Goal: Task Accomplishment & Management: Complete application form

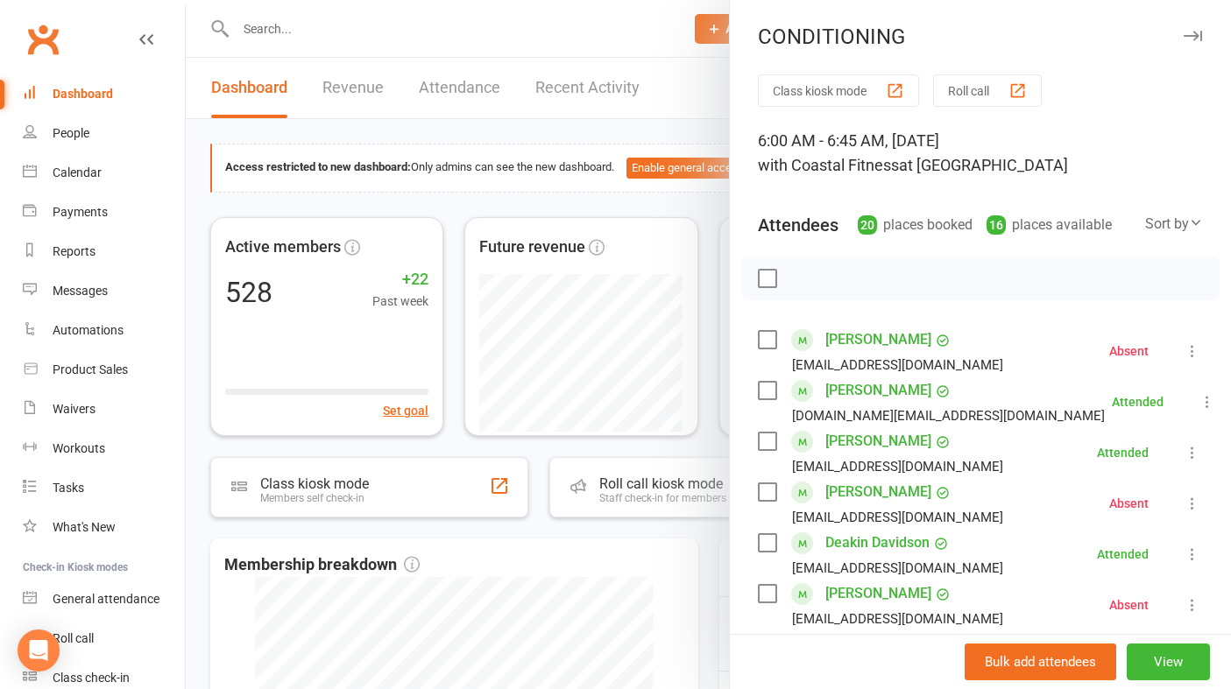
click at [710, 39] on div at bounding box center [708, 344] width 1045 height 689
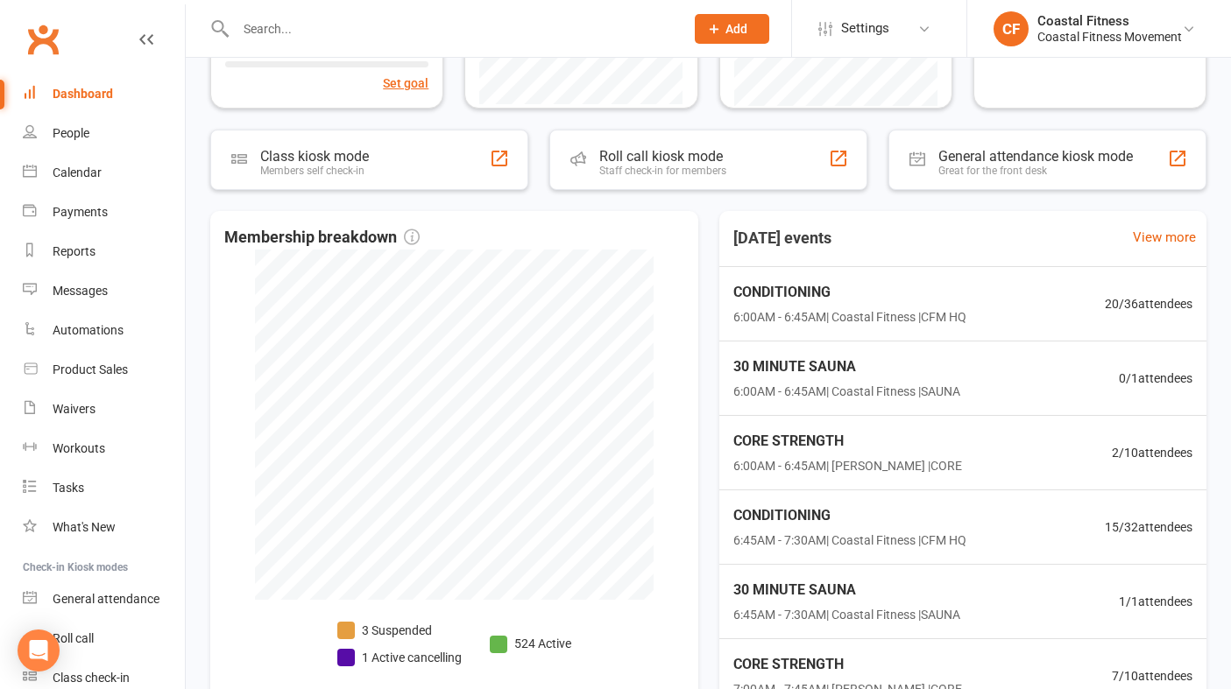
click at [719, 37] on button "Add" at bounding box center [732, 29] width 74 height 30
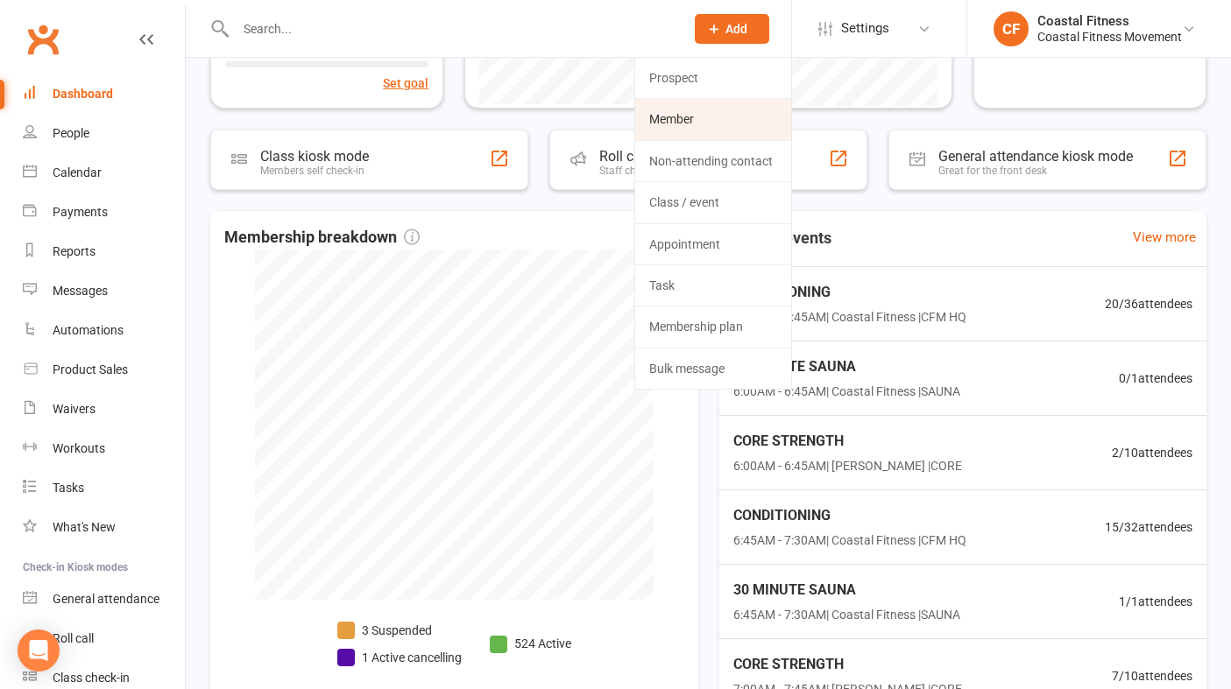
click at [681, 128] on link "Member" at bounding box center [713, 119] width 156 height 40
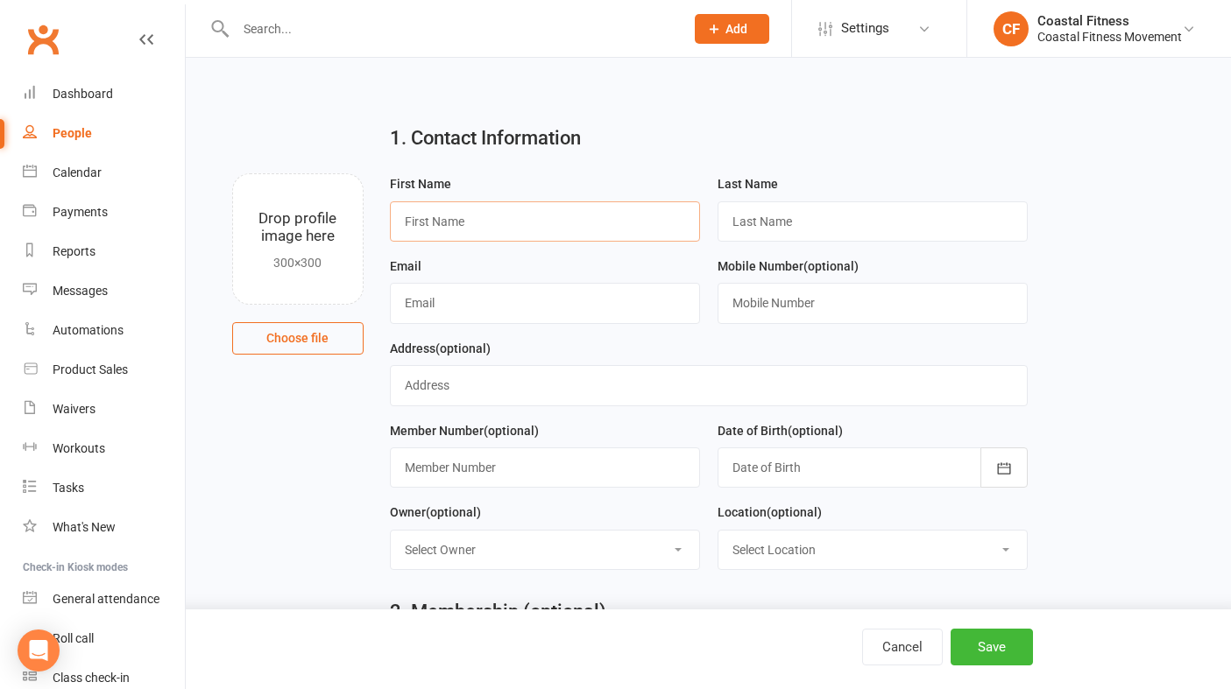
click at [442, 235] on input "text" at bounding box center [545, 221] width 310 height 40
type input "Adam"
type input "MacLellan"
click at [433, 315] on input "text" at bounding box center [545, 303] width 310 height 40
type input "macadams85@gmail.com"
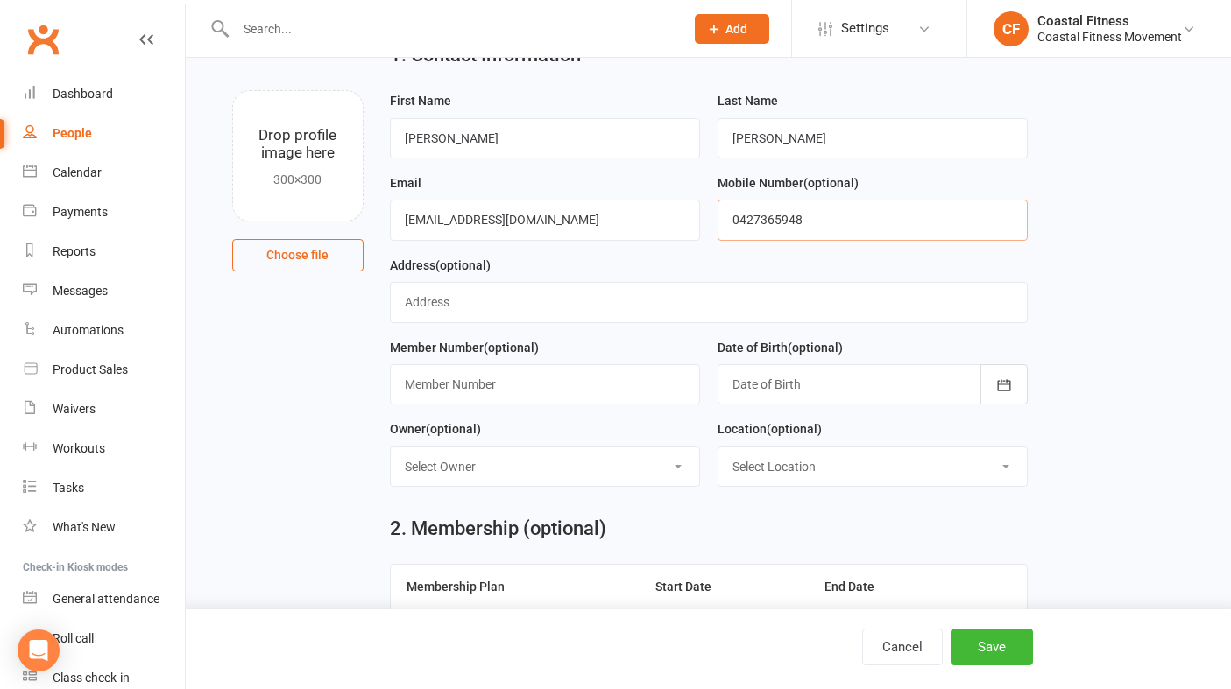
scroll to position [89, 0]
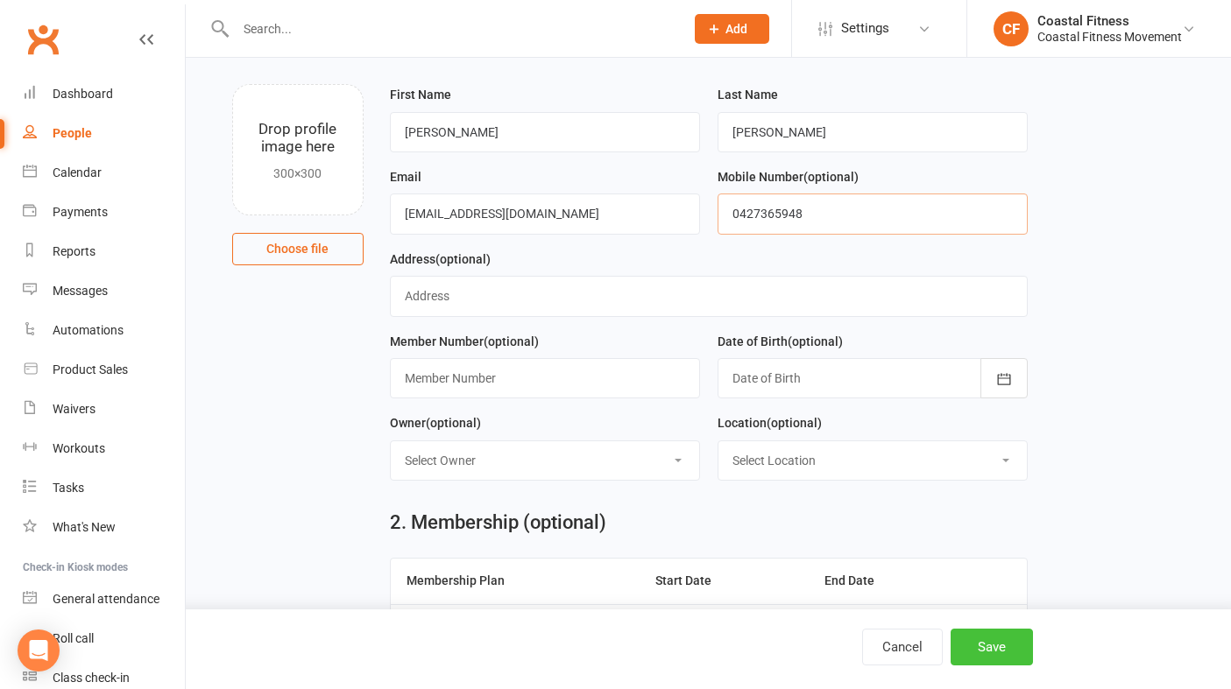
type input "0427365948"
click at [1006, 659] on button "Save" at bounding box center [992, 647] width 82 height 37
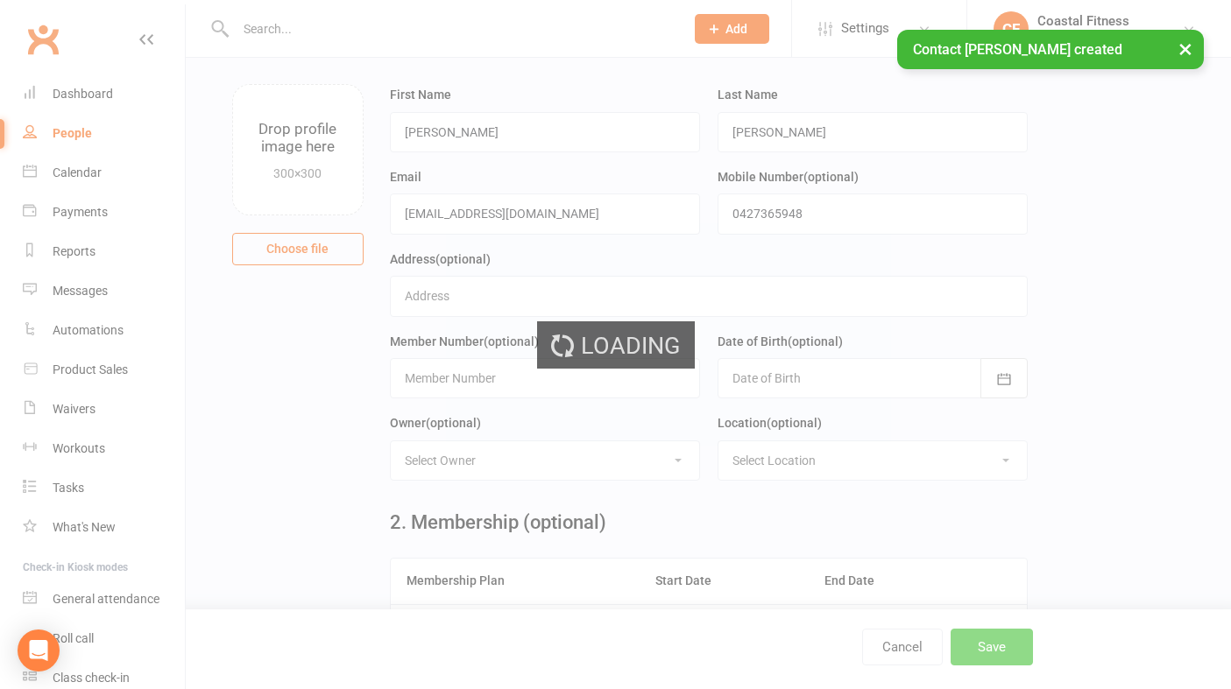
scroll to position [0, 0]
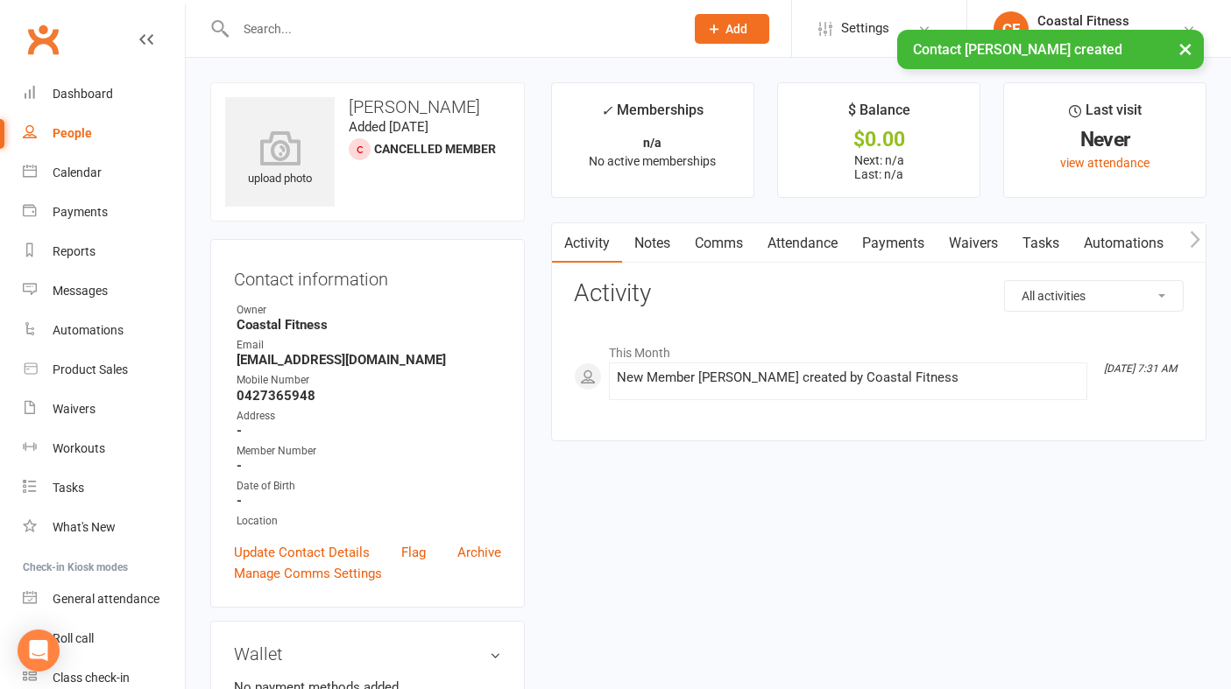
click at [979, 242] on link "Waivers" at bounding box center [974, 243] width 74 height 40
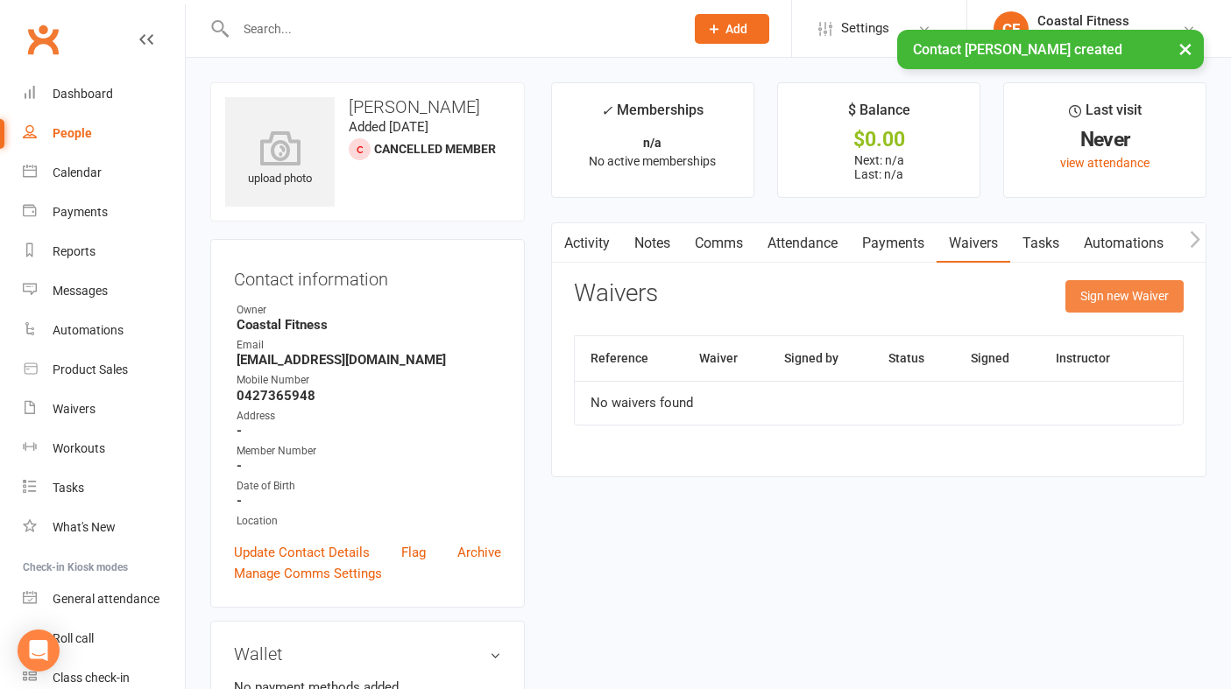
click at [1121, 287] on button "Sign new Waiver" at bounding box center [1124, 296] width 118 height 32
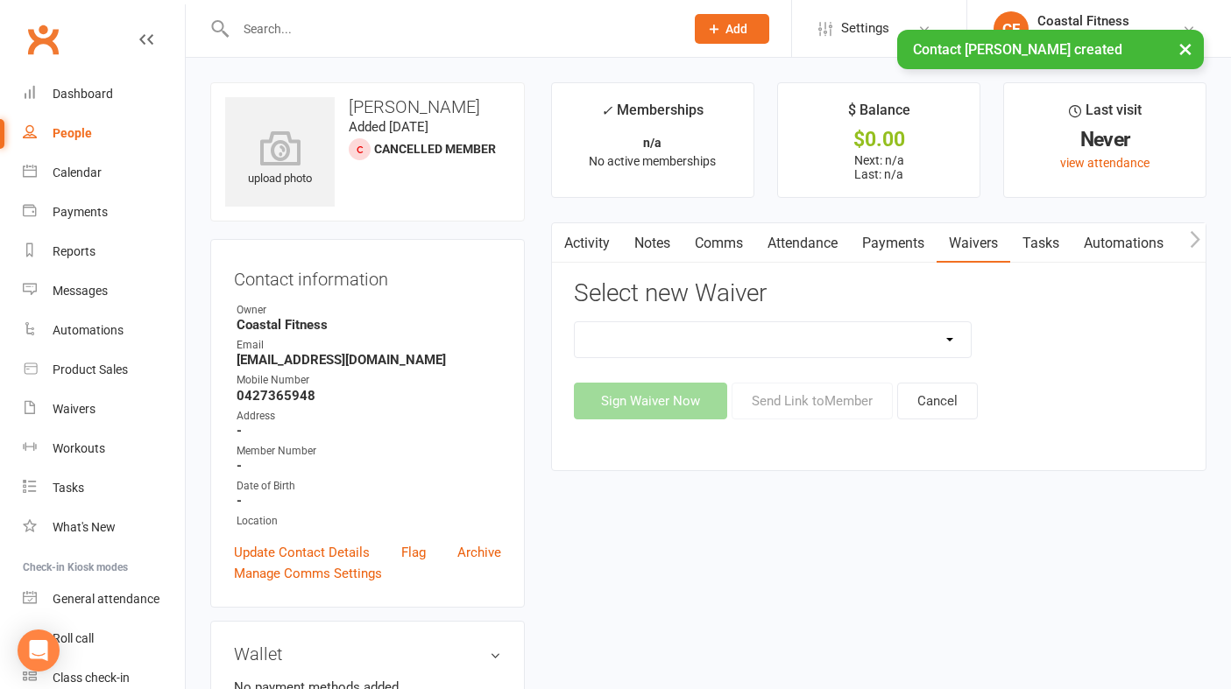
click at [882, 336] on select "5 x SAUNA PASS 7 DAY CASUAL PASS 7 DAY FREE TRIAL BRING A FRIEND FOR FREE BRONZ…" at bounding box center [773, 339] width 396 height 35
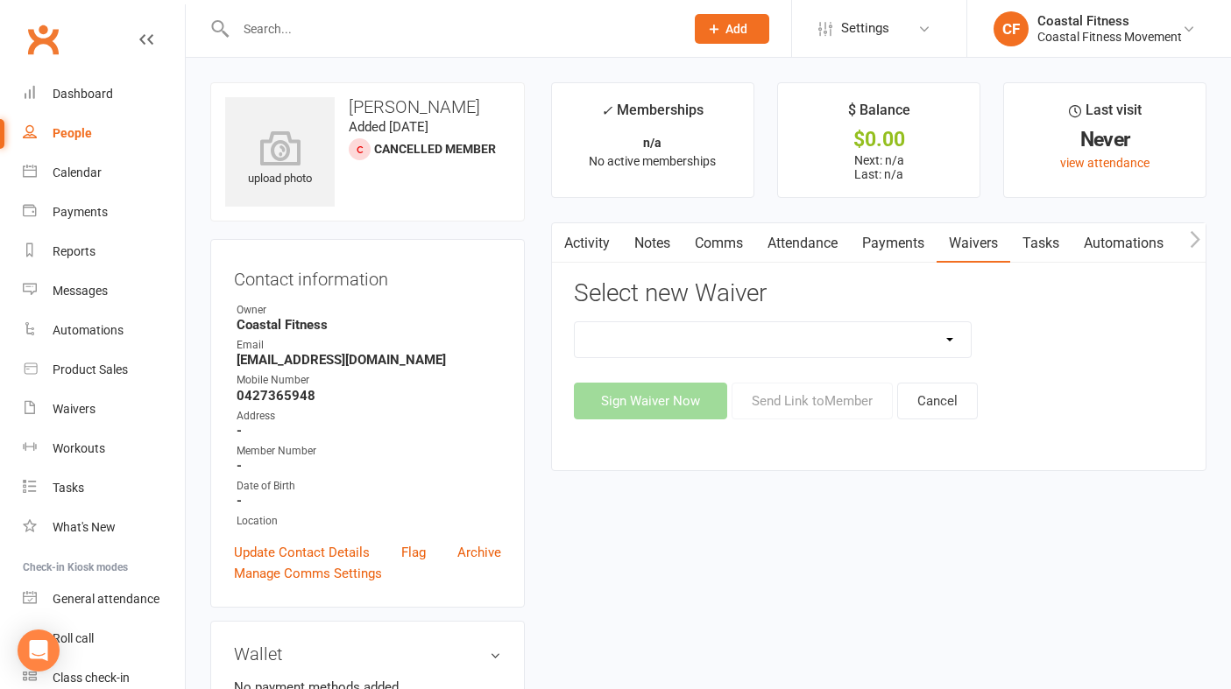
select select "10151"
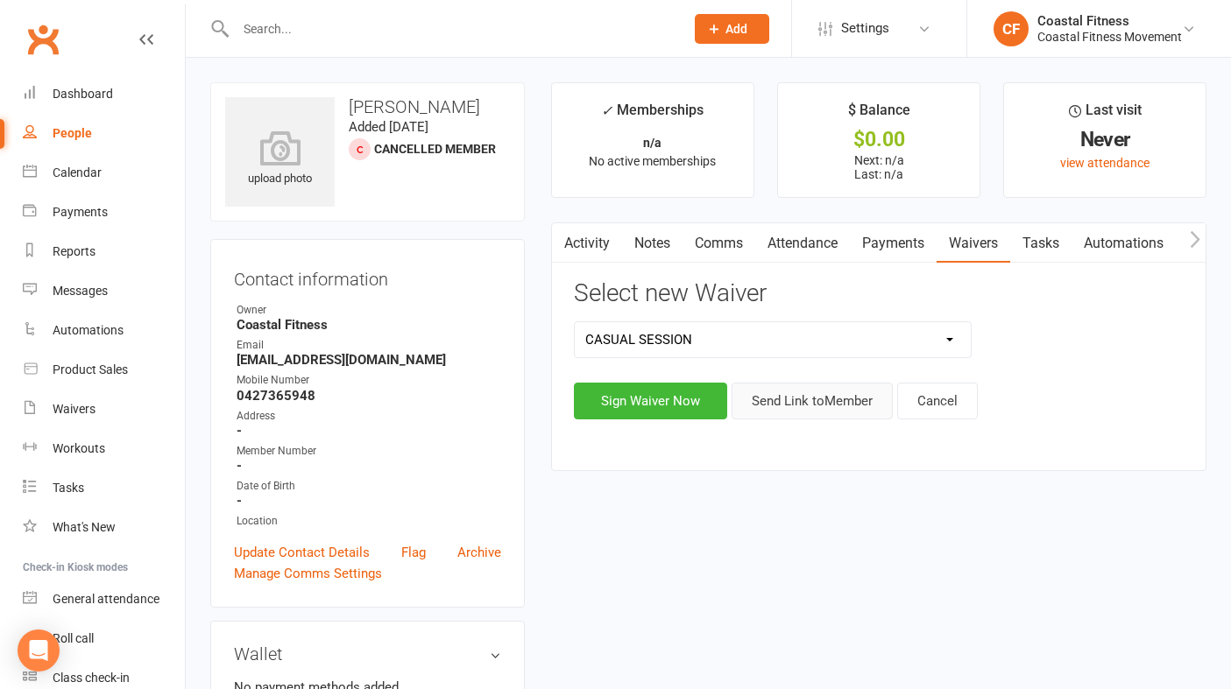
click at [853, 383] on button "Send Link to Member" at bounding box center [812, 401] width 161 height 37
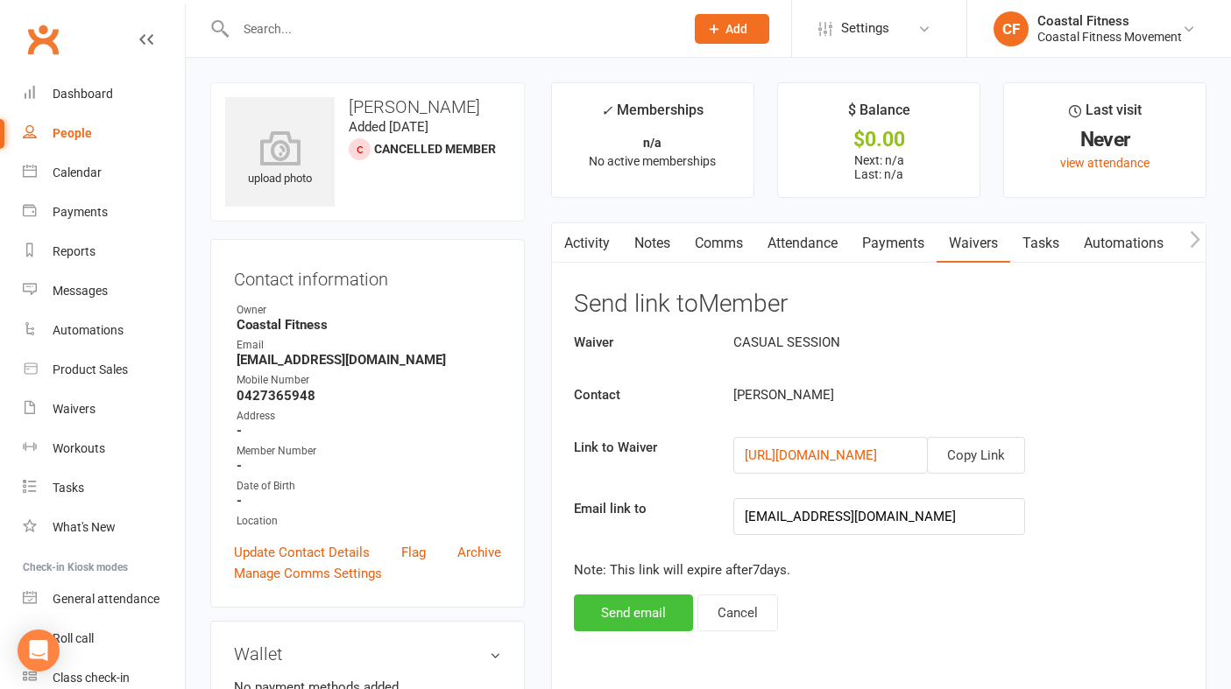
click at [659, 608] on button "Send email" at bounding box center [633, 613] width 119 height 37
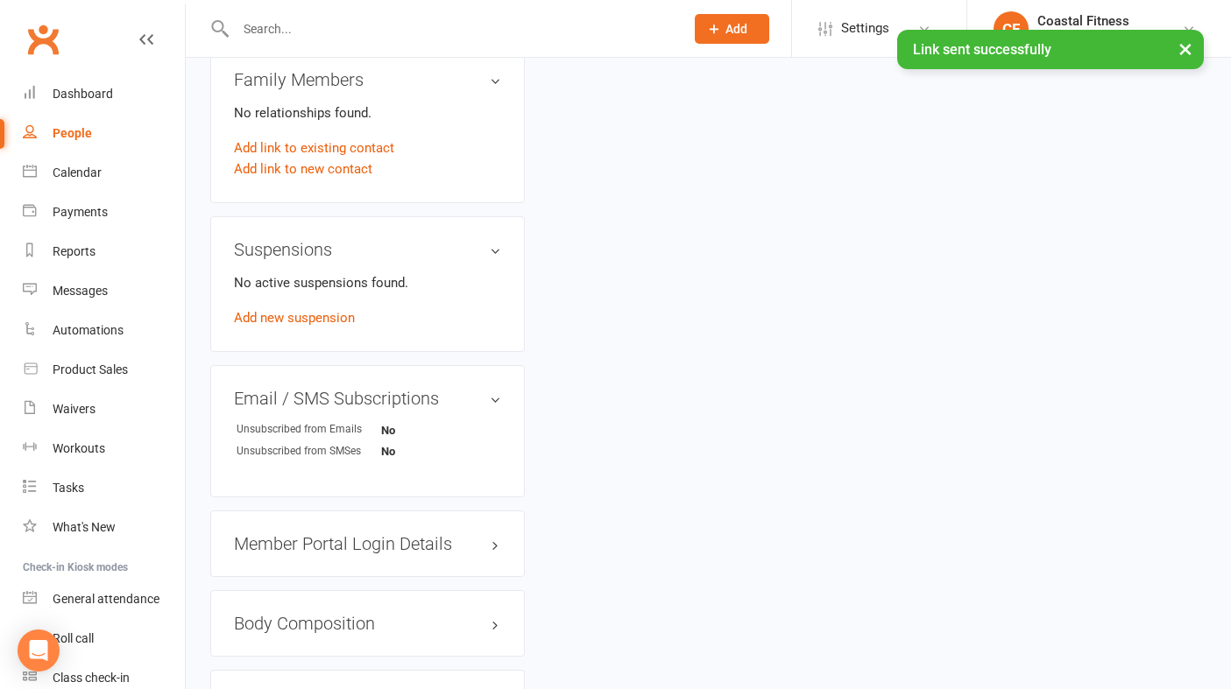
scroll to position [871, 0]
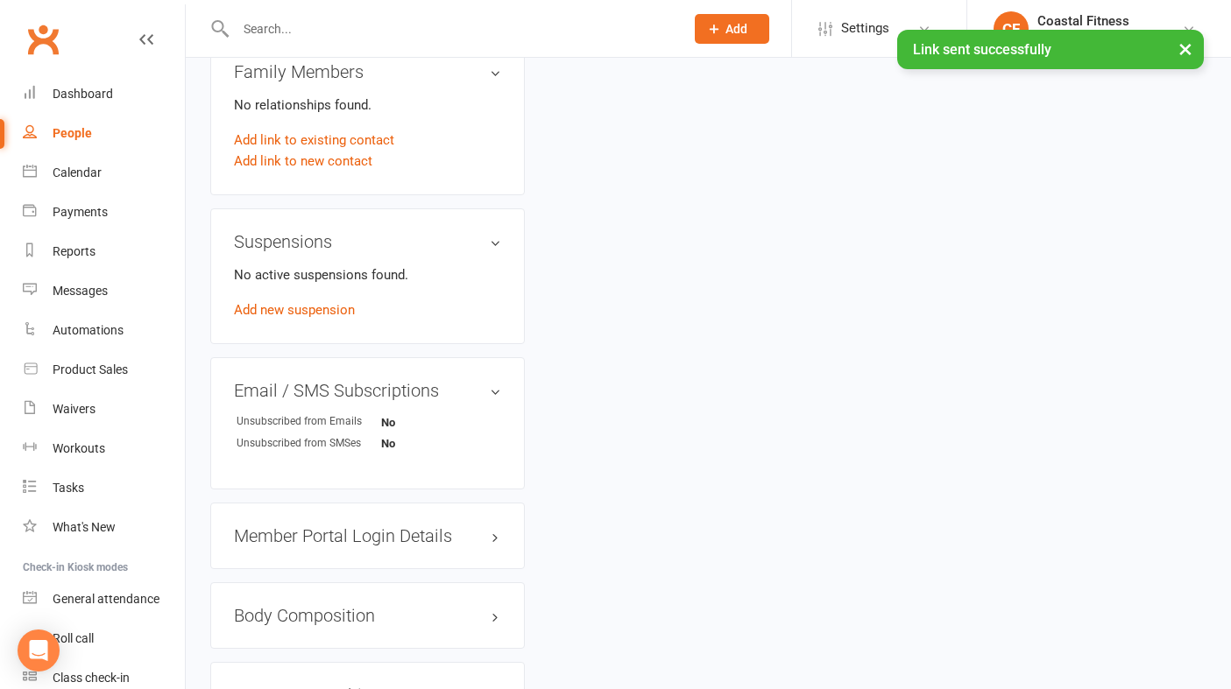
click at [419, 534] on h3 "Member Portal Login Details" at bounding box center [367, 536] width 267 height 19
click at [343, 647] on link "Send Member Details" at bounding box center [296, 648] width 125 height 16
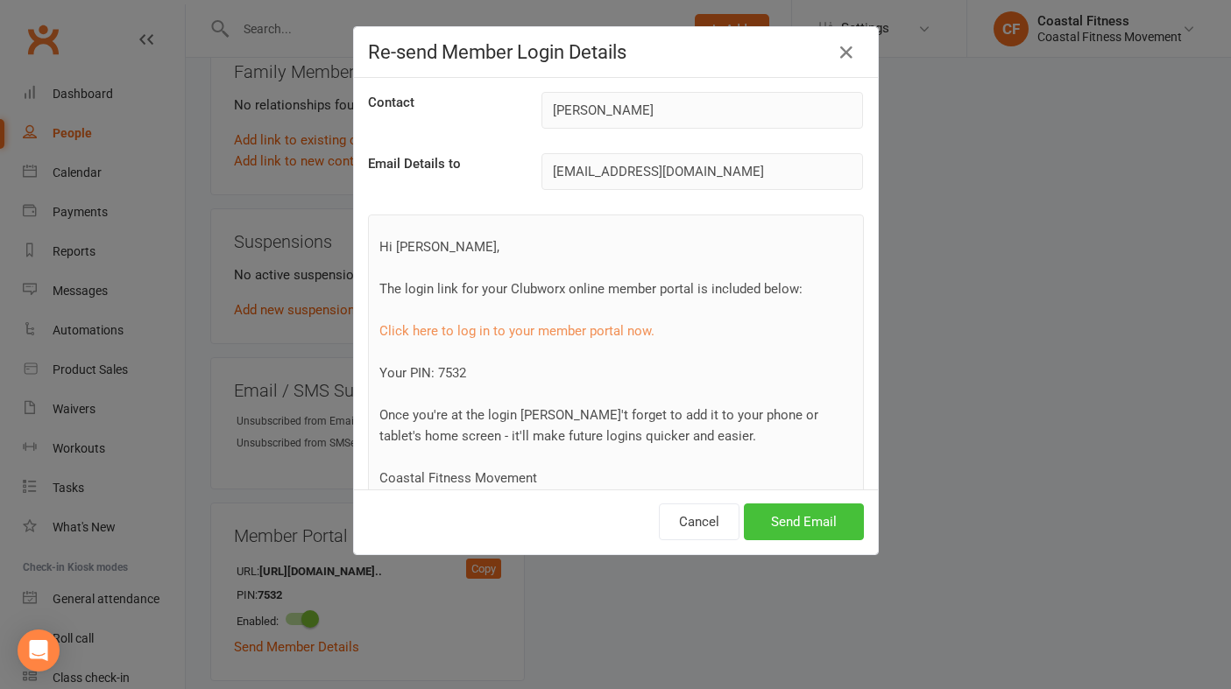
click at [802, 523] on button "Send Email" at bounding box center [804, 522] width 120 height 37
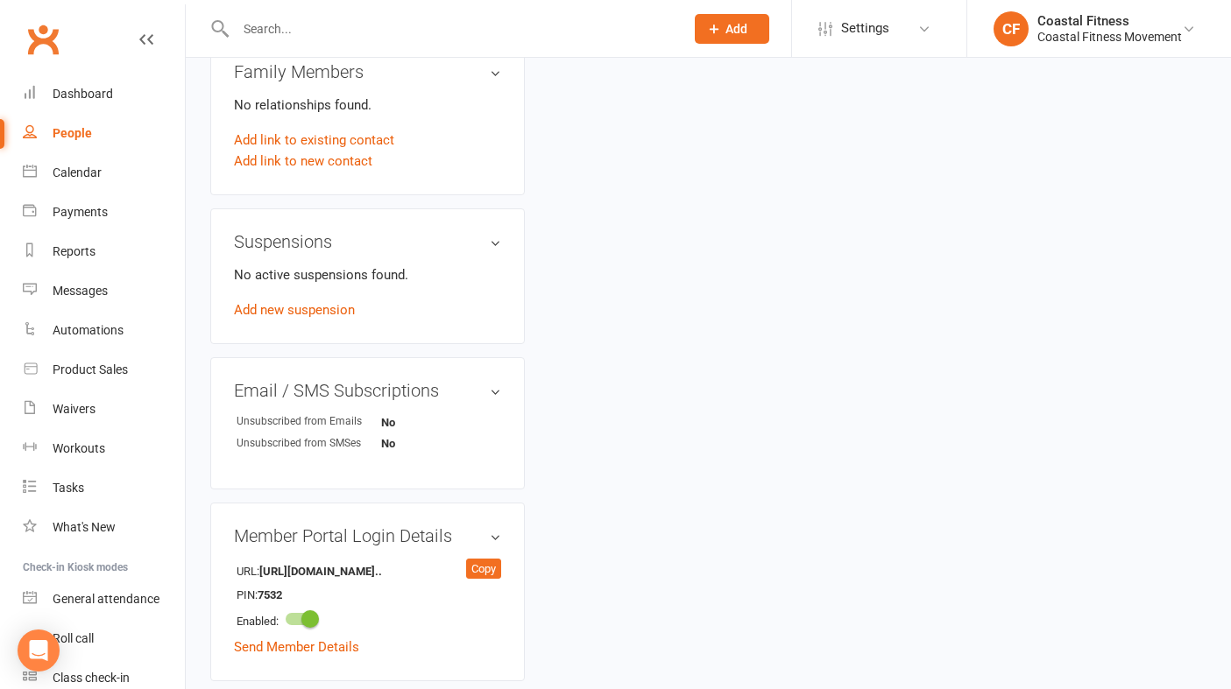
click at [732, 27] on span "Add" at bounding box center [736, 29] width 22 height 14
click at [921, 29] on icon at bounding box center [924, 29] width 14 height 14
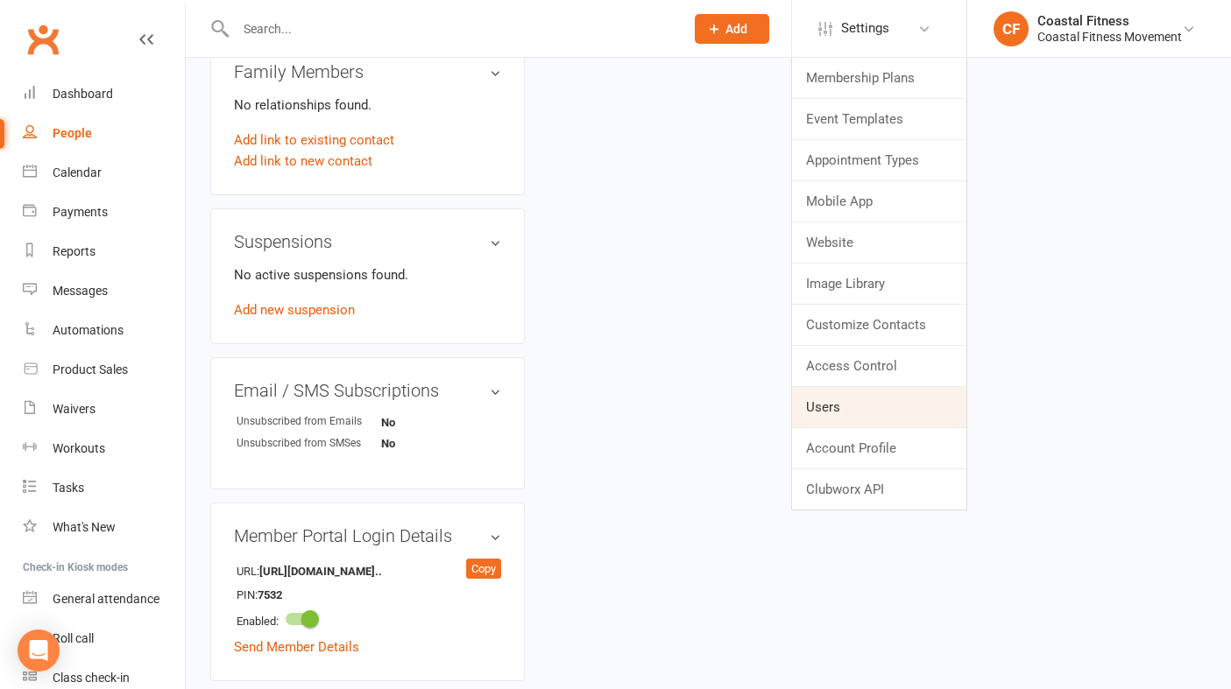
click at [824, 420] on link "Users" at bounding box center [879, 407] width 174 height 40
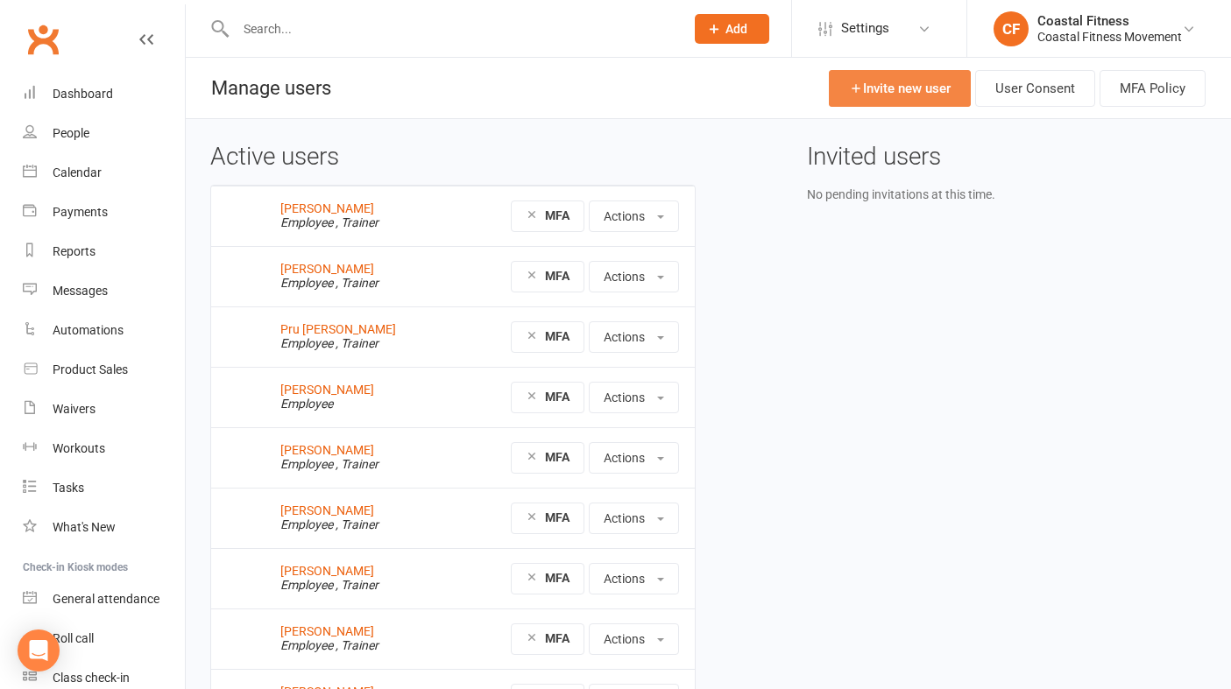
click at [902, 92] on link "Invite new user" at bounding box center [900, 88] width 142 height 37
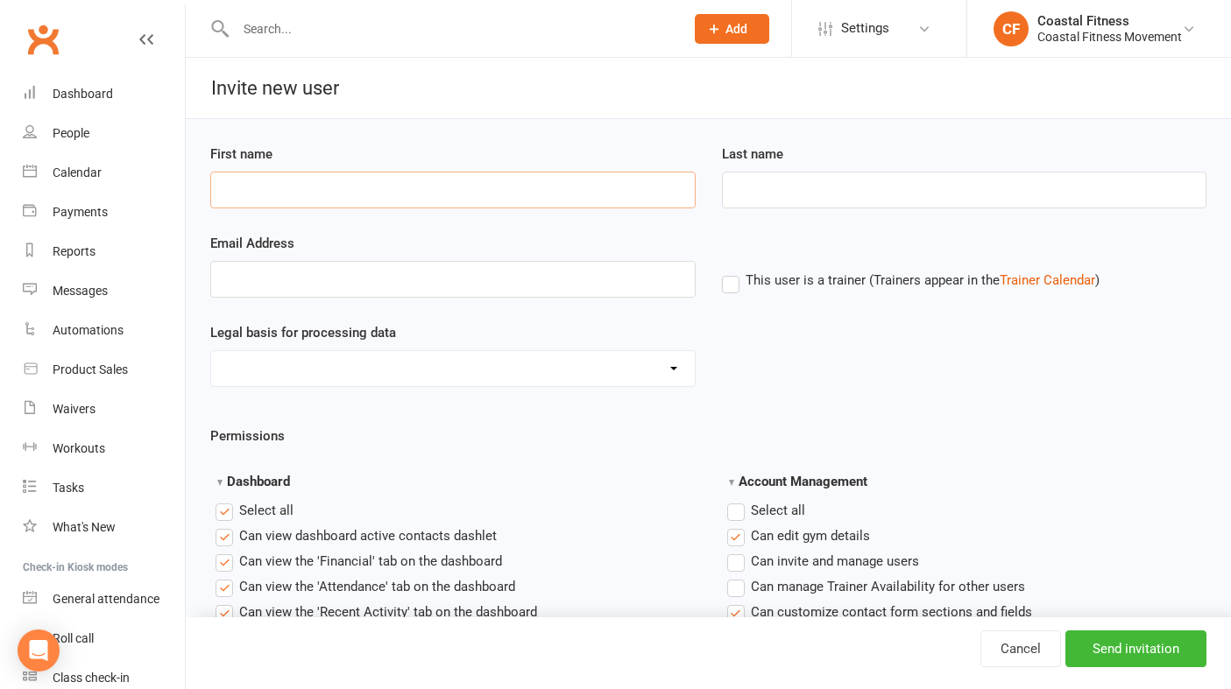
click at [283, 174] on input "First name" at bounding box center [452, 190] width 485 height 37
type input "Kate"
type input "Murphy"
click at [259, 273] on input "Email Address" at bounding box center [452, 279] width 485 height 37
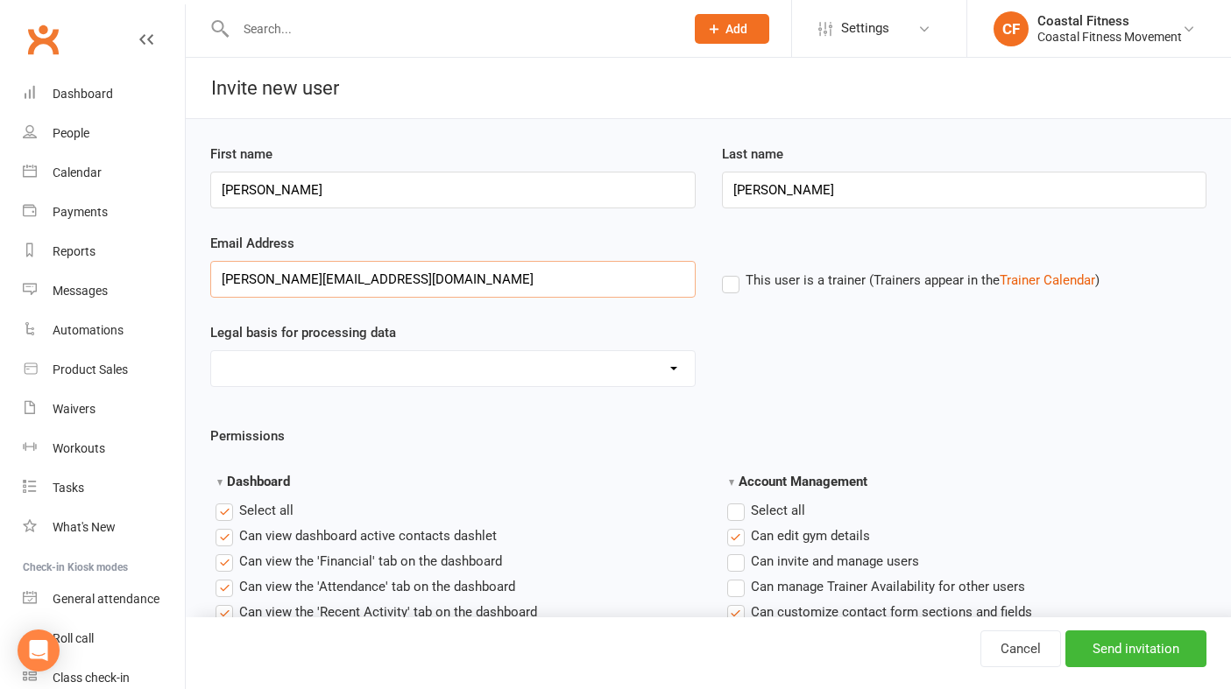
type input "kate_smurf@hotmail.com"
click at [298, 364] on select "Consent provided by contact Legitimate Interest - Existing Customer Legitimate …" at bounding box center [453, 368] width 484 height 35
select select "Consent provided by contact"
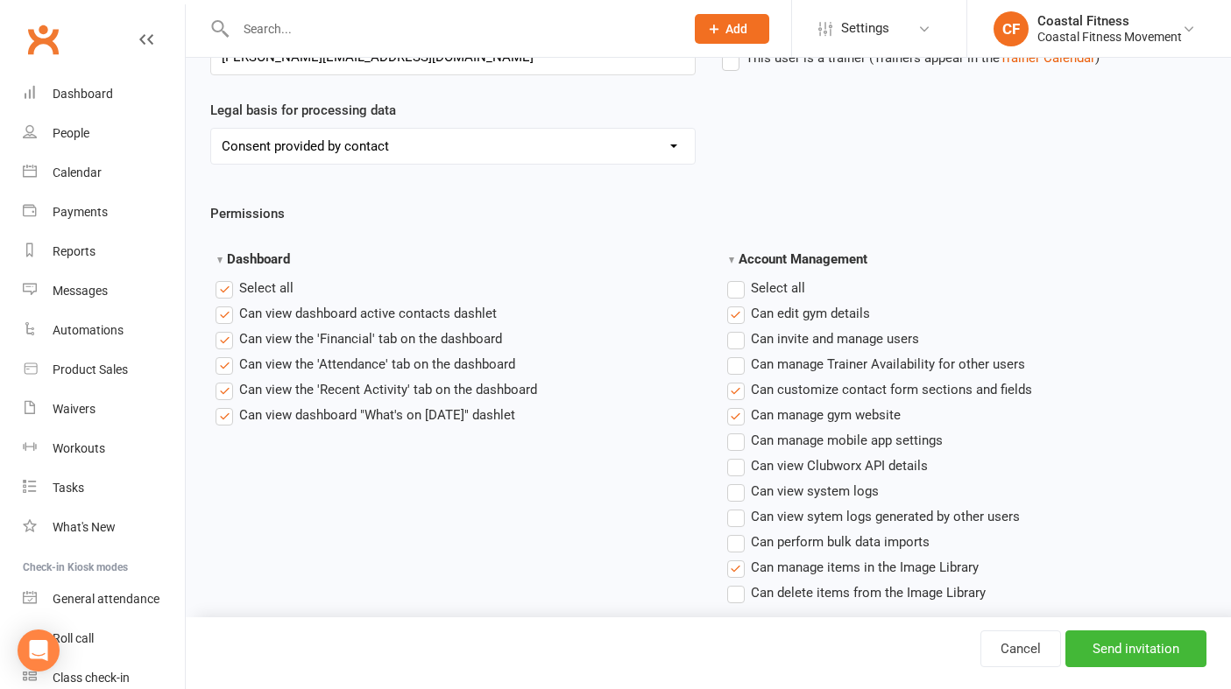
scroll to position [234, 0]
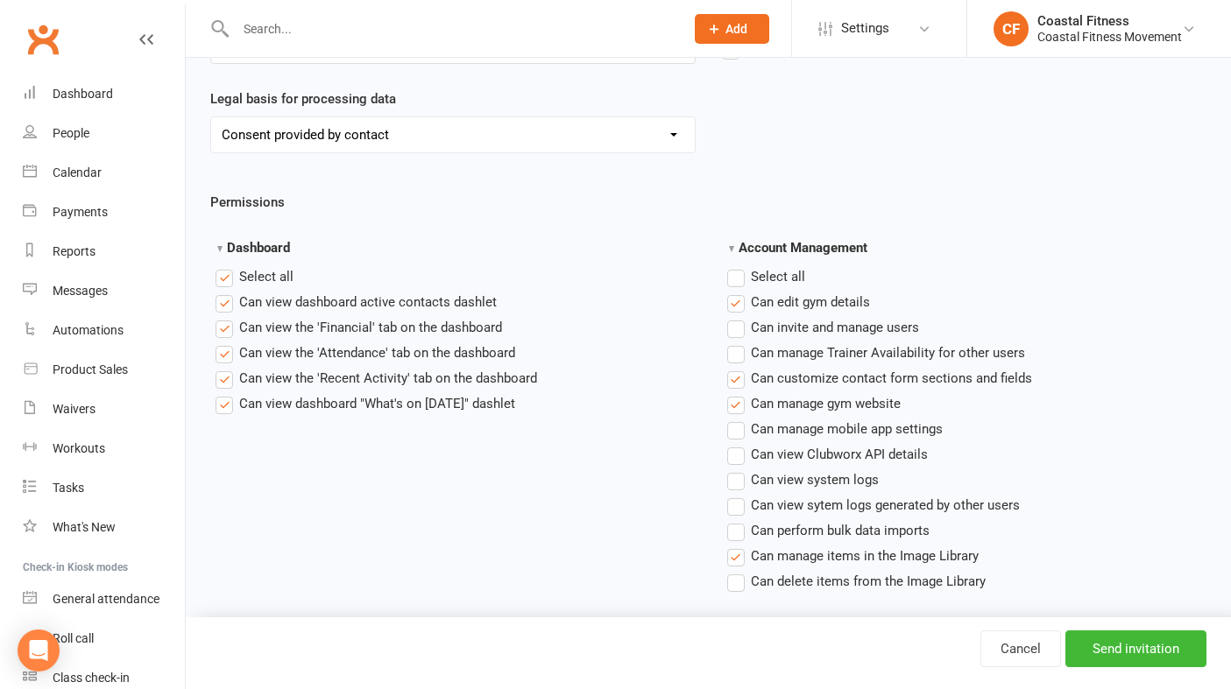
click at [223, 326] on label"] "Can view the 'Financial' tab on the dashboard" at bounding box center [359, 327] width 286 height 21
click at [223, 317] on input "Can view the 'Financial' tab on the dashboard" at bounding box center [221, 317] width 11 height 0
click at [737, 300] on label"] "Can edit gym details" at bounding box center [798, 302] width 143 height 21
click at [737, 292] on input "Can edit gym details" at bounding box center [732, 292] width 11 height 0
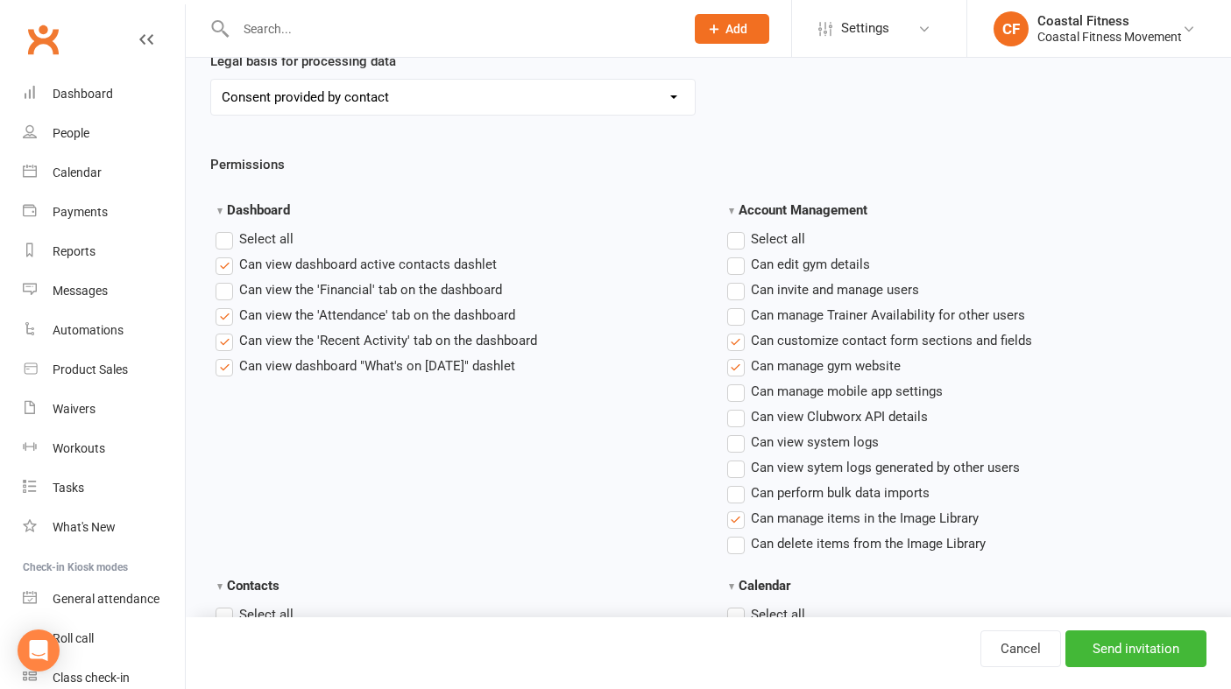
scroll to position [289, 0]
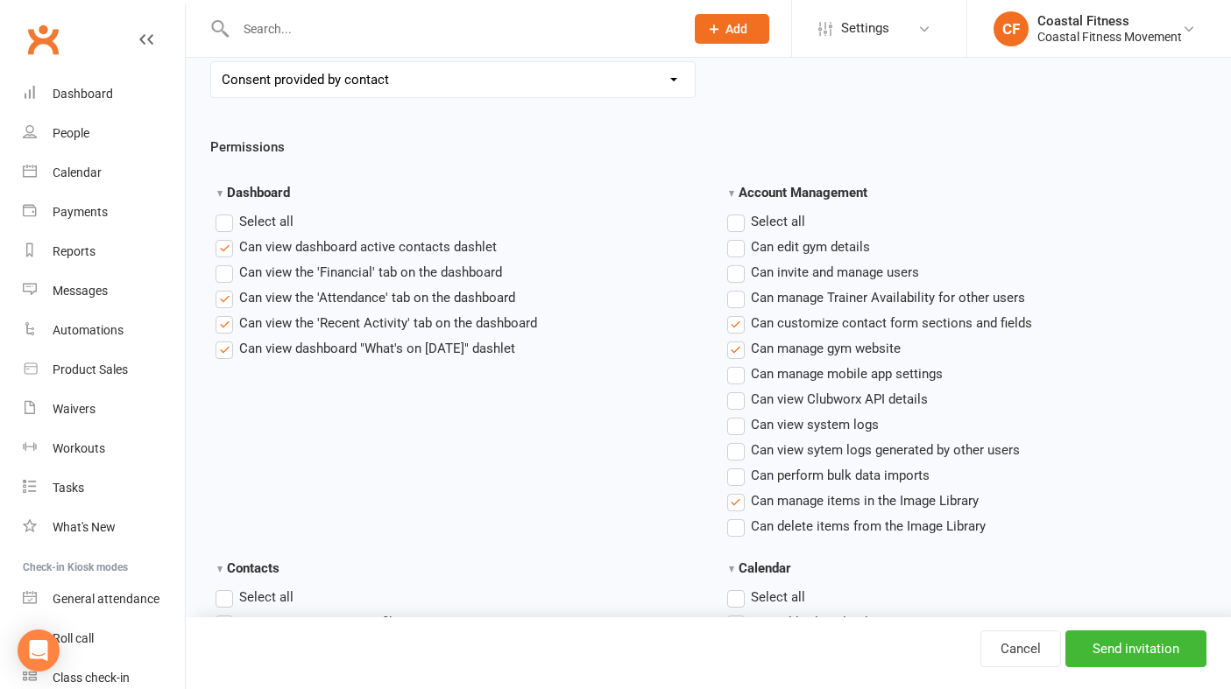
click at [736, 349] on label"] "Can manage gym website" at bounding box center [813, 348] width 173 height 21
click at [736, 338] on input "Can manage gym website" at bounding box center [732, 338] width 11 height 0
click at [731, 218] on label "Select all" at bounding box center [766, 221] width 78 height 21
click at [731, 211] on input "Account Management" at bounding box center [732, 211] width 11 height 0
click at [731, 218] on label "Select all" at bounding box center [766, 221] width 78 height 21
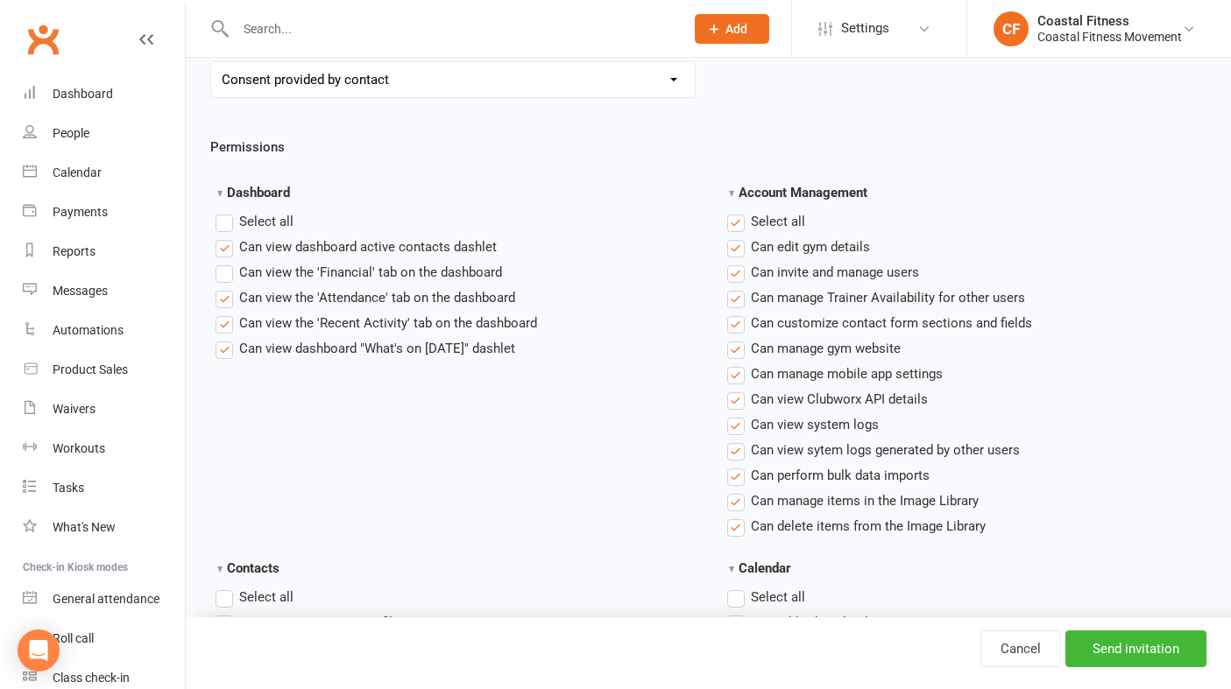
click at [731, 211] on input "Account Management" at bounding box center [732, 211] width 11 height 0
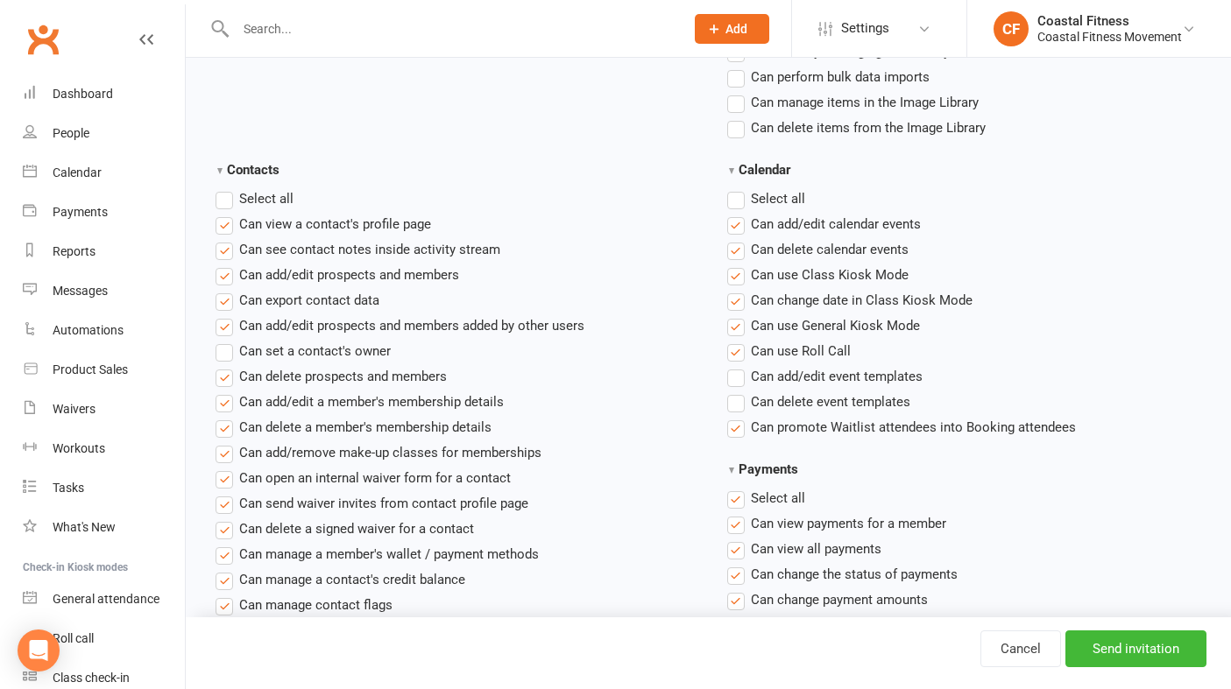
scroll to position [755, 0]
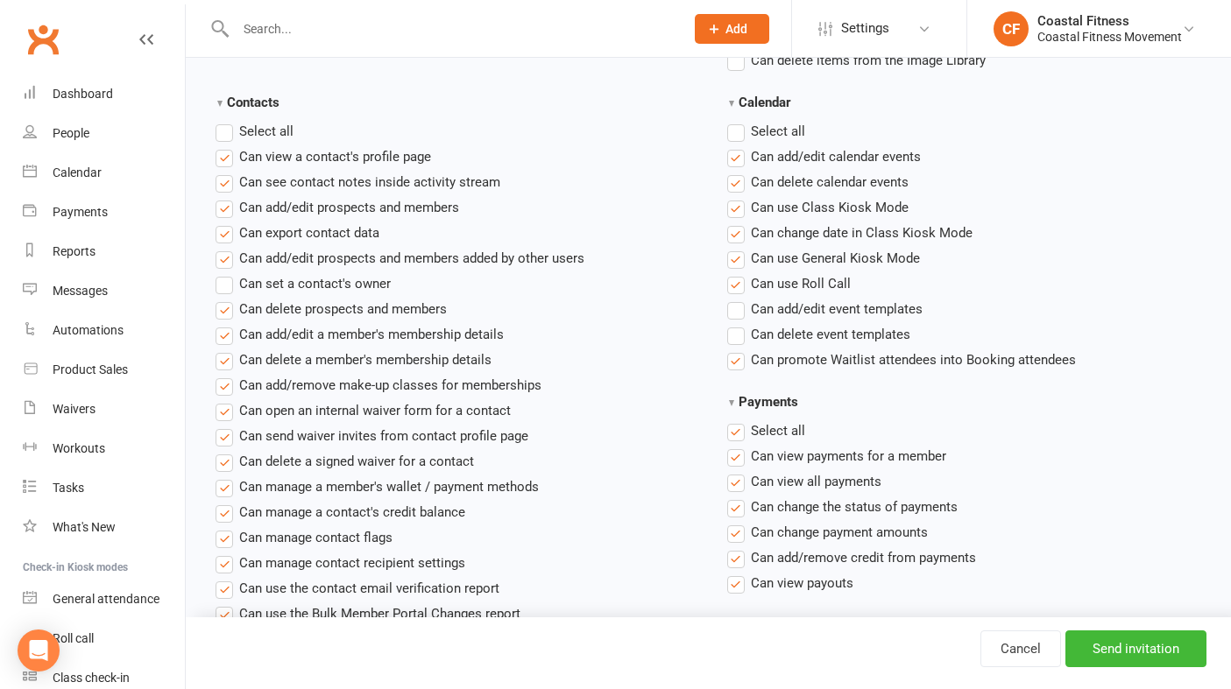
click at [224, 231] on label"] "Can export contact data" at bounding box center [298, 233] width 164 height 21
click at [224, 223] on input "Can export contact data" at bounding box center [221, 223] width 11 height 0
click at [221, 257] on label"] "Can add/edit prospects and members added by other users" at bounding box center [400, 258] width 369 height 21
click at [221, 248] on input "Can add/edit prospects and members added by other users" at bounding box center [221, 248] width 11 height 0
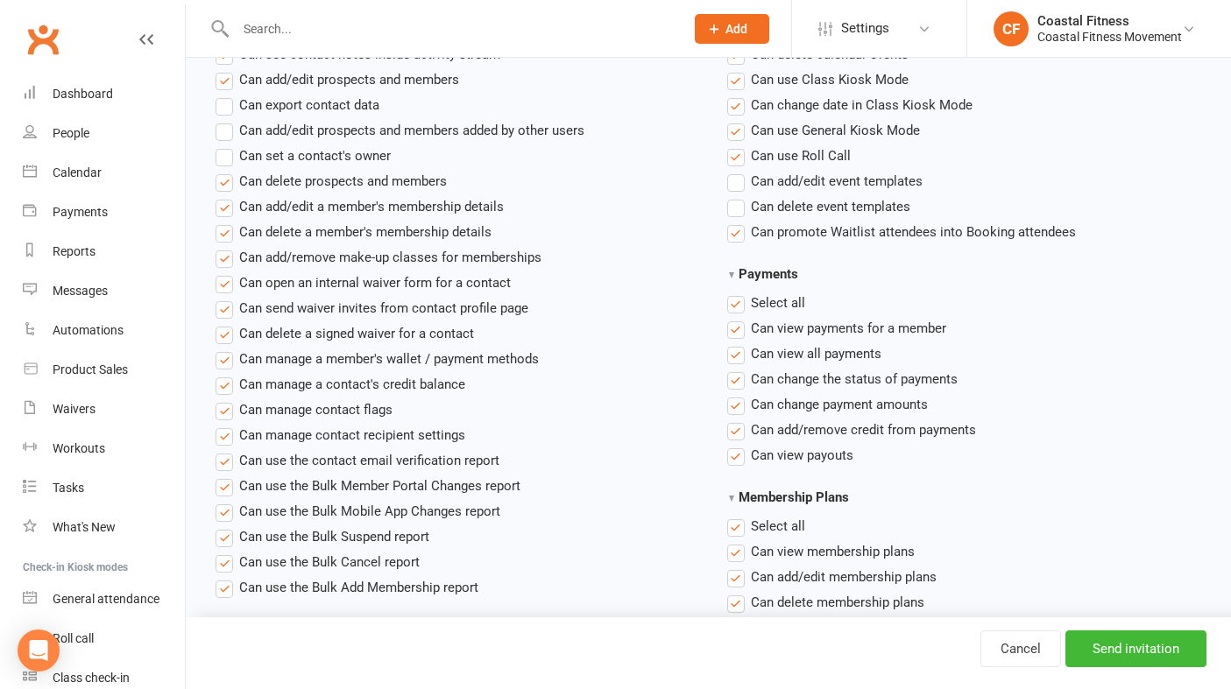
scroll to position [890, 0]
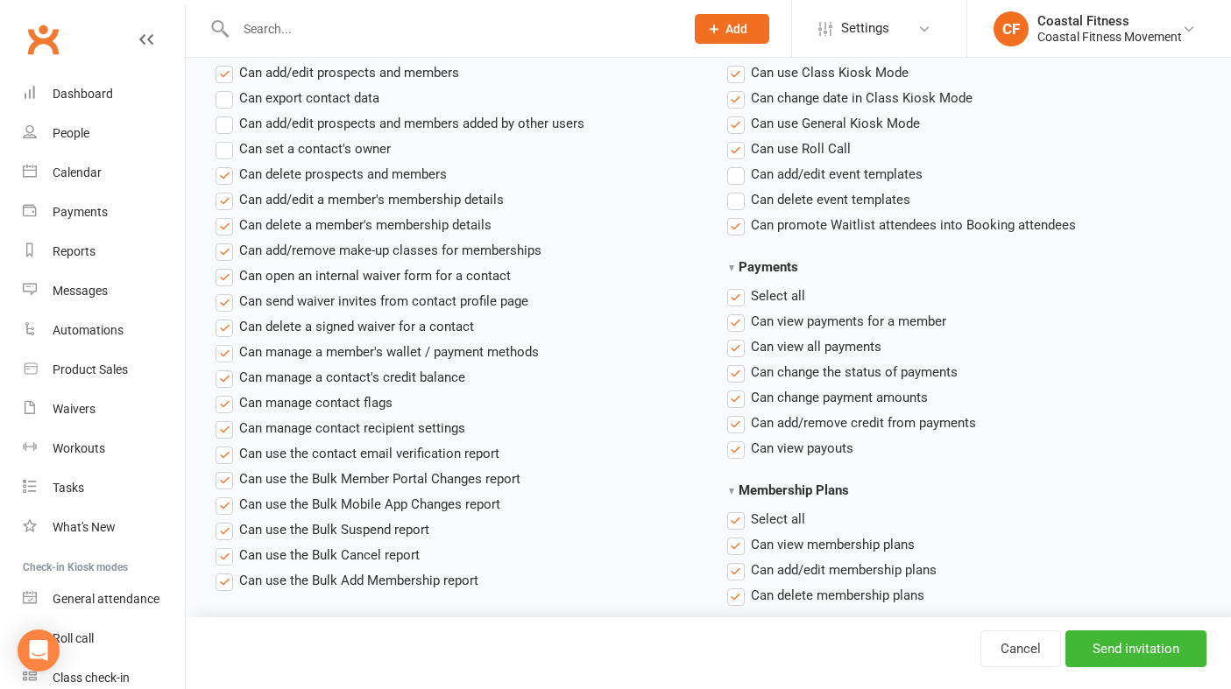
click at [223, 172] on label"] "Can delete prospects and members" at bounding box center [331, 174] width 231 height 21
click at [223, 164] on input "Can delete prospects and members" at bounding box center [221, 164] width 11 height 0
click at [229, 329] on label"] "Can delete a signed waiver for a contact" at bounding box center [345, 326] width 258 height 21
click at [227, 316] on input "Can delete a signed waiver for a contact" at bounding box center [221, 316] width 11 height 0
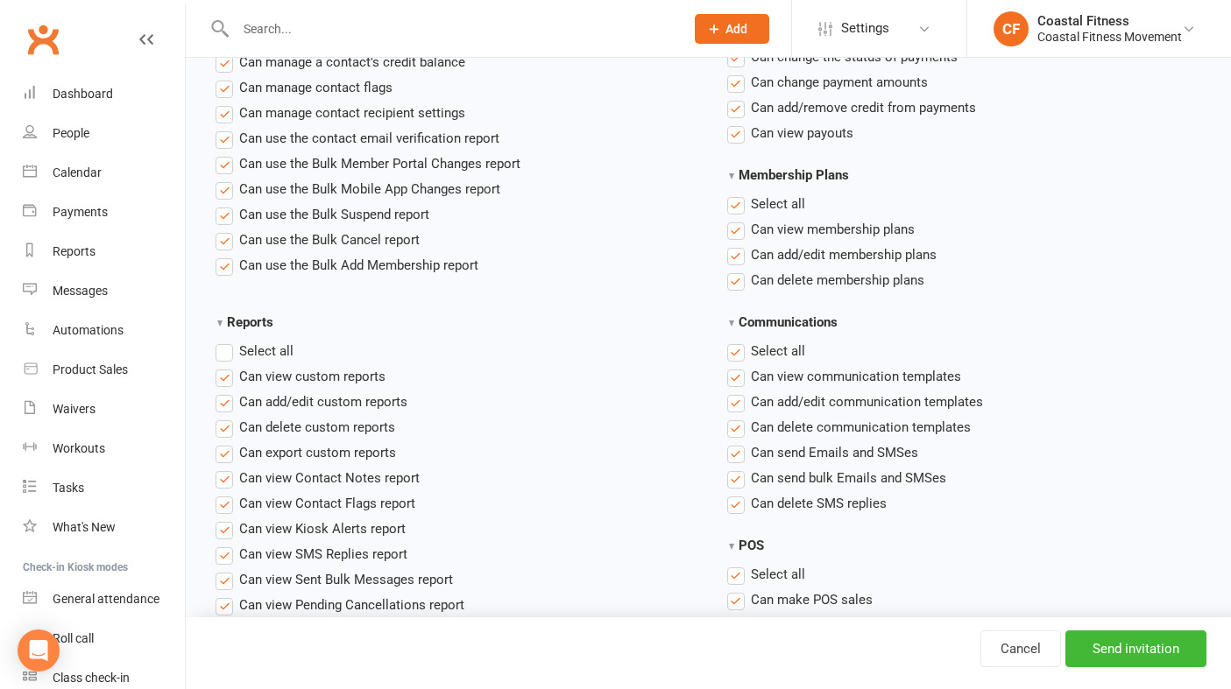
scroll to position [1215, 0]
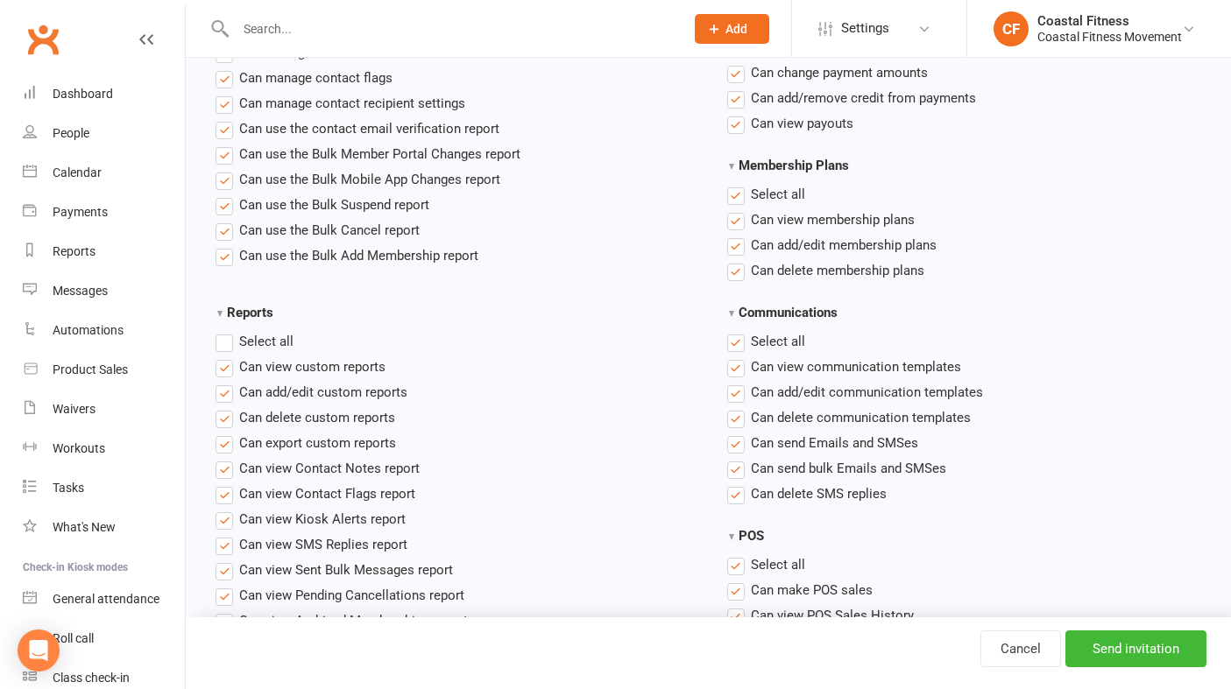
click at [735, 248] on label"] "Can add/edit membership plans" at bounding box center [831, 245] width 209 height 21
click at [735, 235] on input "Can add/edit membership plans" at bounding box center [732, 235] width 11 height 0
click at [733, 195] on label "Select all" at bounding box center [766, 194] width 78 height 21
click at [733, 184] on input "Membership Plans" at bounding box center [732, 184] width 11 height 0
click at [733, 195] on label "Select all" at bounding box center [766, 194] width 78 height 21
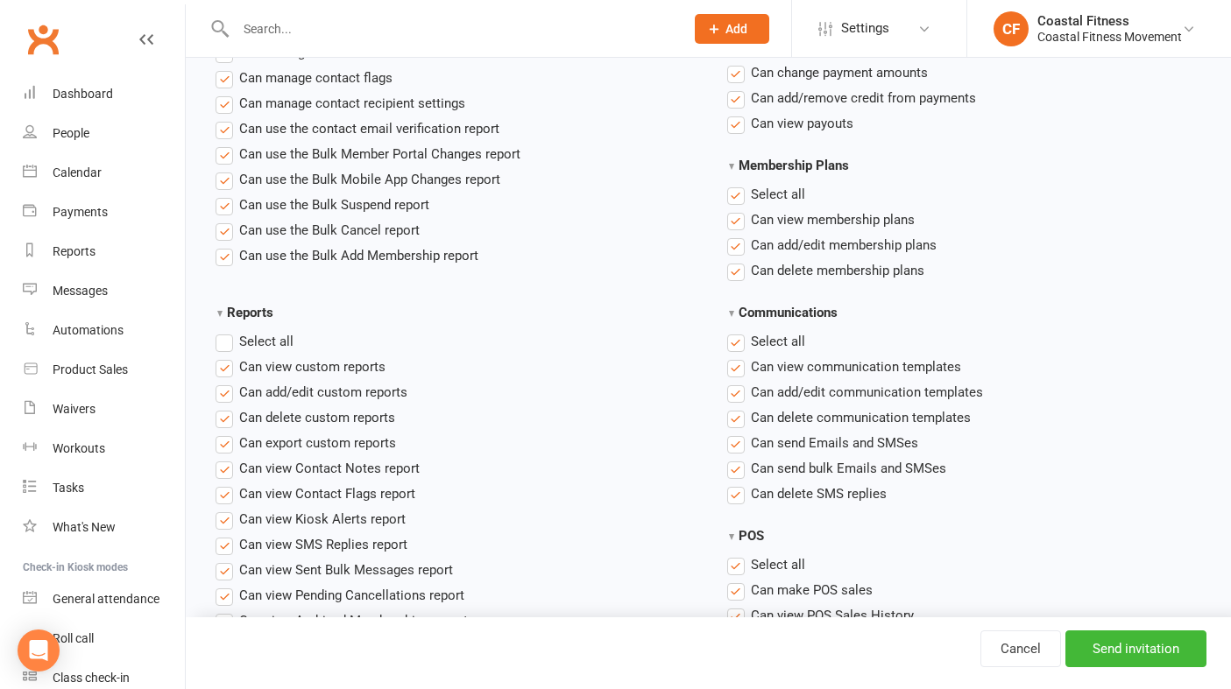
click at [733, 184] on input "Membership Plans" at bounding box center [732, 184] width 11 height 0
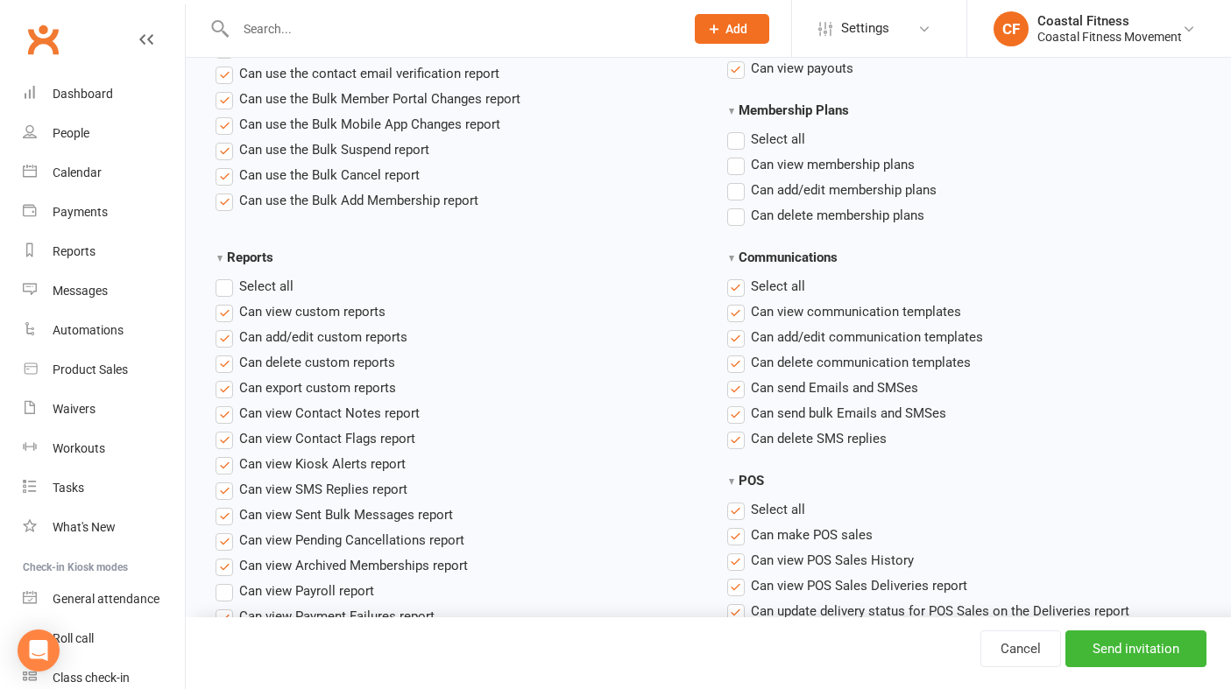
scroll to position [1253, 0]
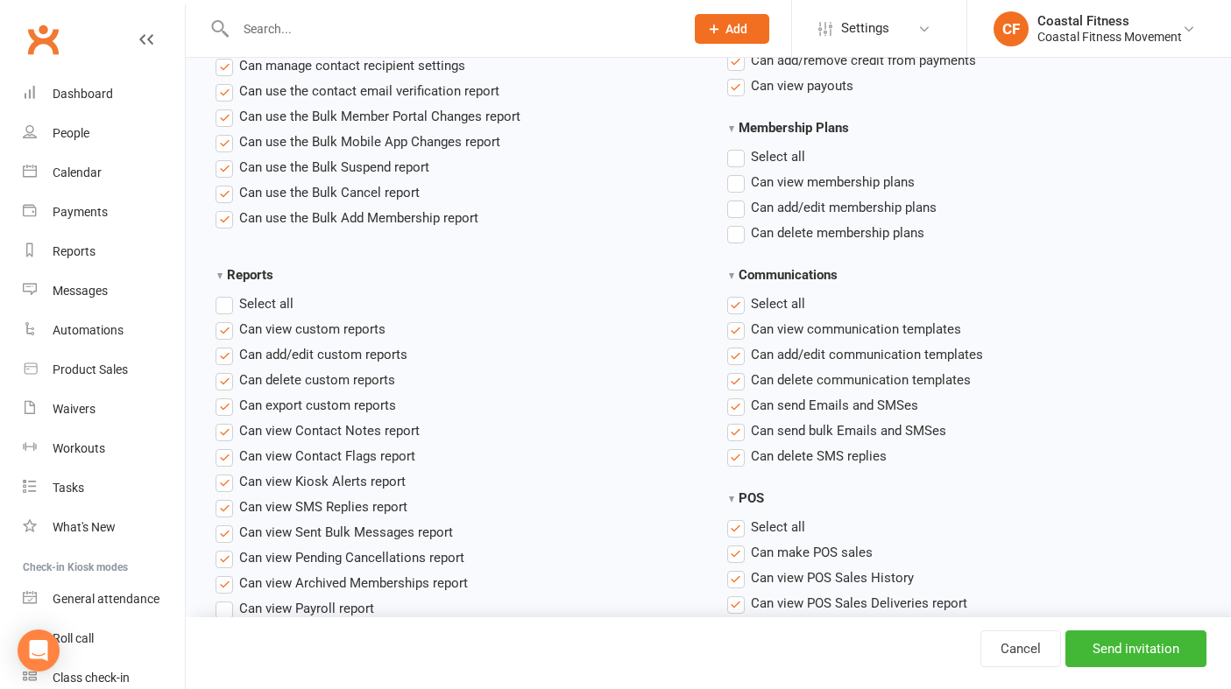
click at [746, 187] on label"] "Can view membership plans" at bounding box center [820, 182] width 187 height 21
click at [739, 172] on input "Can view membership plans" at bounding box center [732, 172] width 11 height 0
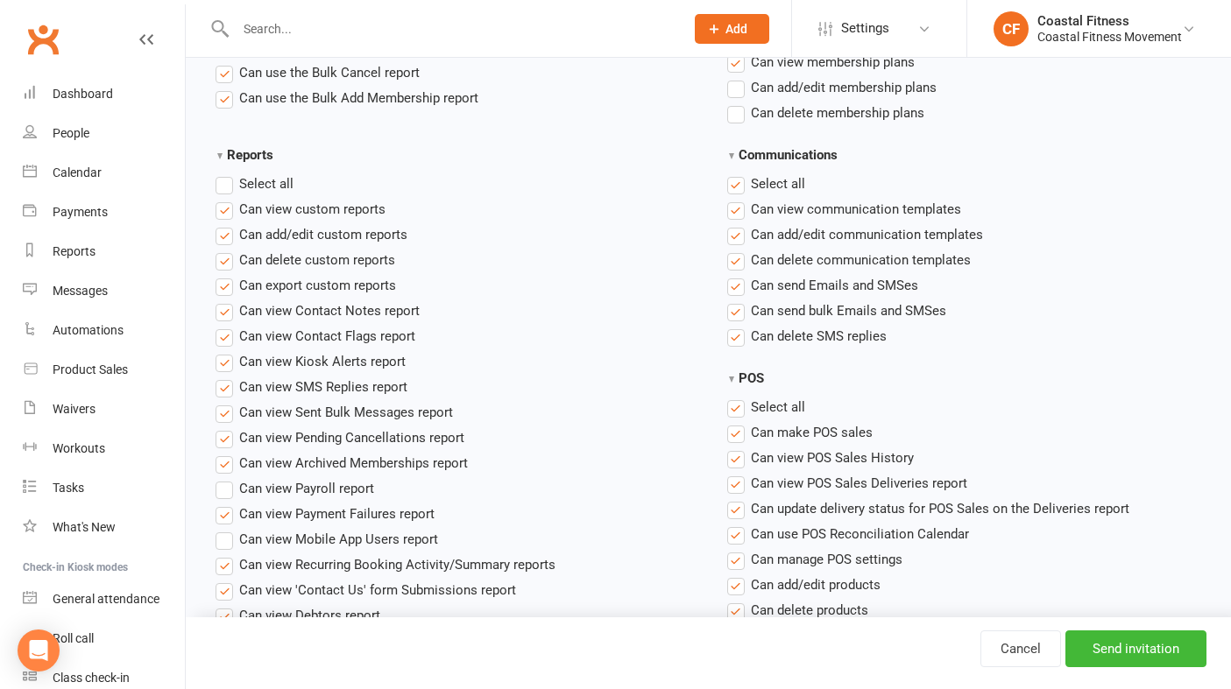
scroll to position [1382, 0]
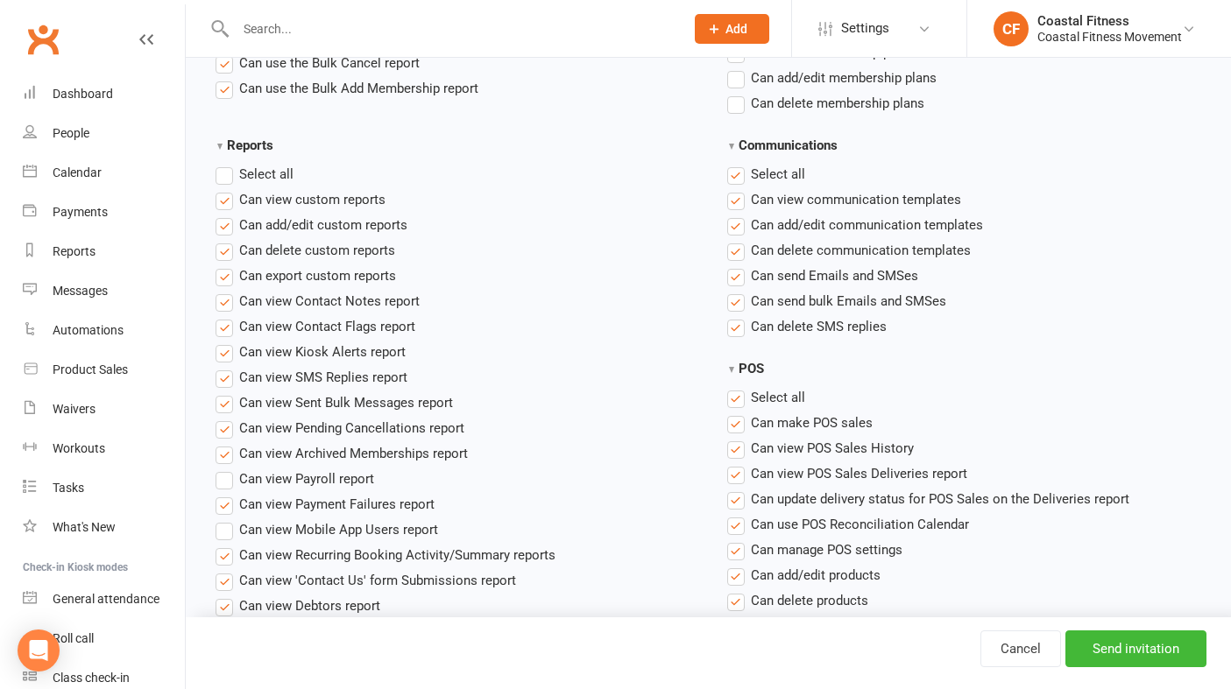
click at [230, 176] on label "Select all" at bounding box center [255, 174] width 78 height 21
click at [227, 164] on input "Reports" at bounding box center [221, 164] width 11 height 0
click at [230, 176] on label "Select all" at bounding box center [255, 174] width 78 height 21
click at [227, 164] on input "Reports" at bounding box center [221, 164] width 11 height 0
click at [738, 229] on label"] "Can add/edit communication templates" at bounding box center [855, 225] width 256 height 21
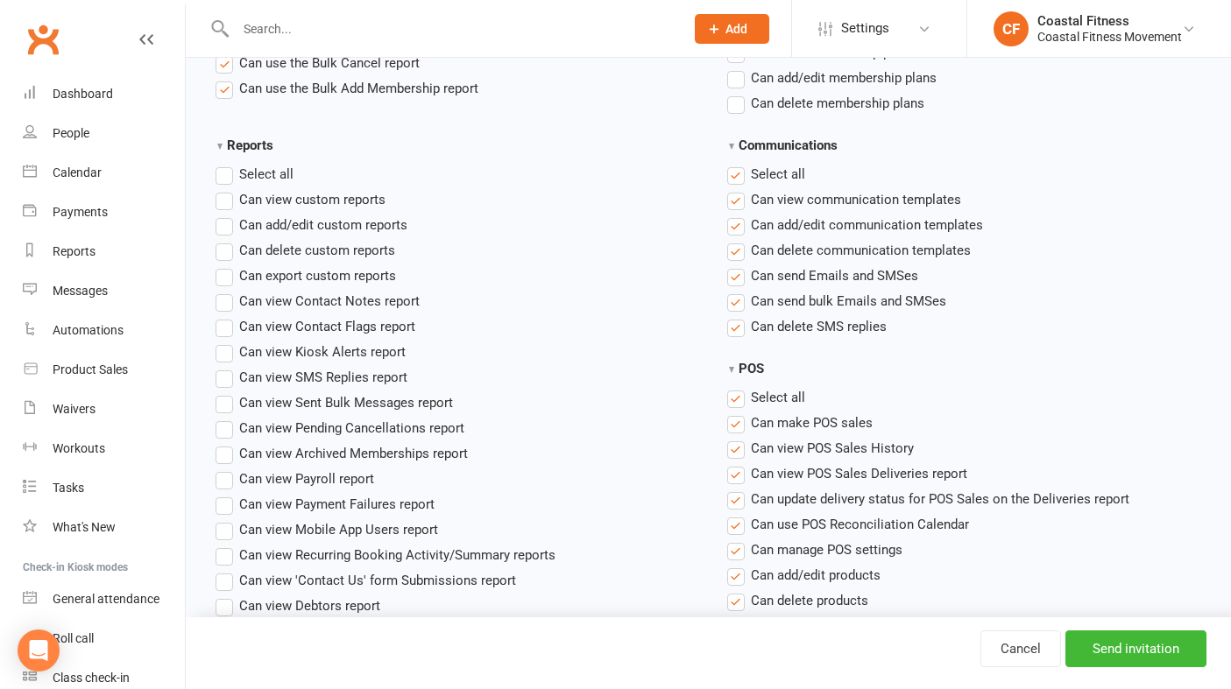
click at [738, 215] on input "Can add/edit communication templates" at bounding box center [732, 215] width 11 height 0
click at [737, 251] on label"] "Can delete communication templates" at bounding box center [849, 250] width 244 height 21
click at [737, 240] on input "Can delete communication templates" at bounding box center [732, 240] width 11 height 0
click at [735, 329] on label"] "Can delete SMS replies" at bounding box center [806, 326] width 159 height 21
click at [735, 316] on input "Can delete SMS replies" at bounding box center [732, 316] width 11 height 0
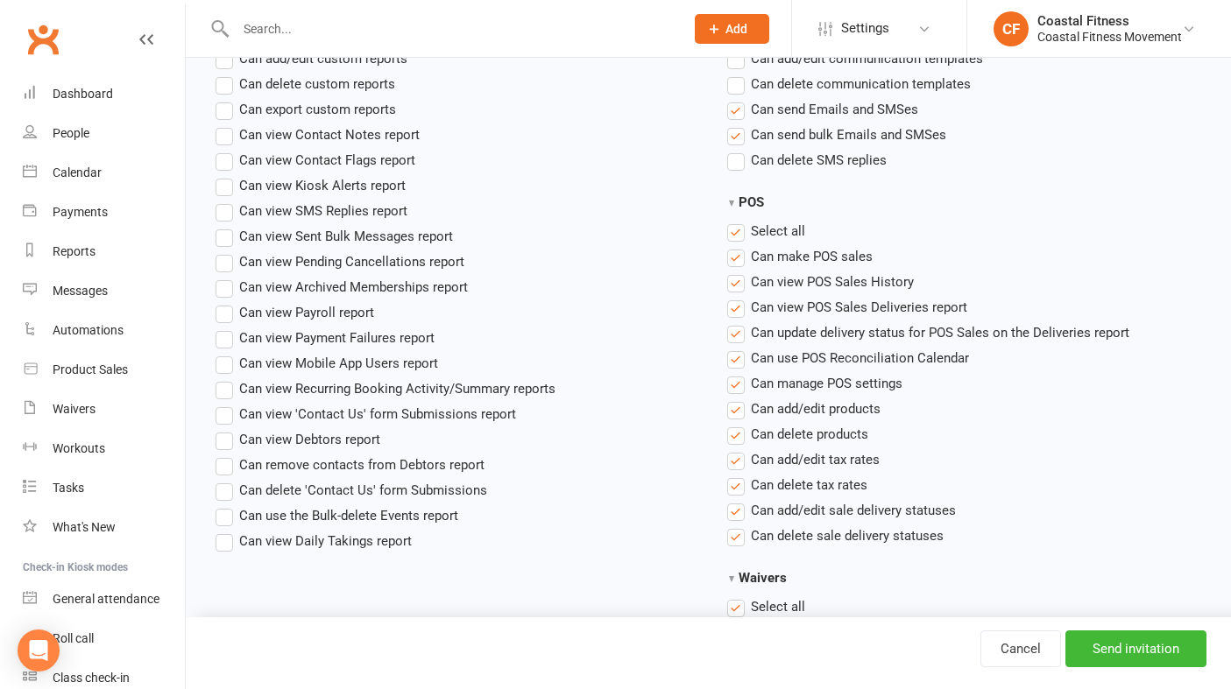
scroll to position [1601, 0]
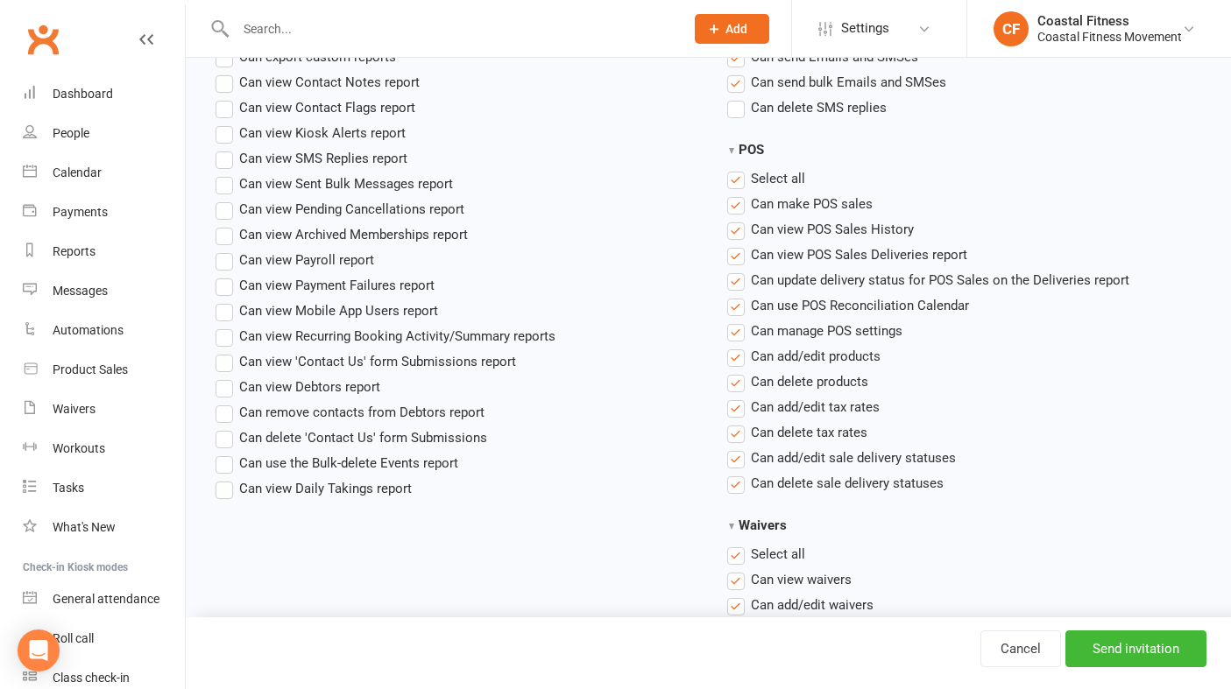
click at [737, 179] on label "Select all" at bounding box center [766, 178] width 78 height 21
click at [737, 168] on input "POS" at bounding box center [732, 168] width 11 height 0
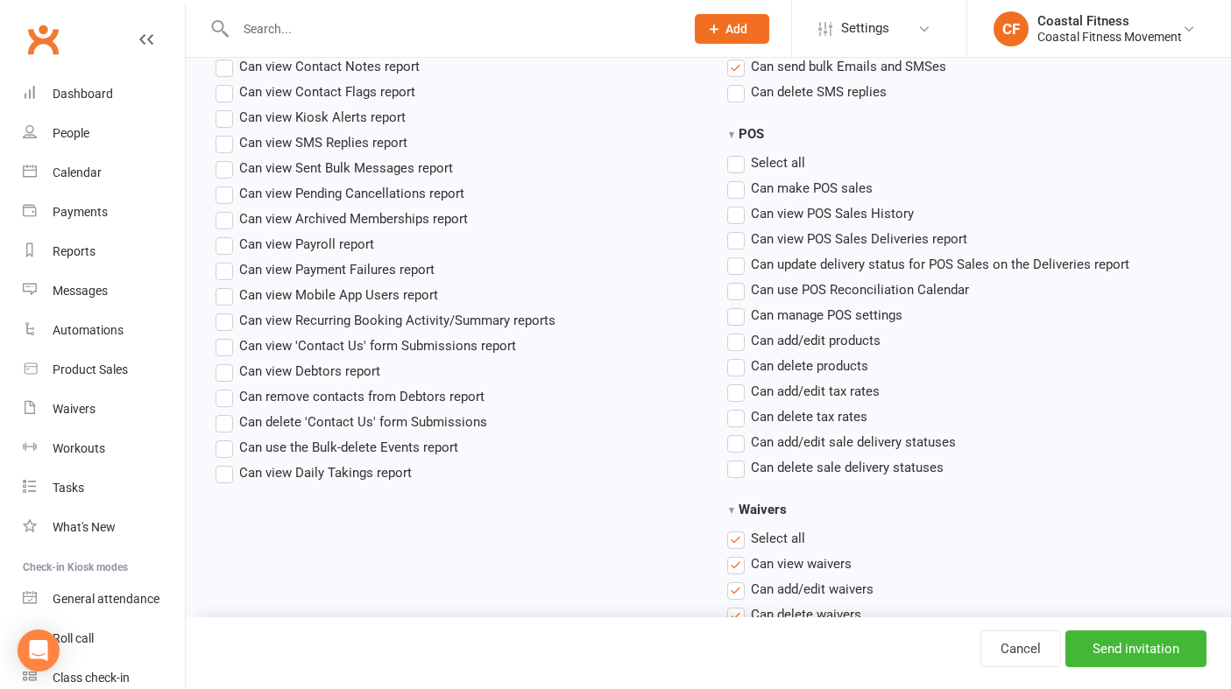
click at [737, 194] on label"] "Can make POS sales" at bounding box center [799, 188] width 145 height 21
click at [737, 178] on input "Can make POS sales" at bounding box center [732, 178] width 11 height 0
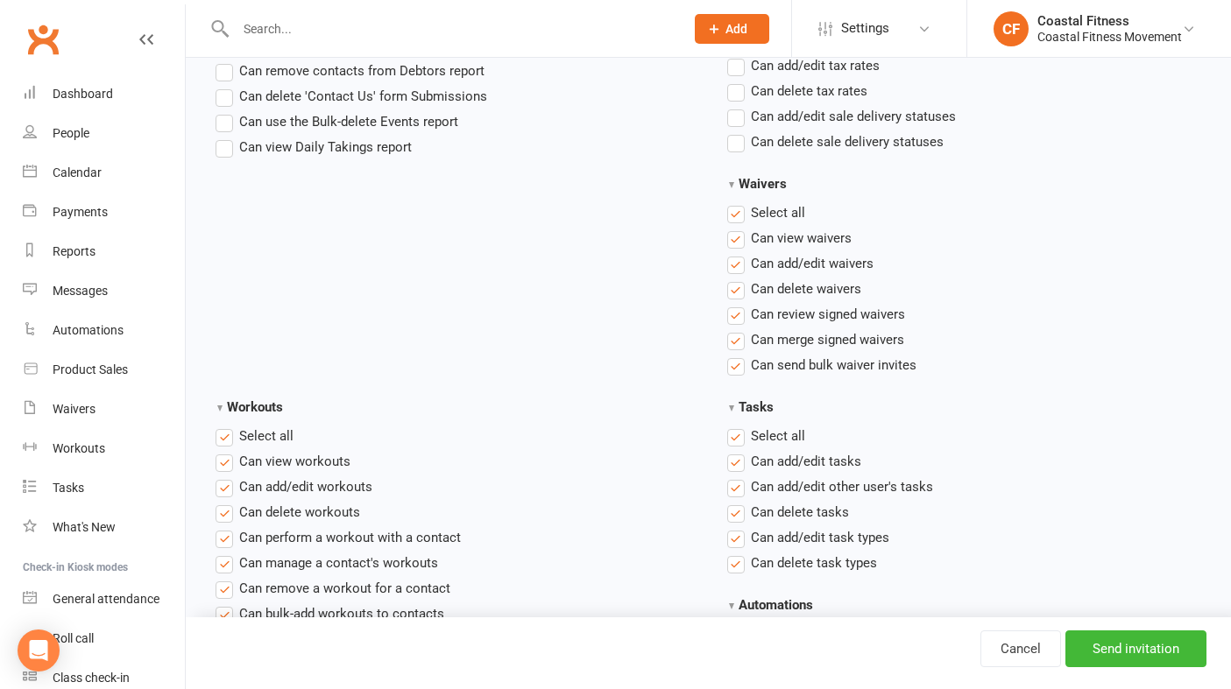
scroll to position [1955, 0]
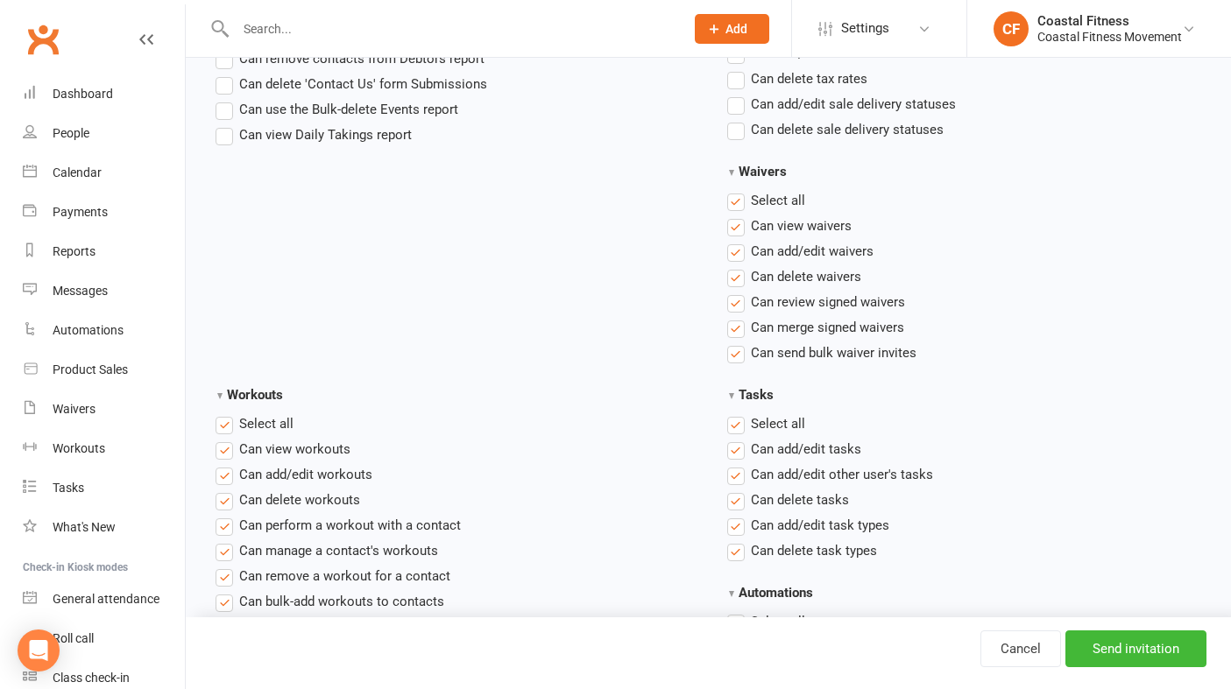
click at [737, 251] on label"] "Can add/edit waivers" at bounding box center [800, 251] width 146 height 21
click at [737, 241] on input "Can add/edit waivers" at bounding box center [732, 241] width 11 height 0
click at [736, 283] on label"] "Can delete waivers" at bounding box center [794, 276] width 134 height 21
click at [736, 266] on input "Can delete waivers" at bounding box center [732, 266] width 11 height 0
click at [737, 303] on label"] "Can review signed waivers" at bounding box center [816, 302] width 178 height 21
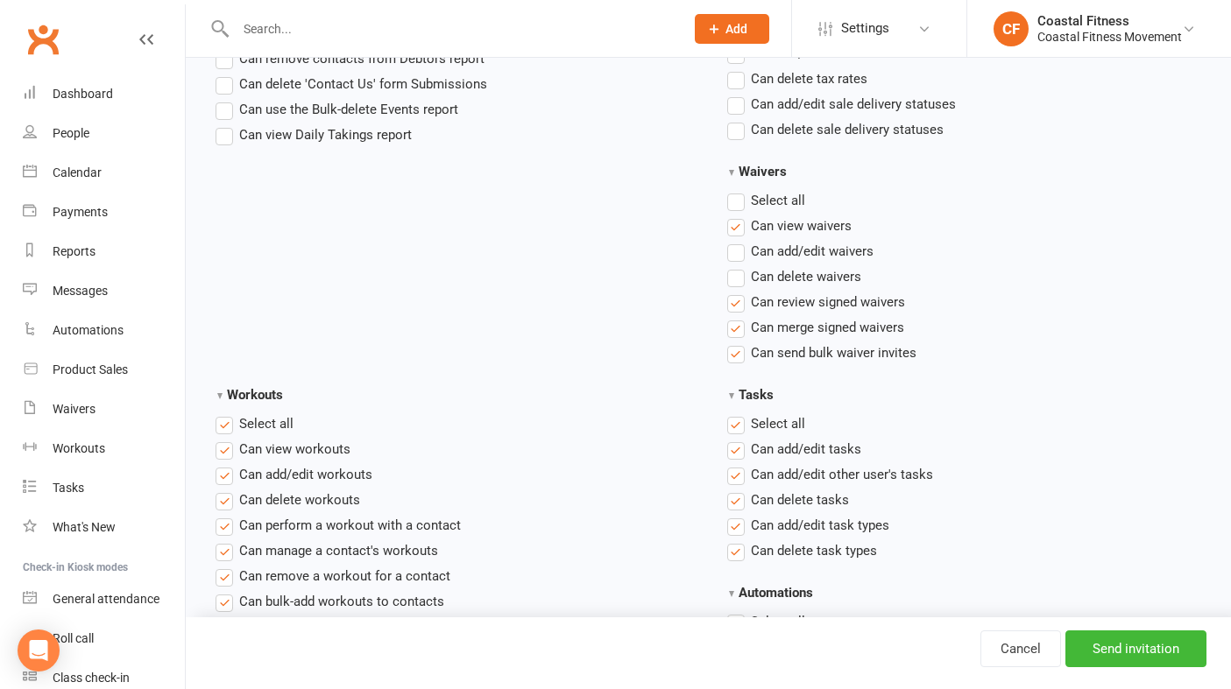
click at [737, 292] on input "Can review signed waivers" at bounding box center [732, 292] width 11 height 0
click at [737, 326] on label"] "Can merge signed waivers" at bounding box center [815, 327] width 177 height 21
click at [737, 317] on input "Can merge signed waivers" at bounding box center [732, 317] width 11 height 0
click at [736, 352] on label"] "Can send bulk waiver invites" at bounding box center [821, 353] width 189 height 21
click at [736, 343] on input "Can send bulk waiver invites" at bounding box center [732, 343] width 11 height 0
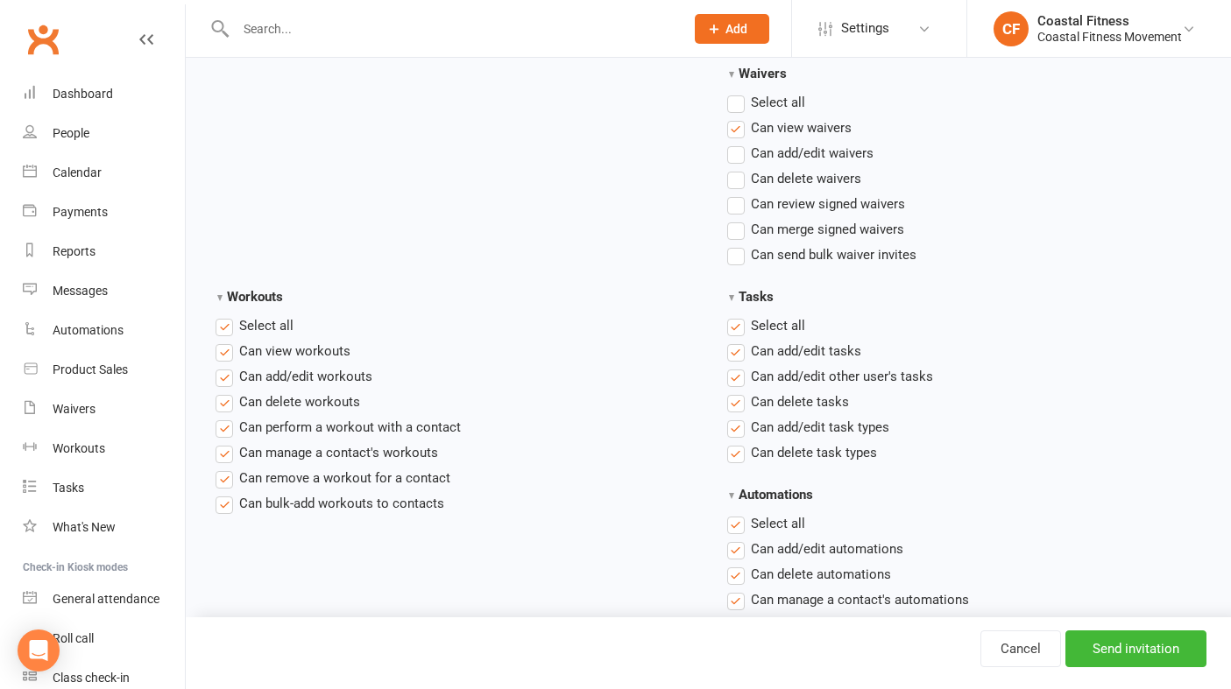
scroll to position [2054, 0]
click at [737, 257] on label"] "Can send bulk waiver invites" at bounding box center [821, 254] width 189 height 21
click at [737, 244] on input "Can send bulk waiver invites" at bounding box center [732, 244] width 11 height 0
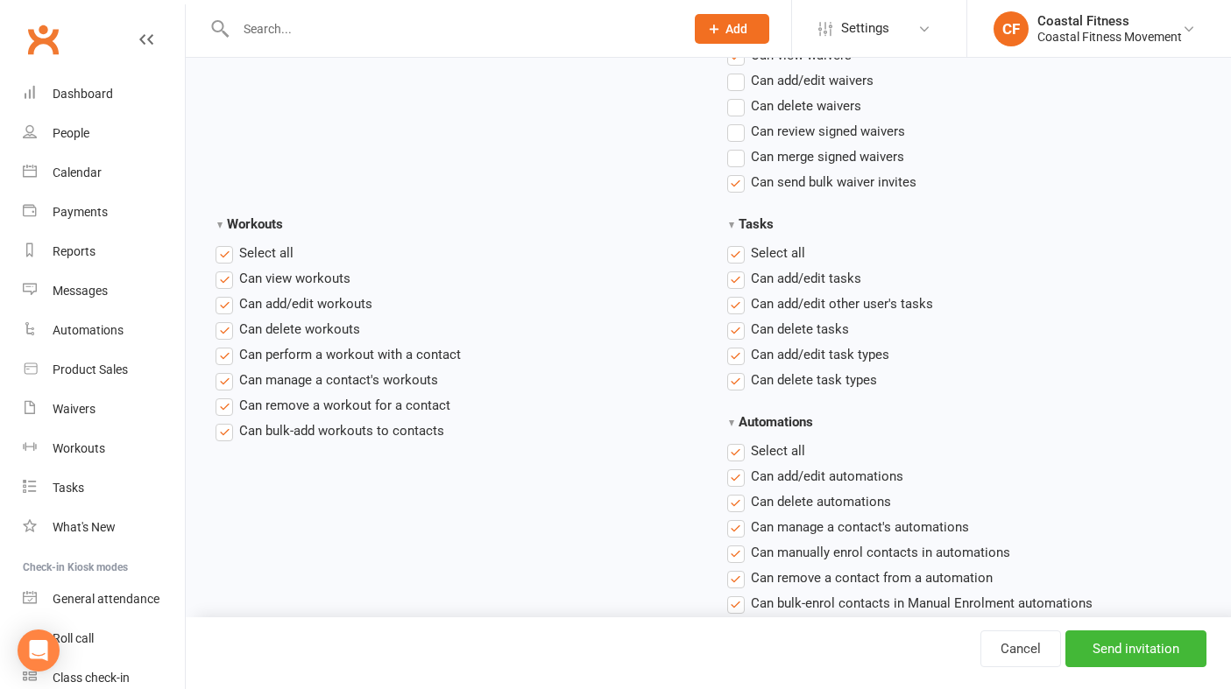
scroll to position [2128, 0]
click at [223, 254] on label "Select all" at bounding box center [255, 251] width 78 height 21
click at [223, 241] on input "Workouts" at bounding box center [221, 241] width 11 height 0
click at [737, 253] on label "Select all" at bounding box center [766, 251] width 78 height 21
click at [737, 241] on input "Tasks" at bounding box center [732, 241] width 11 height 0
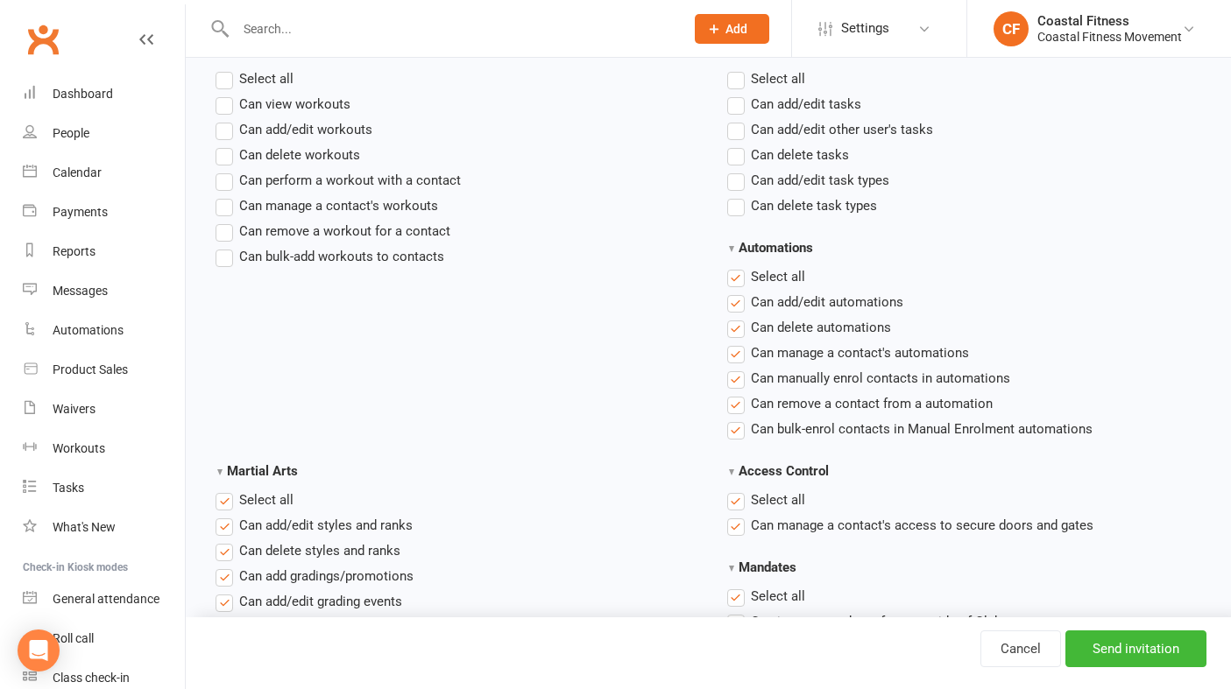
scroll to position [2315, 0]
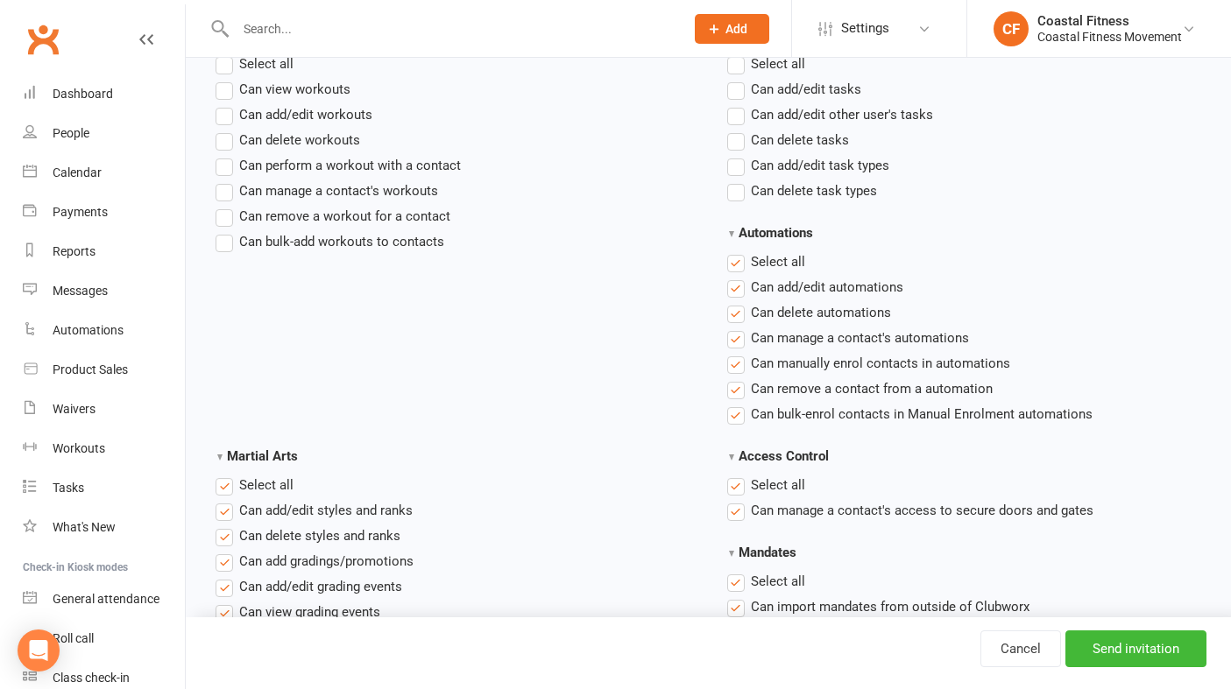
click at [737, 260] on label "Select all" at bounding box center [766, 261] width 78 height 21
click at [737, 251] on input "Automations" at bounding box center [732, 251] width 11 height 0
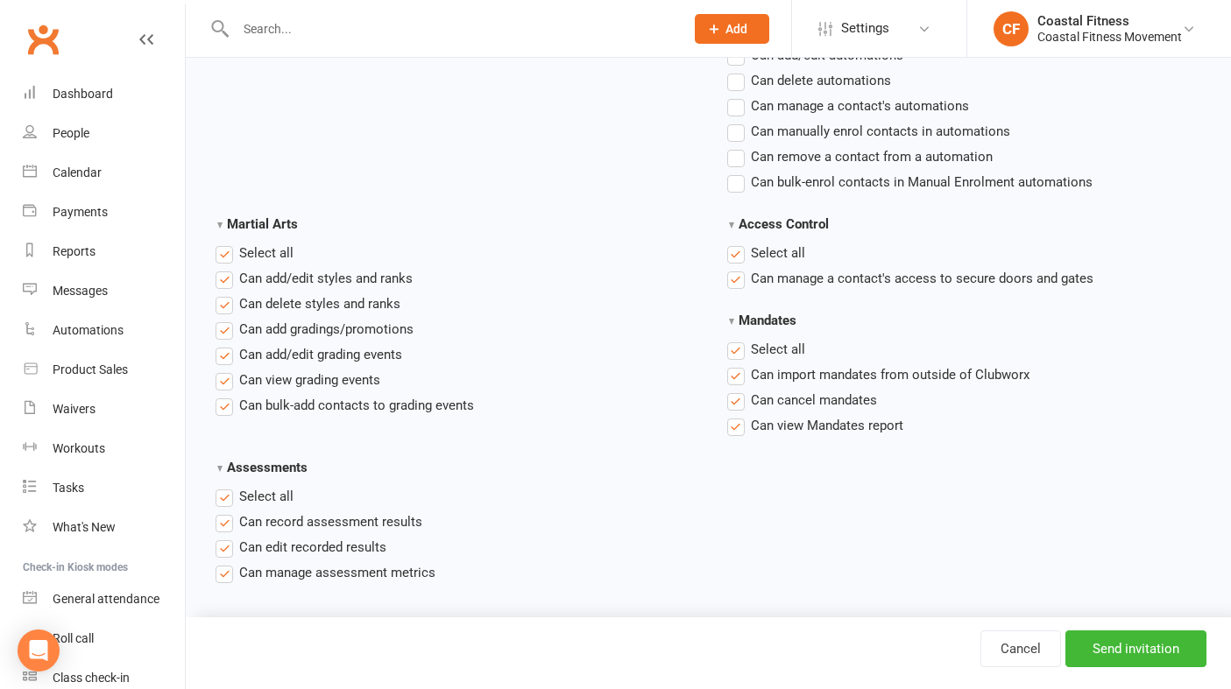
scroll to position [2549, 0]
click at [735, 250] on label "Select all" at bounding box center [766, 251] width 78 height 21
click at [735, 241] on input "Access Control" at bounding box center [732, 241] width 11 height 0
click at [226, 248] on label "Select all" at bounding box center [255, 251] width 78 height 21
click at [226, 241] on input "Martial Arts" at bounding box center [221, 241] width 11 height 0
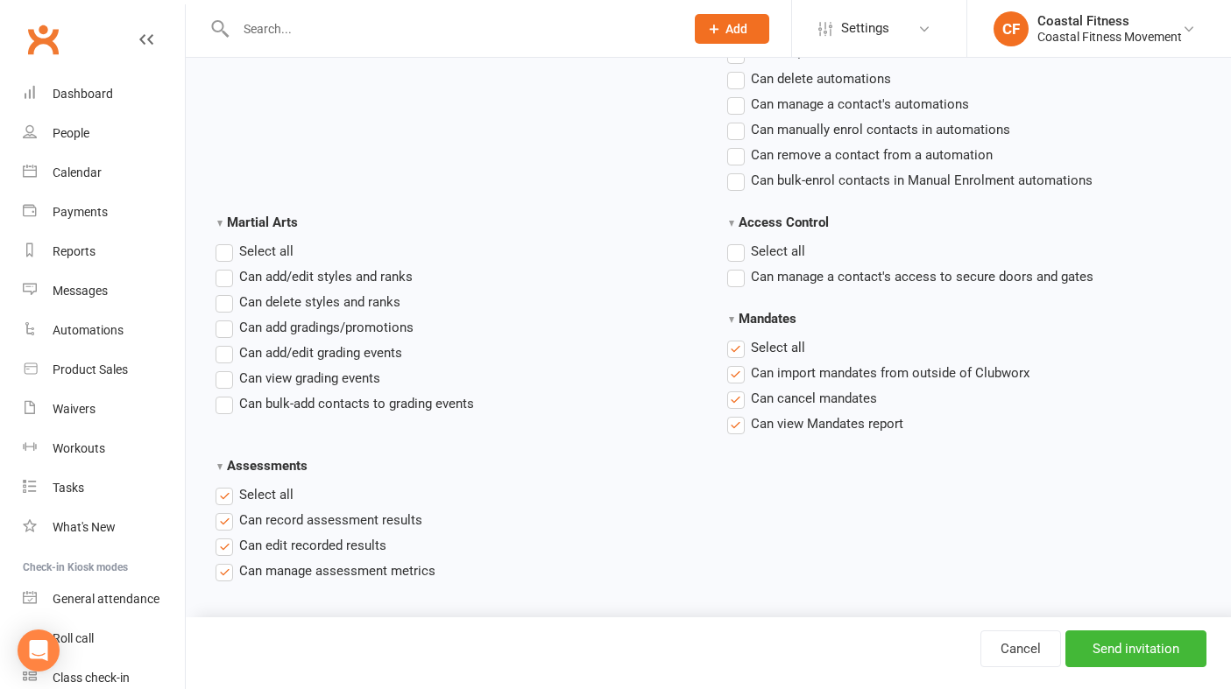
click at [227, 495] on label "Select all" at bounding box center [255, 494] width 78 height 21
click at [227, 484] on input "Assessments" at bounding box center [221, 484] width 11 height 0
click at [735, 349] on label "Select all" at bounding box center [766, 347] width 78 height 21
click at [735, 337] on input "Mandates" at bounding box center [732, 337] width 11 height 0
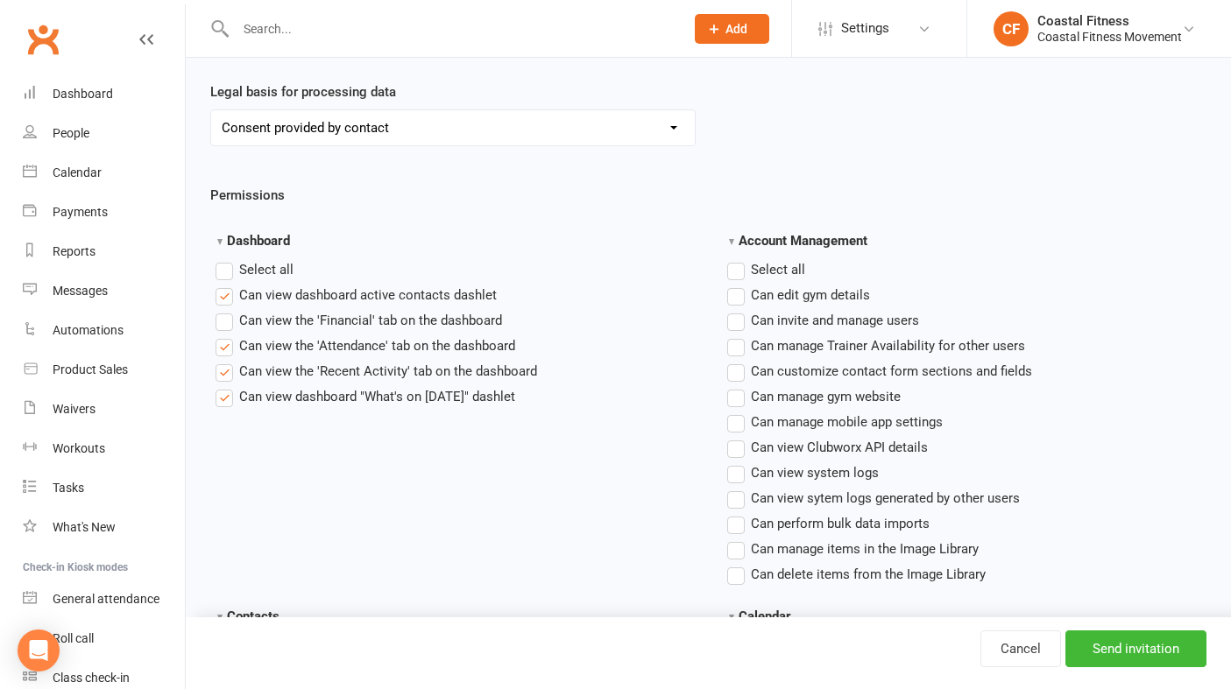
scroll to position [0, 0]
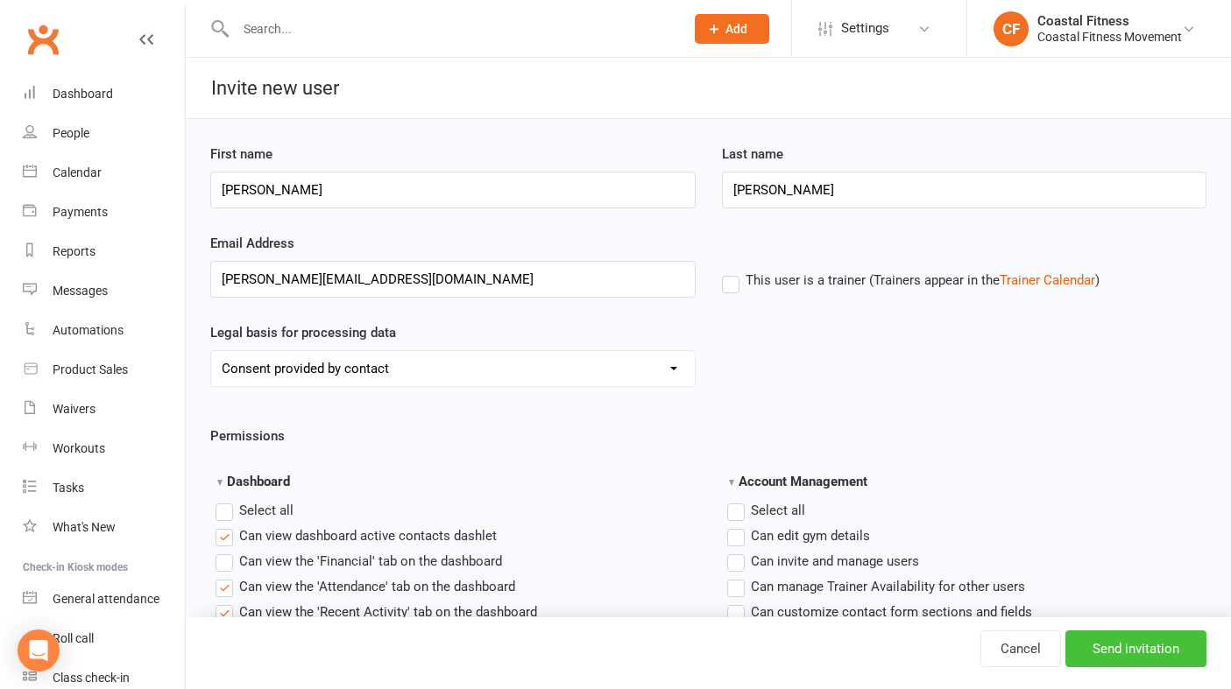
click at [1138, 652] on input "Send invitation" at bounding box center [1135, 649] width 141 height 37
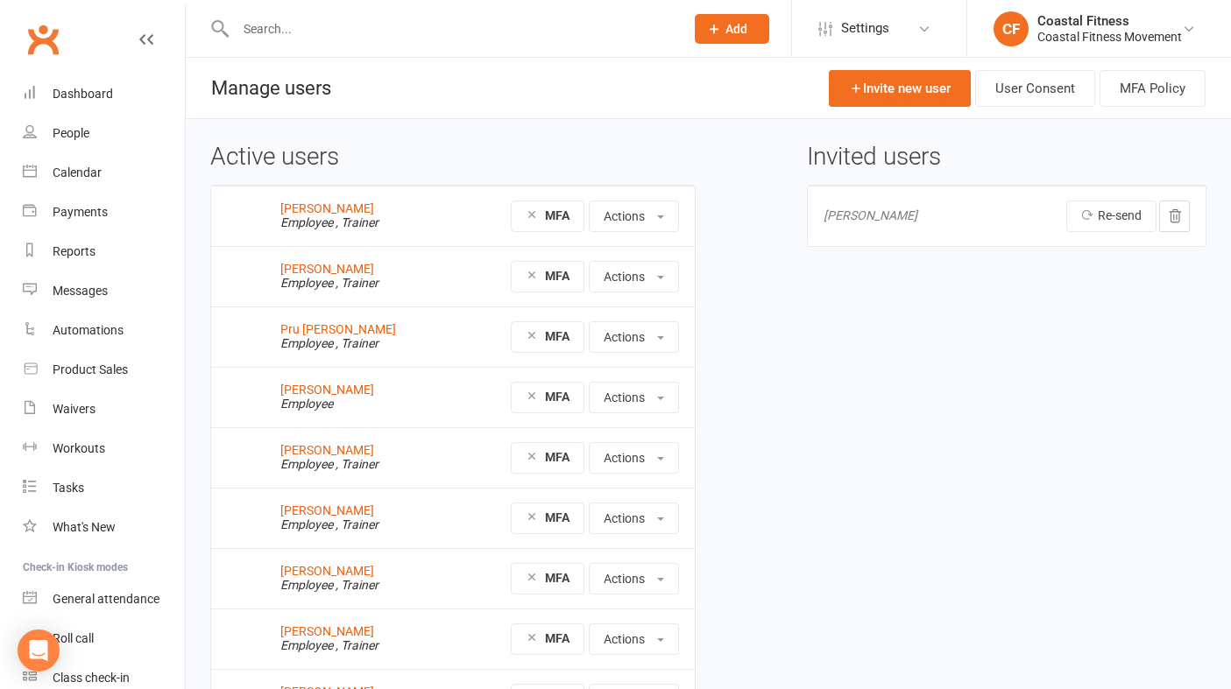
click at [749, 26] on button "Add" at bounding box center [732, 29] width 74 height 30
click at [917, 24] on icon at bounding box center [924, 29] width 14 height 14
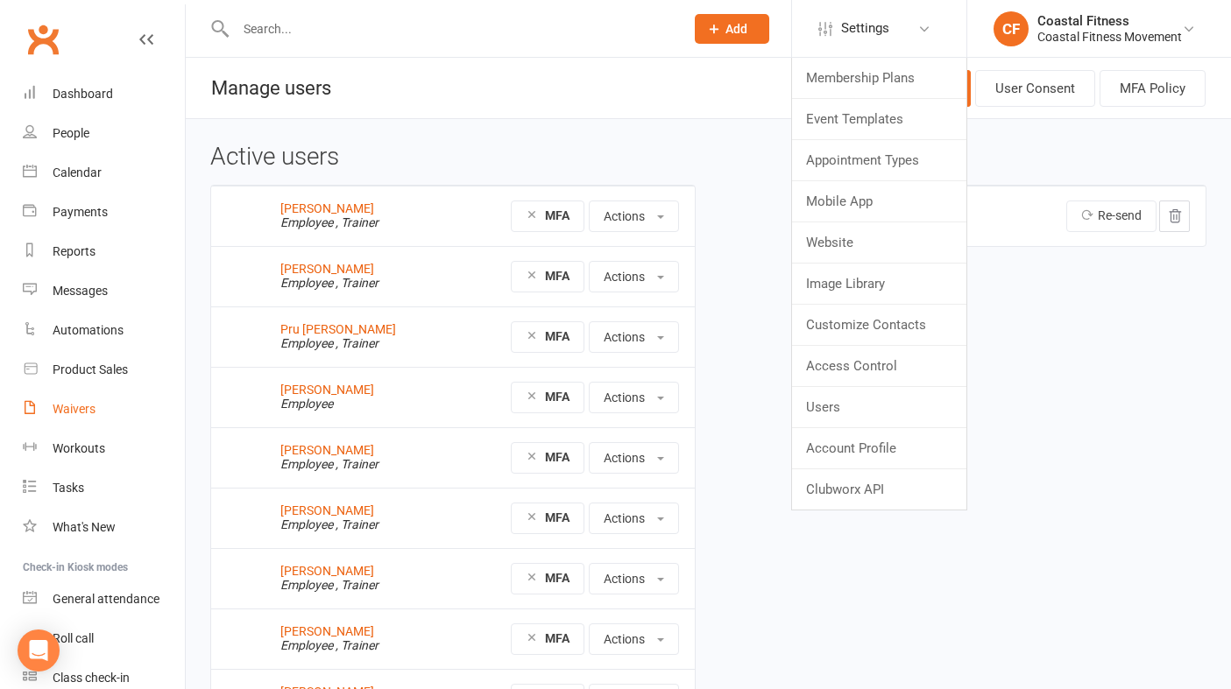
click at [84, 416] on div "Waivers" at bounding box center [74, 409] width 43 height 14
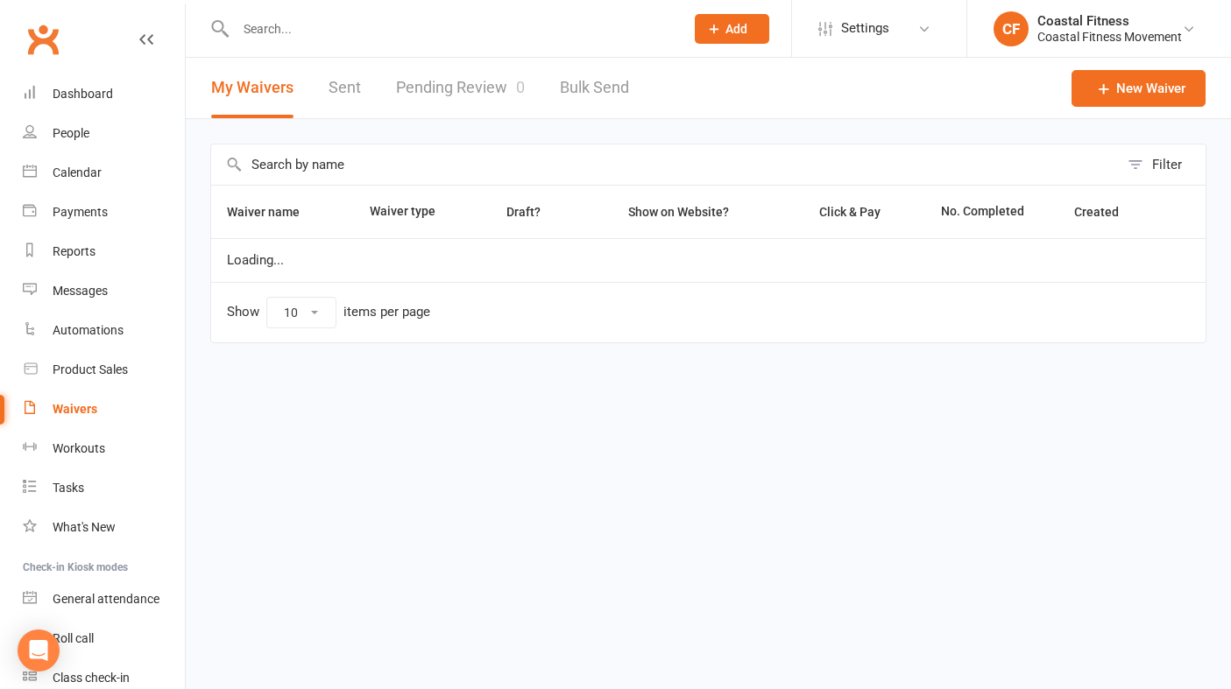
select select "25"
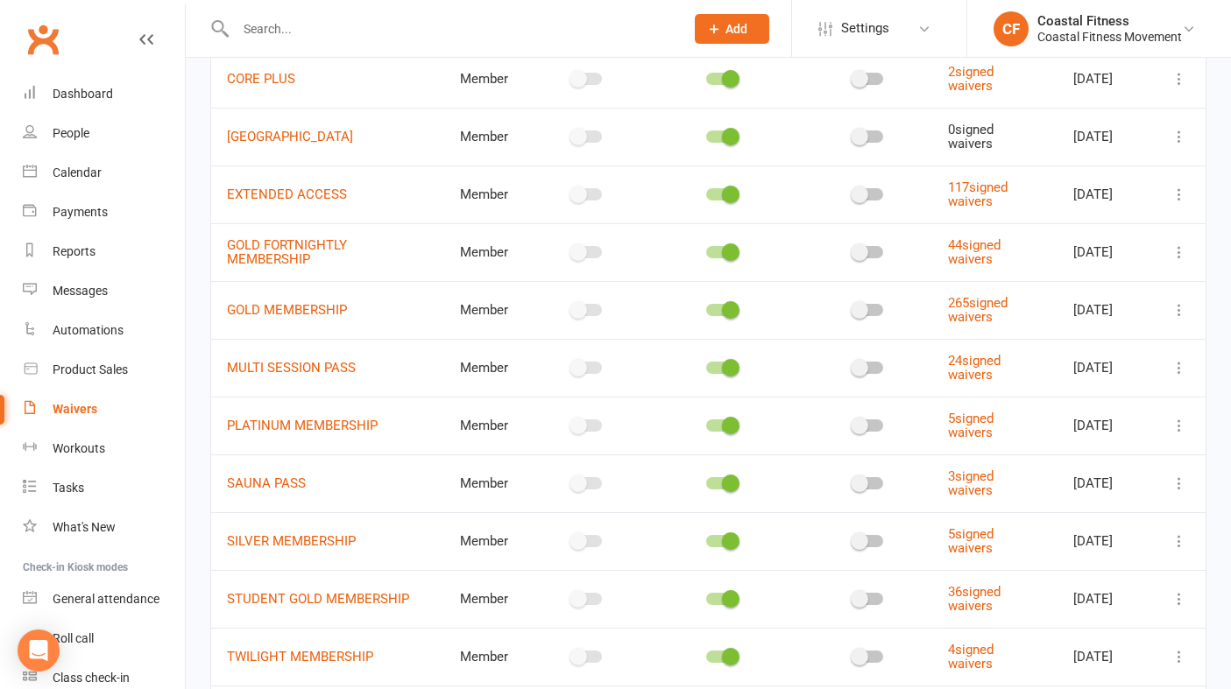
scroll to position [816, 0]
click at [725, 41] on button "Add" at bounding box center [732, 29] width 74 height 30
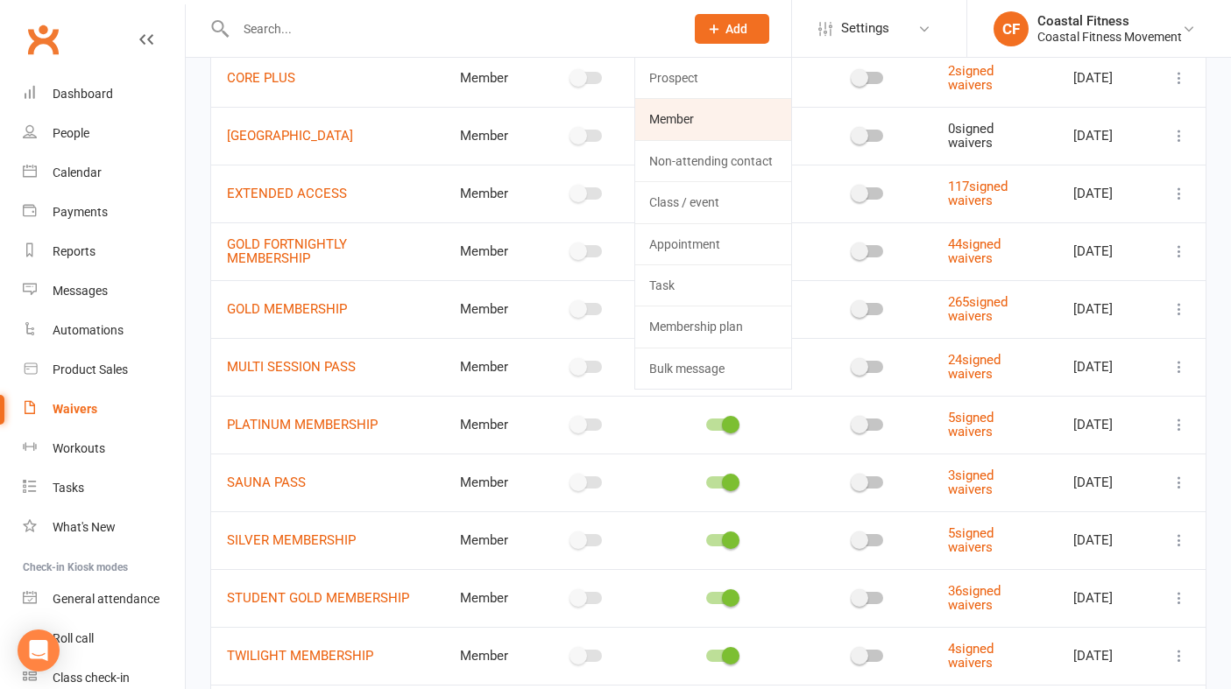
click at [719, 116] on link "Member" at bounding box center [713, 119] width 156 height 40
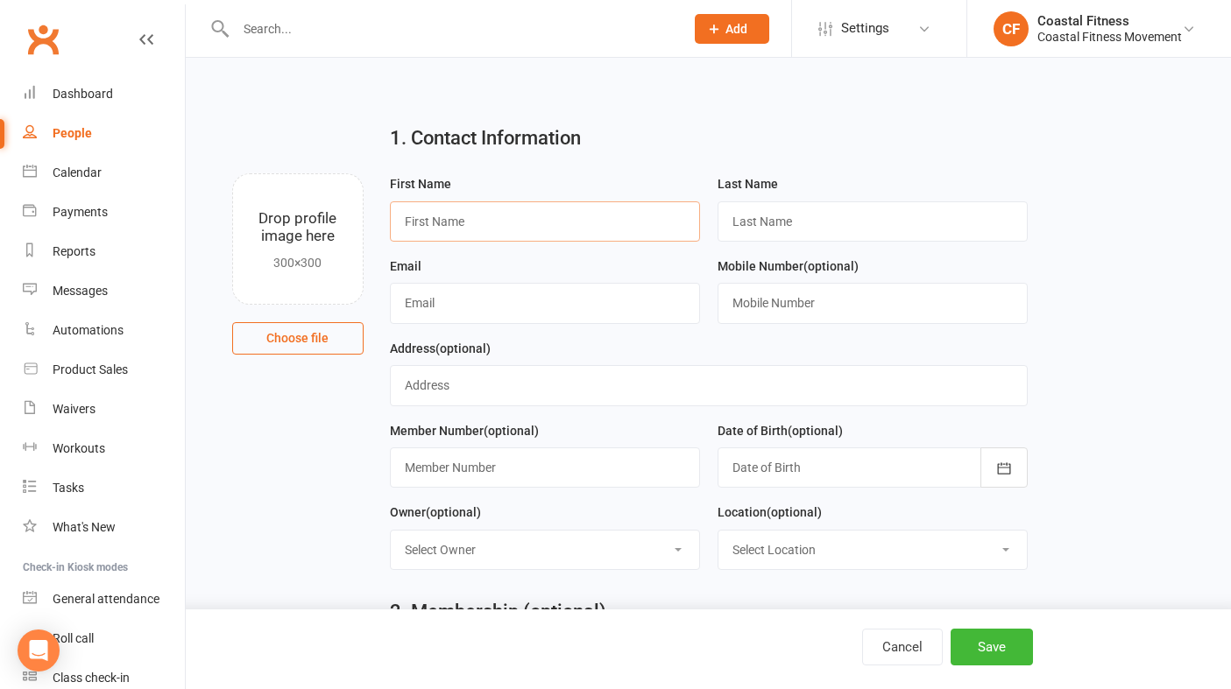
click at [461, 216] on input "text" at bounding box center [545, 221] width 310 height 40
type input "Rebecca"
type input "Carmody"
click at [436, 307] on input "text" at bounding box center [545, 303] width 310 height 40
type input "rebecca.rac13@gmail.com"
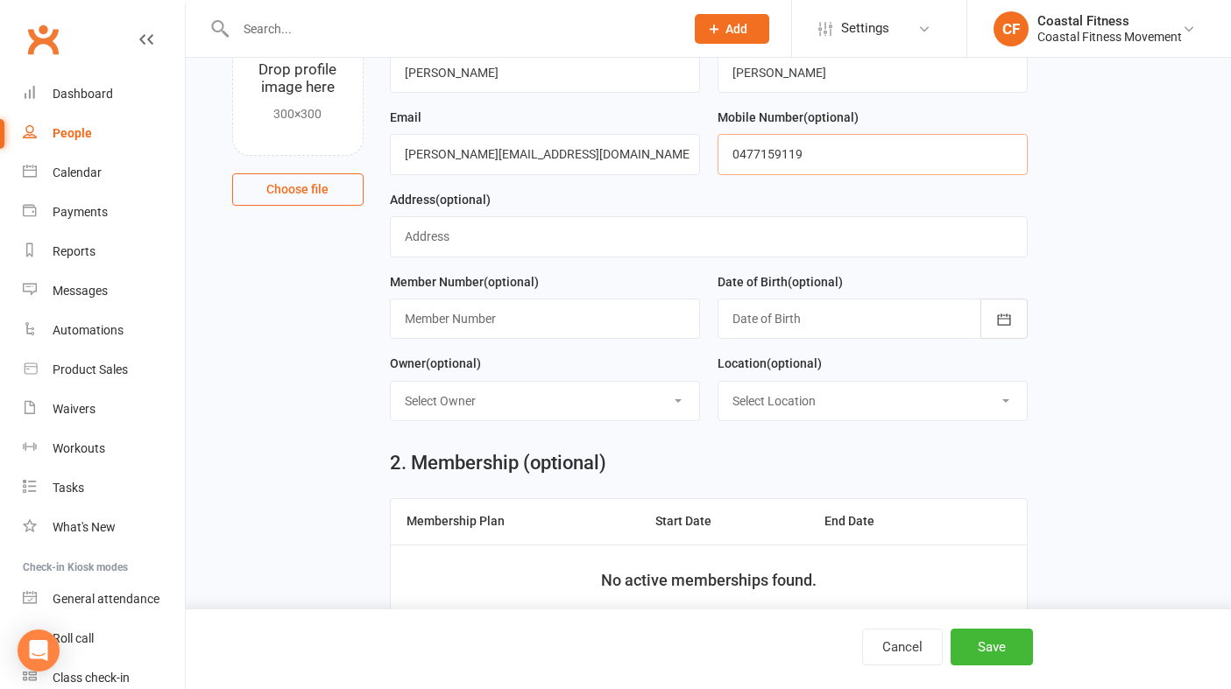
scroll to position [152, 0]
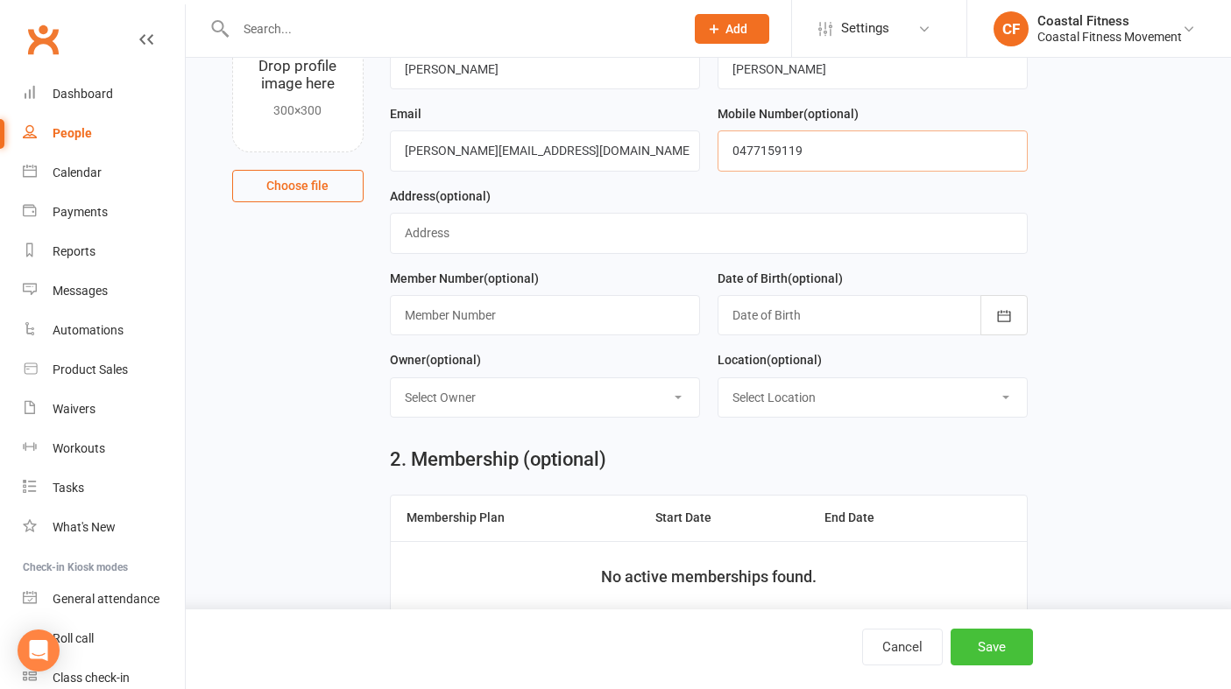
type input "0477159119"
click at [1015, 648] on button "Save" at bounding box center [992, 647] width 82 height 37
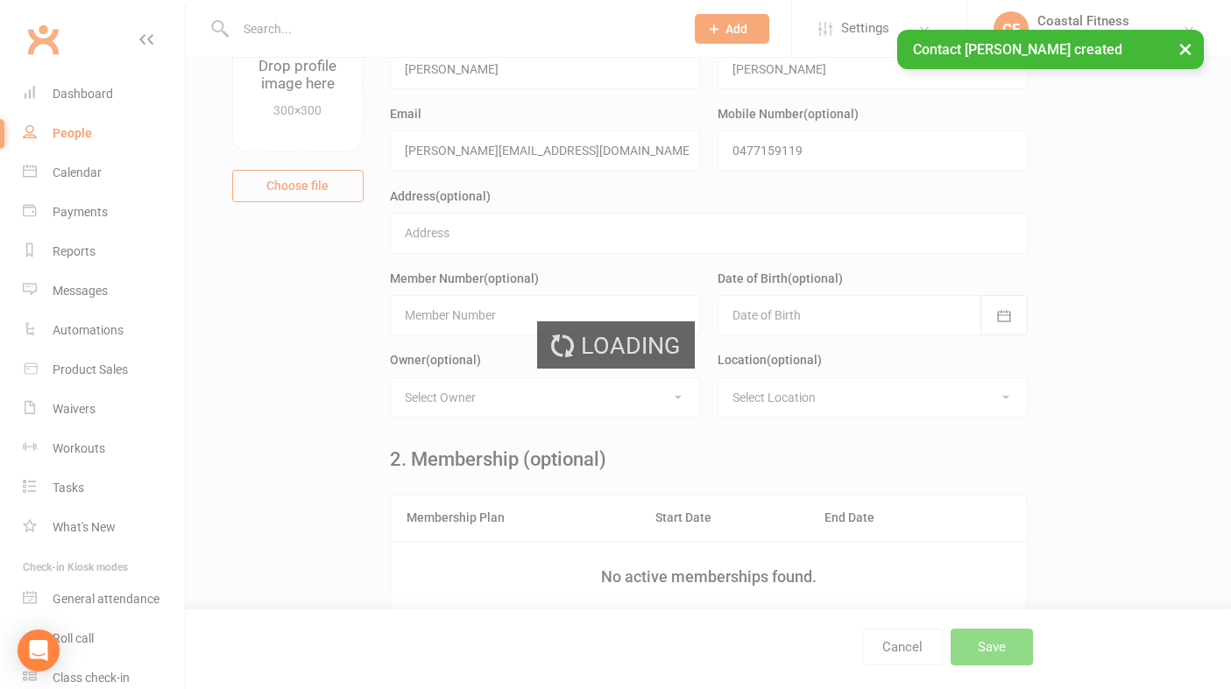
scroll to position [0, 0]
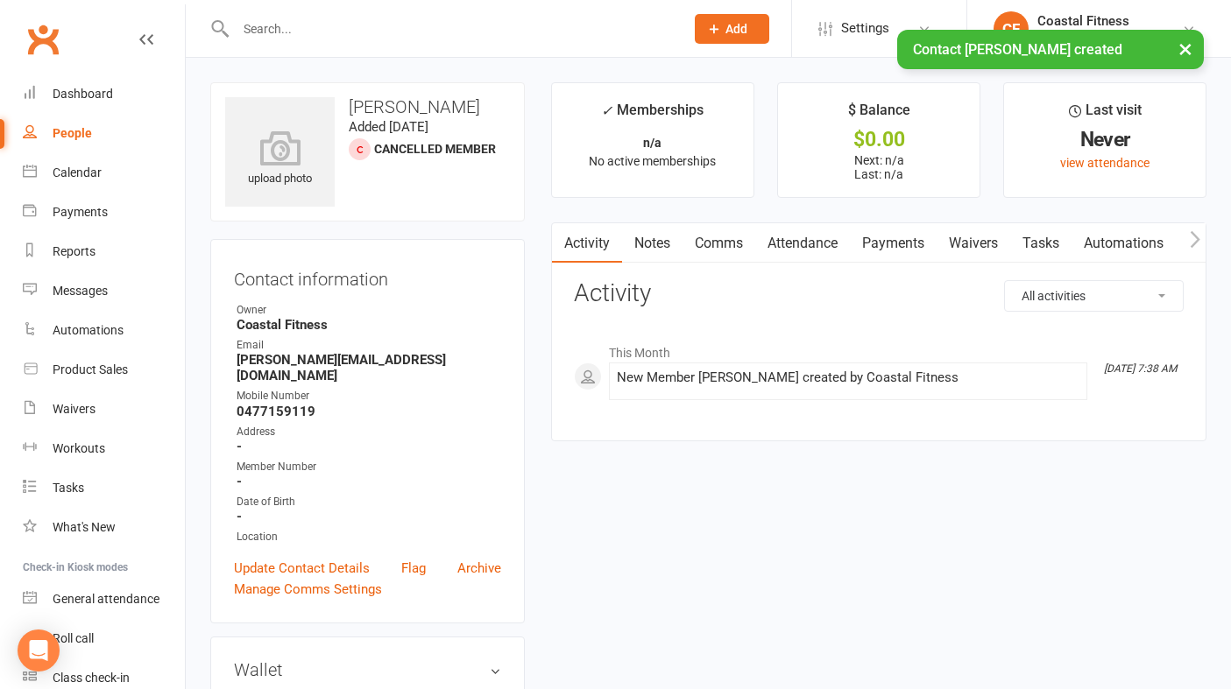
click at [989, 245] on link "Waivers" at bounding box center [974, 243] width 74 height 40
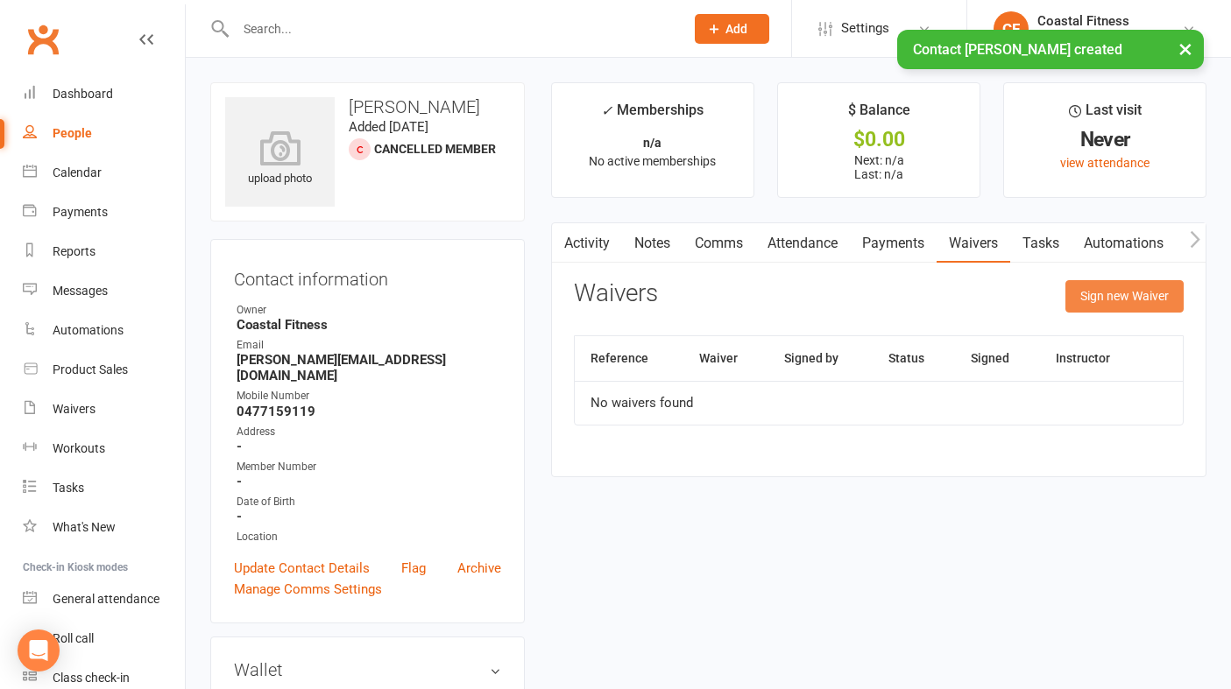
click at [1109, 297] on button "Sign new Waiver" at bounding box center [1124, 296] width 118 height 32
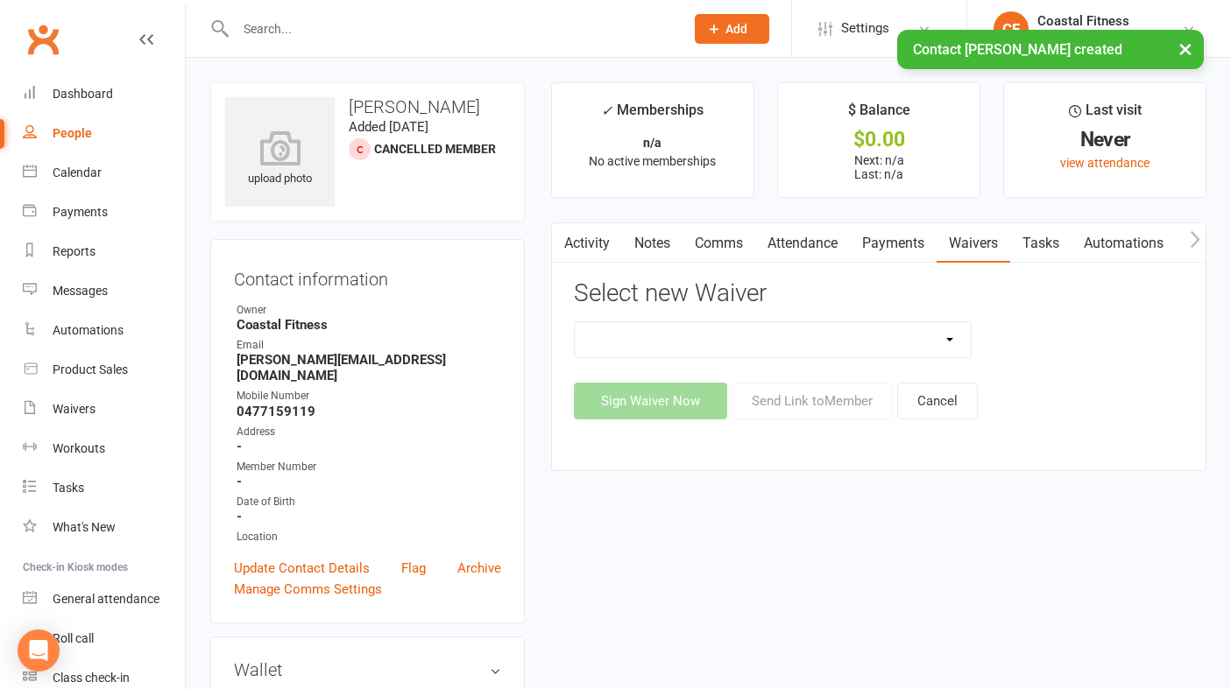
click at [936, 340] on select "5 x SAUNA PASS 7 DAY CASUAL PASS 7 DAY FREE TRIAL BRING A FRIEND FOR FREE BRONZ…" at bounding box center [773, 339] width 396 height 35
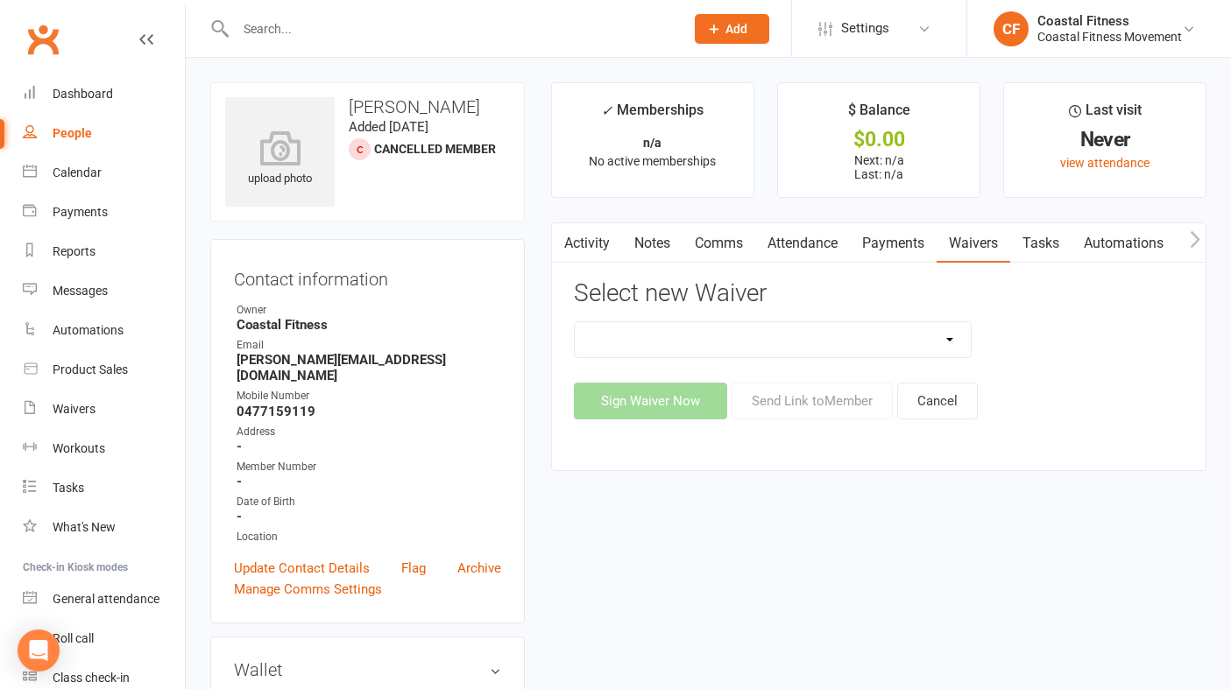
select select "6072"
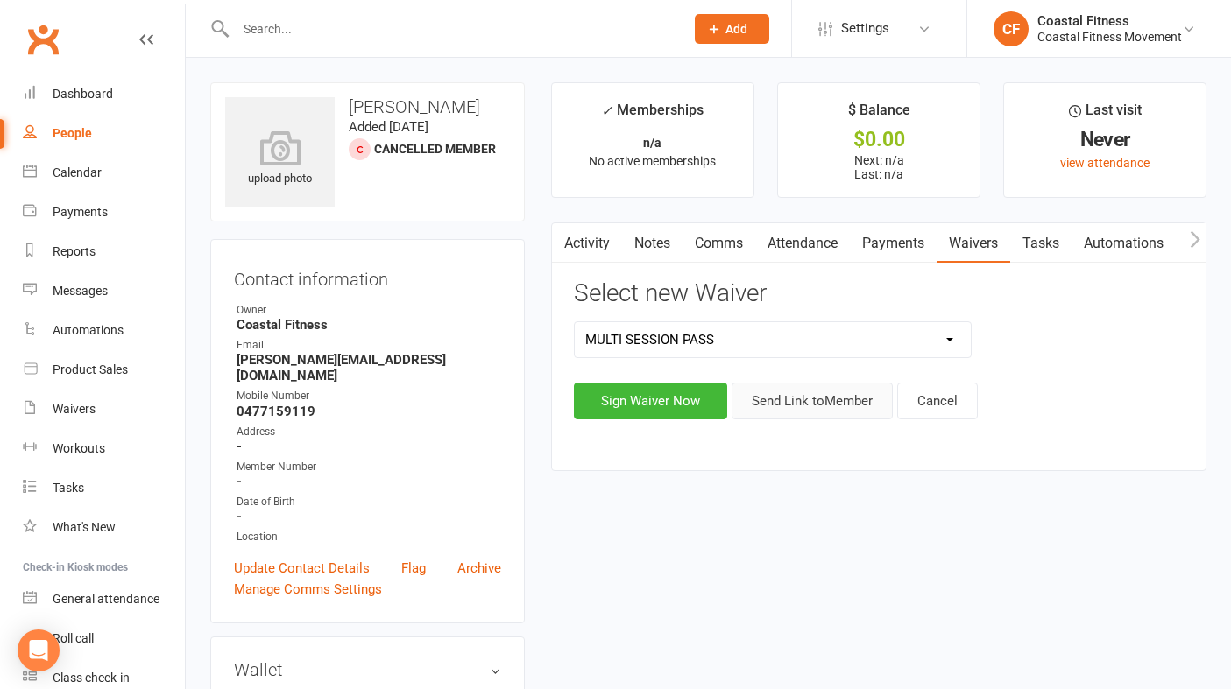
click at [853, 403] on button "Send Link to Member" at bounding box center [812, 401] width 161 height 37
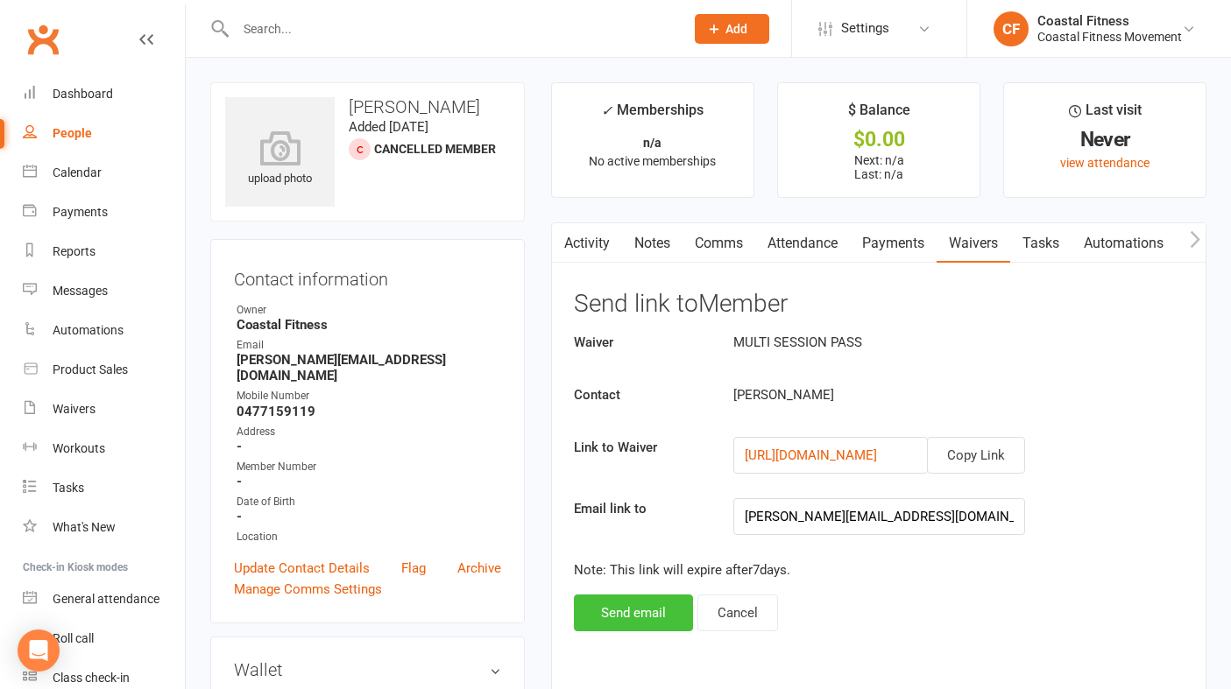
click at [662, 613] on button "Send email" at bounding box center [633, 613] width 119 height 37
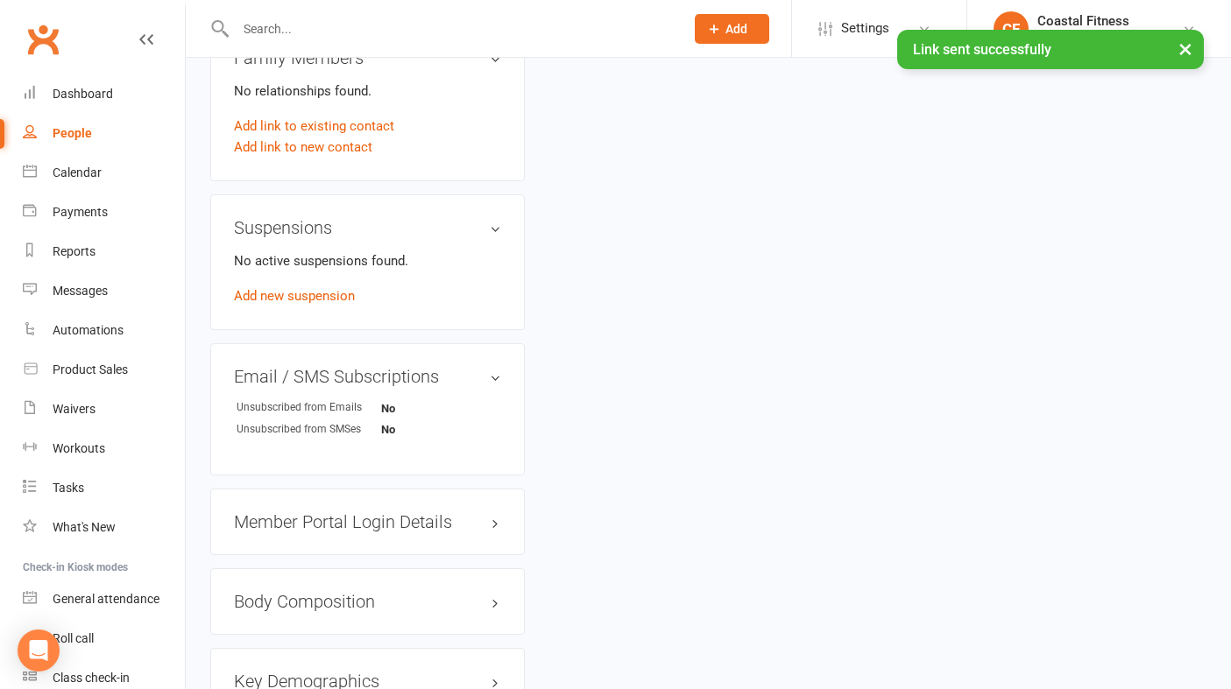
scroll to position [902, 0]
click at [422, 513] on div "Member Portal Login Details" at bounding box center [367, 520] width 315 height 67
click at [415, 511] on h3 "Member Portal Login Details" at bounding box center [367, 520] width 267 height 19
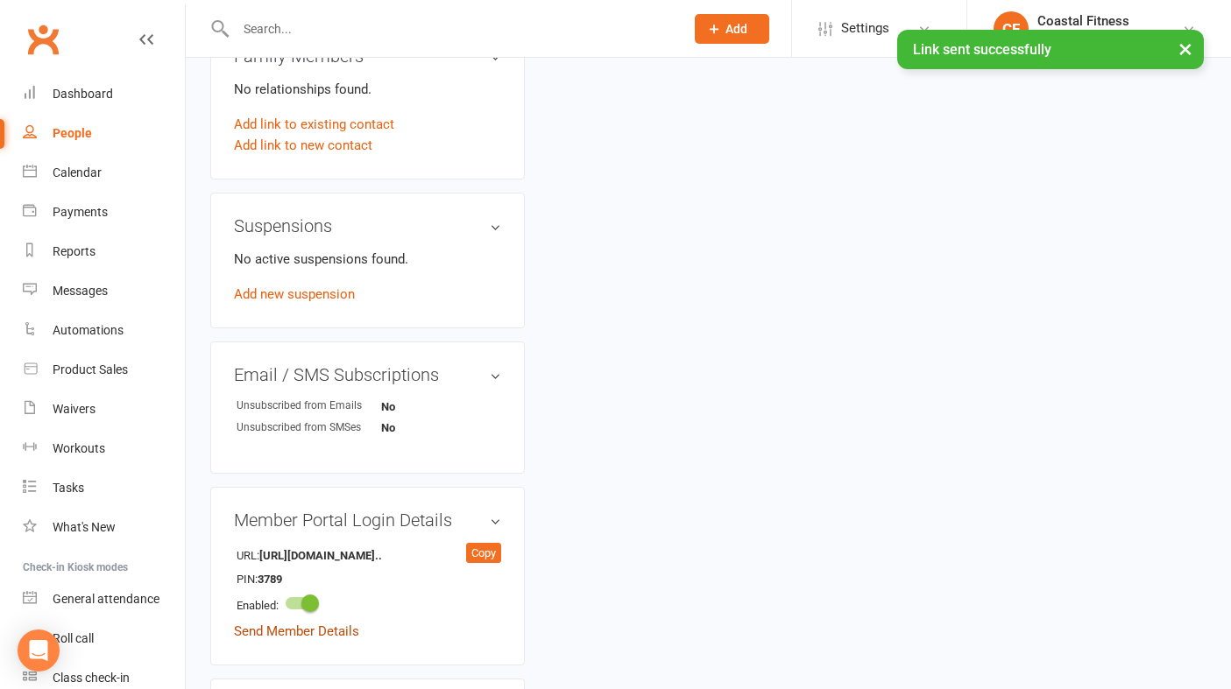
click at [351, 624] on link "Send Member Details" at bounding box center [296, 632] width 125 height 16
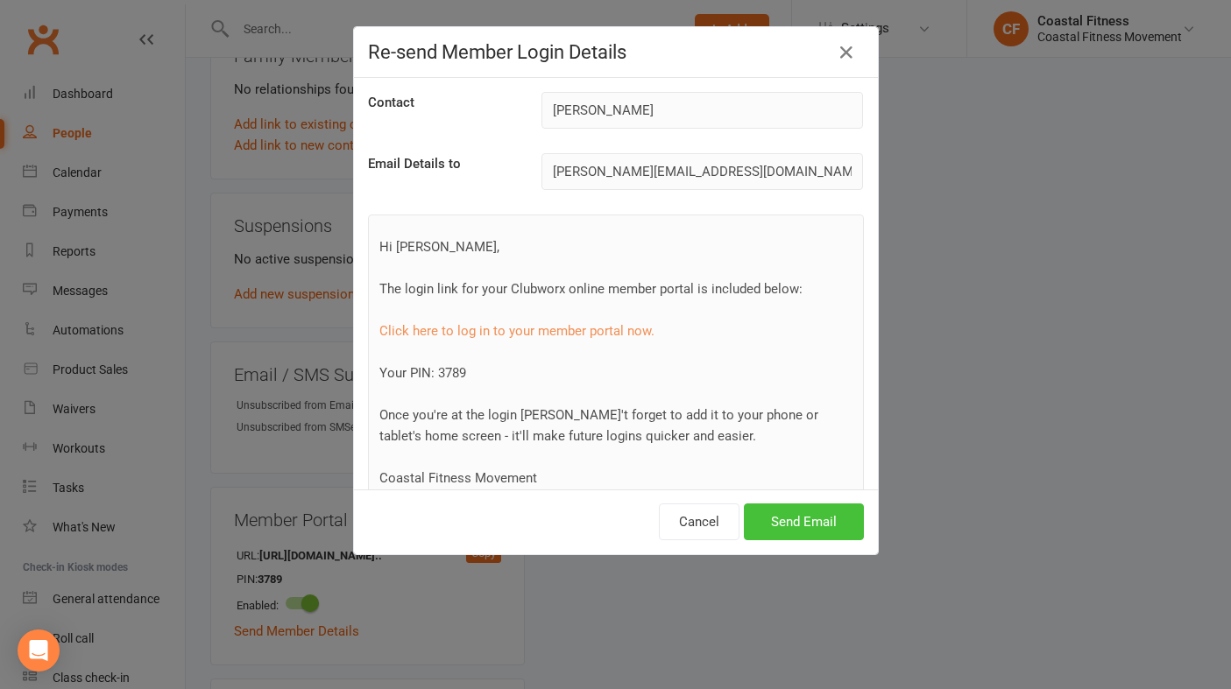
click at [845, 517] on button "Send Email" at bounding box center [804, 522] width 120 height 37
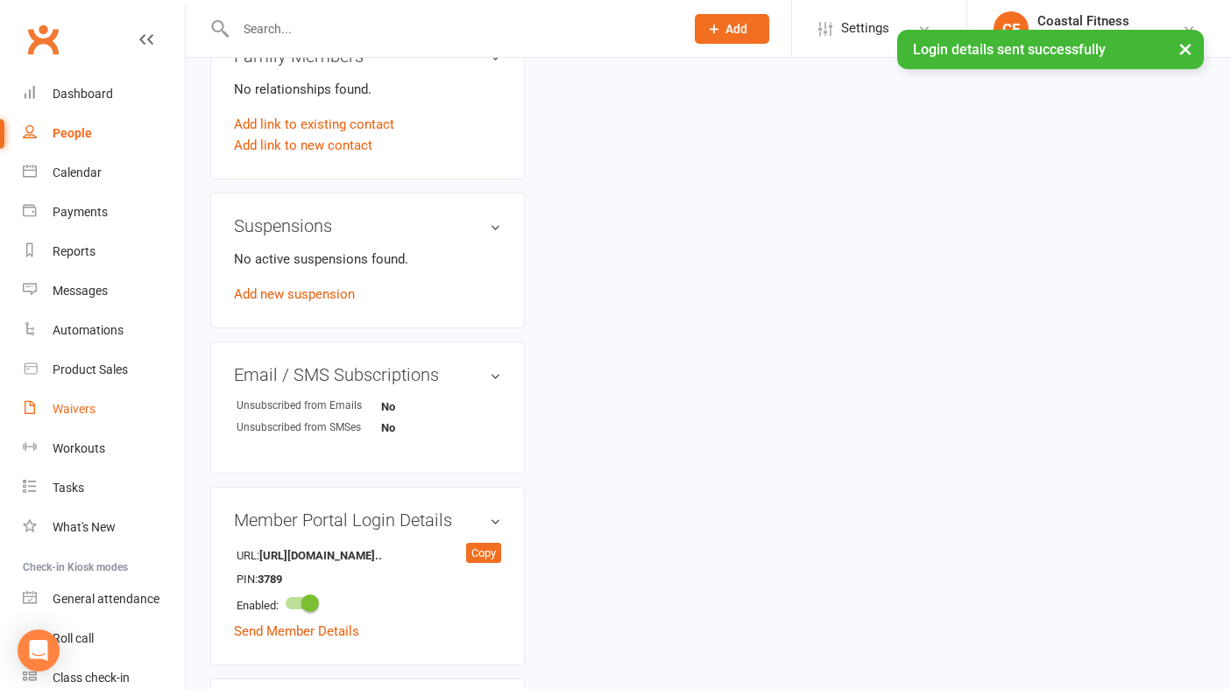
click at [72, 418] on link "Waivers" at bounding box center [104, 409] width 162 height 39
select select "25"
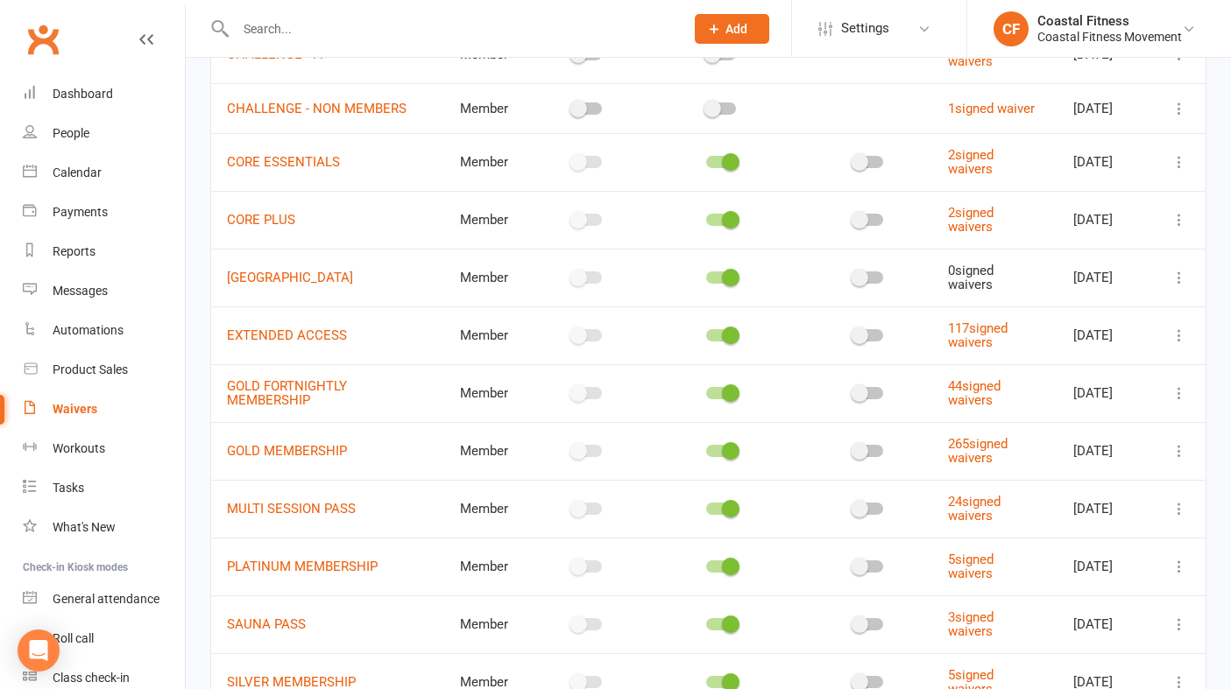
scroll to position [675, 0]
click at [301, 516] on link "MULTI SESSION PASS" at bounding box center [291, 508] width 129 height 16
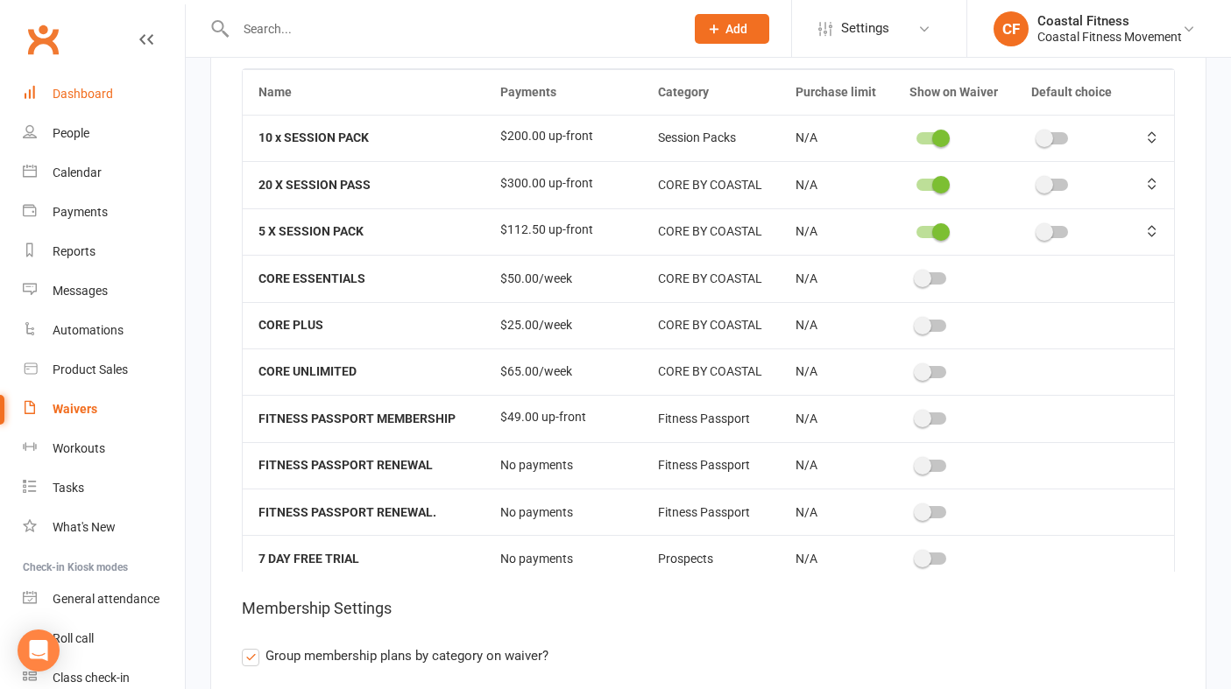
click at [80, 88] on div "Dashboard" at bounding box center [83, 94] width 60 height 14
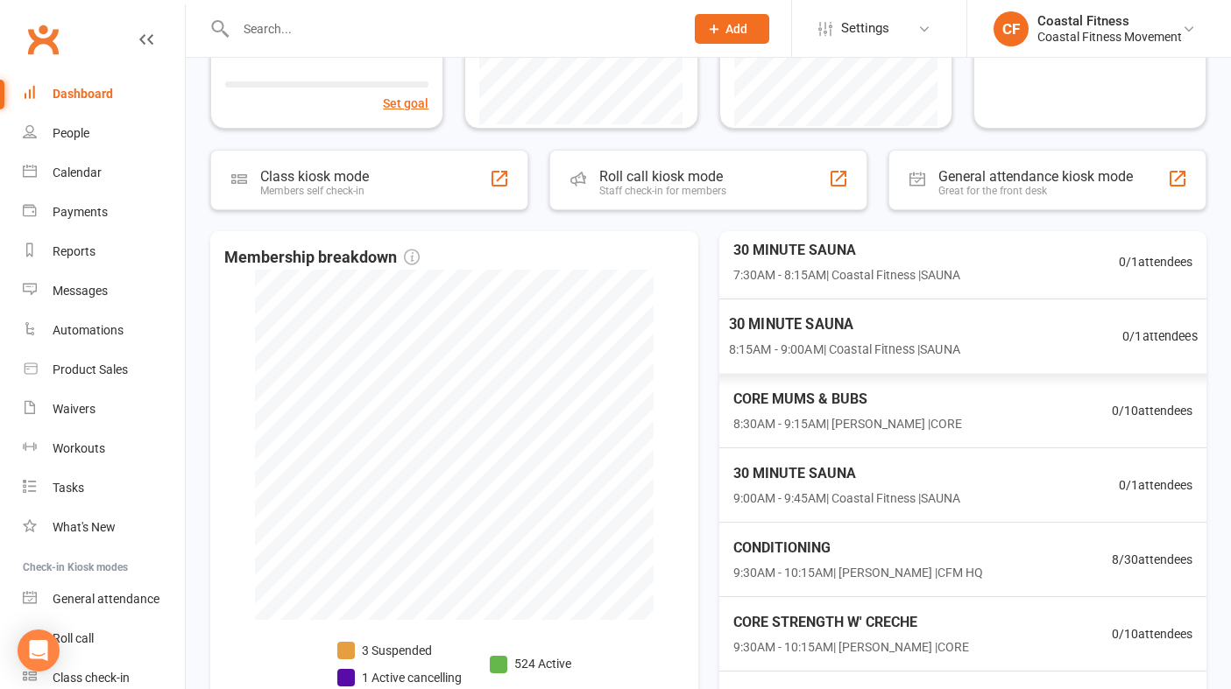
scroll to position [143, 0]
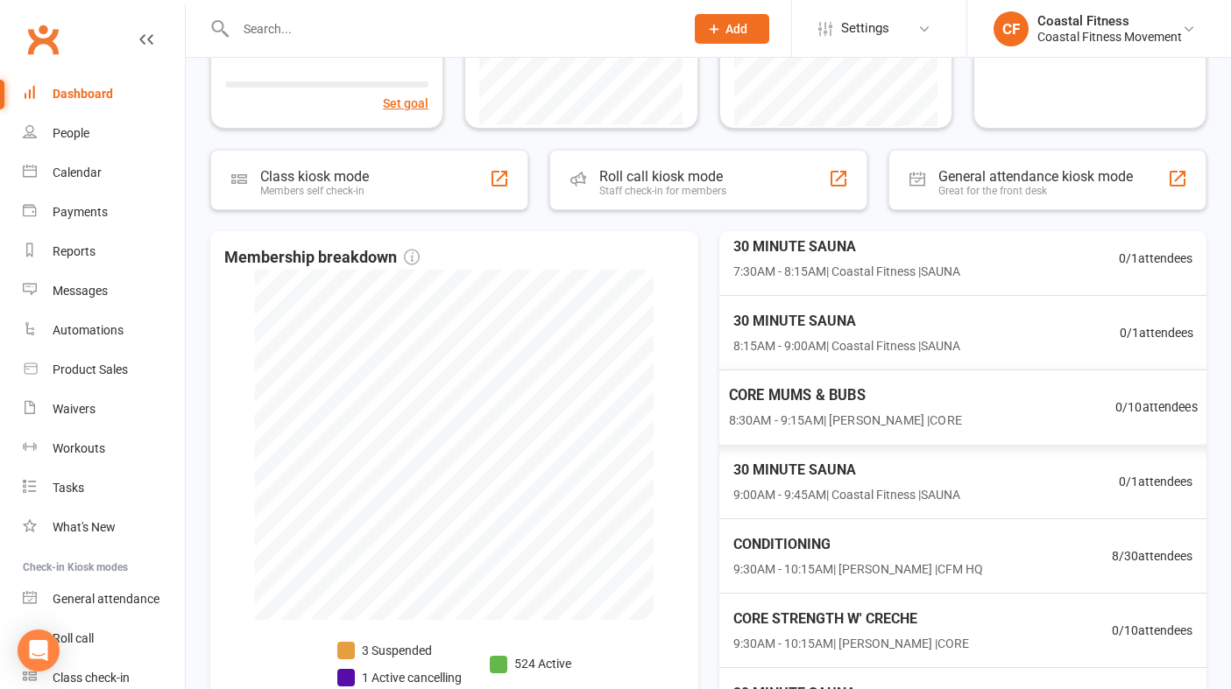
click at [799, 421] on span "8:30AM - 9:15AM | Janaya Suters | CORE" at bounding box center [844, 421] width 233 height 20
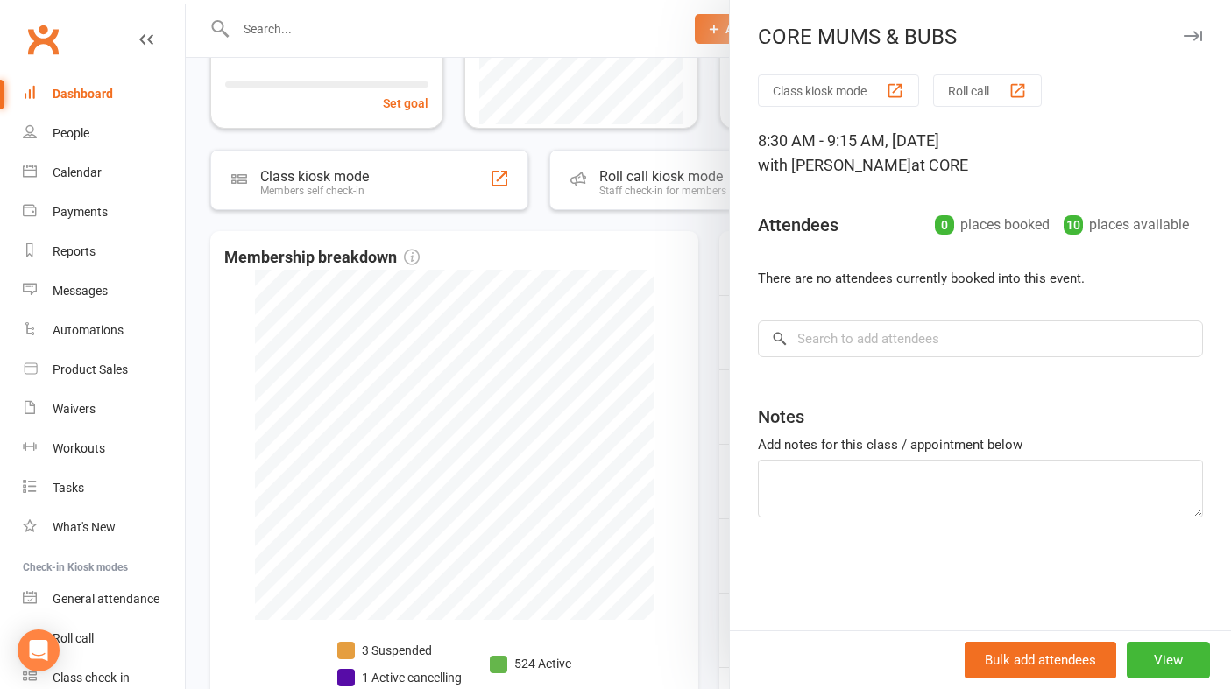
click at [1195, 34] on icon "button" at bounding box center [1193, 36] width 18 height 11
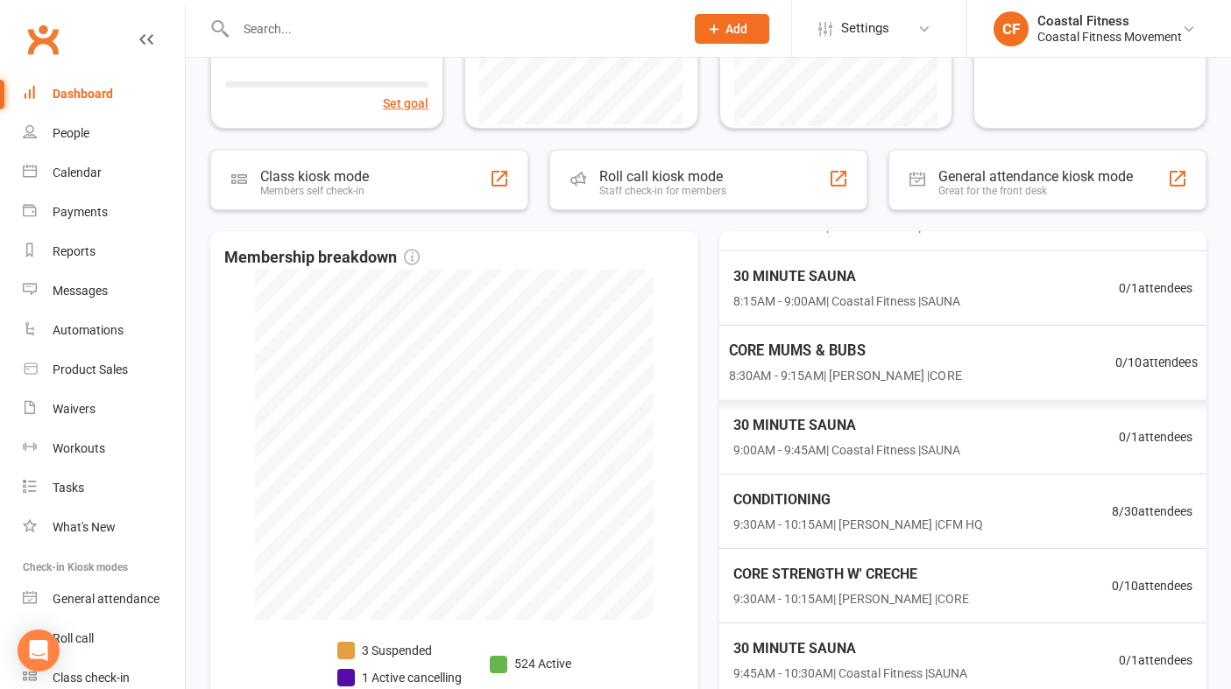
scroll to position [202, 0]
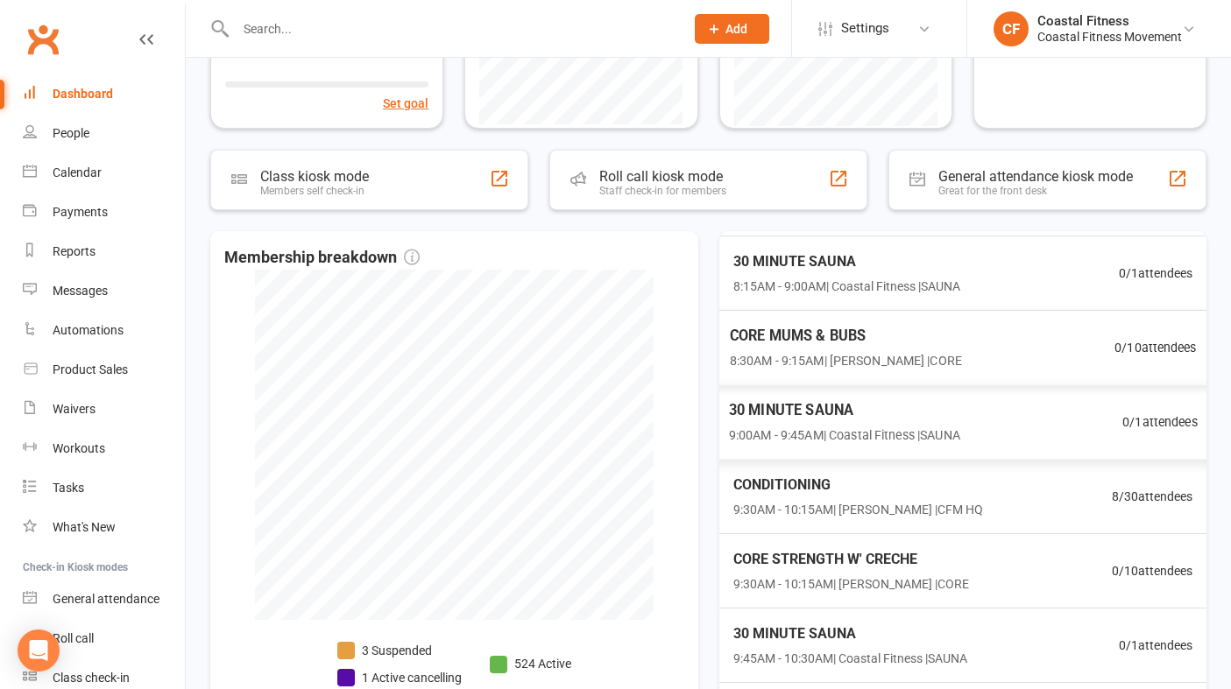
click at [893, 438] on span "9:00AM - 9:45AM | Coastal Fitness | SAUNA" at bounding box center [843, 436] width 231 height 20
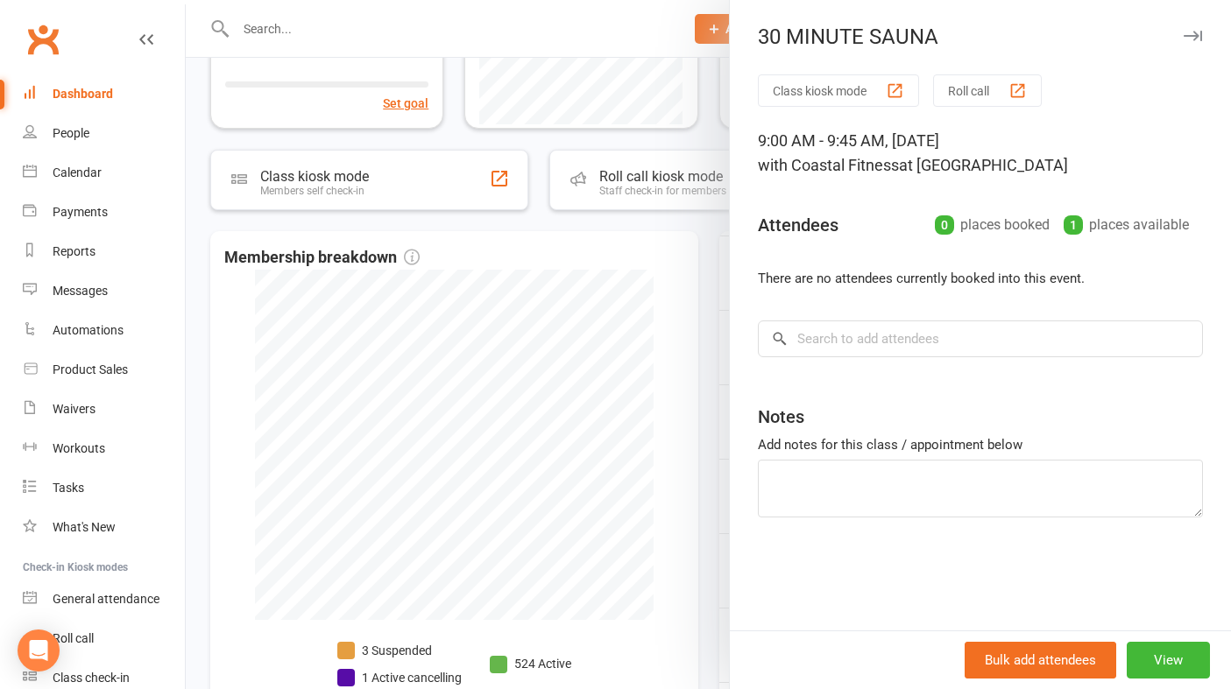
click at [1195, 29] on button "button" at bounding box center [1192, 35] width 21 height 21
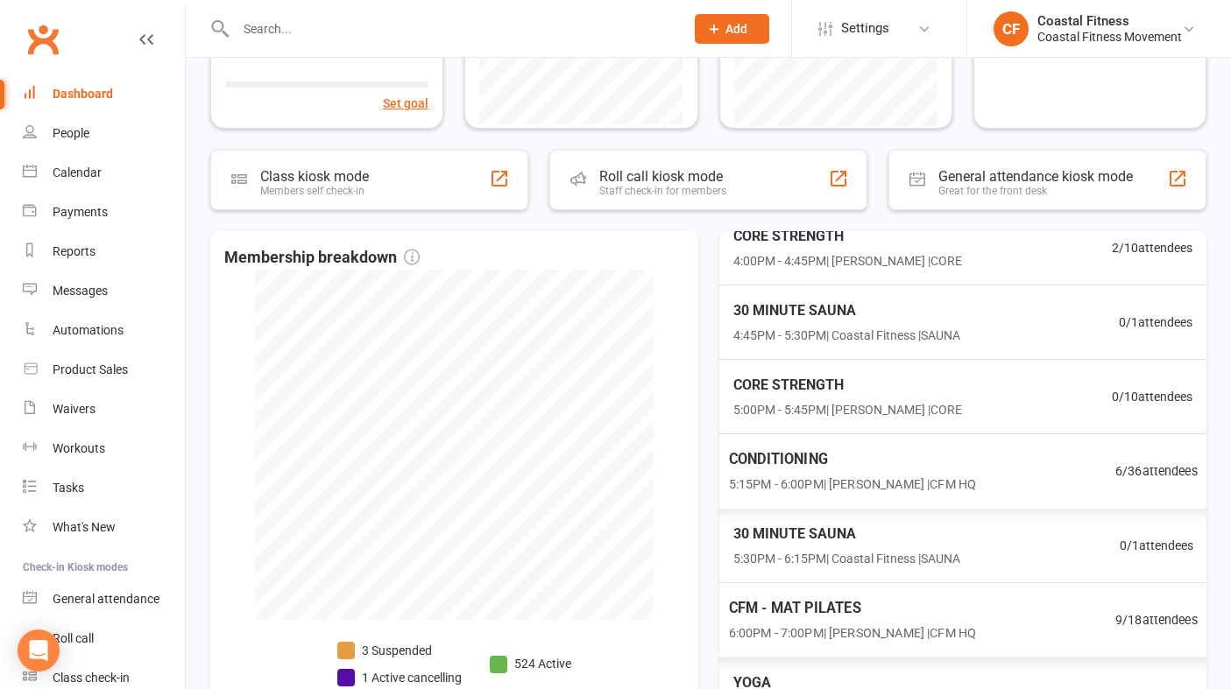
scroll to position [1048, 0]
click at [852, 620] on div "CFM - MAT PILATES 6:00PM - 7:00PM | Sophie Pappas | CFM HQ" at bounding box center [852, 619] width 248 height 46
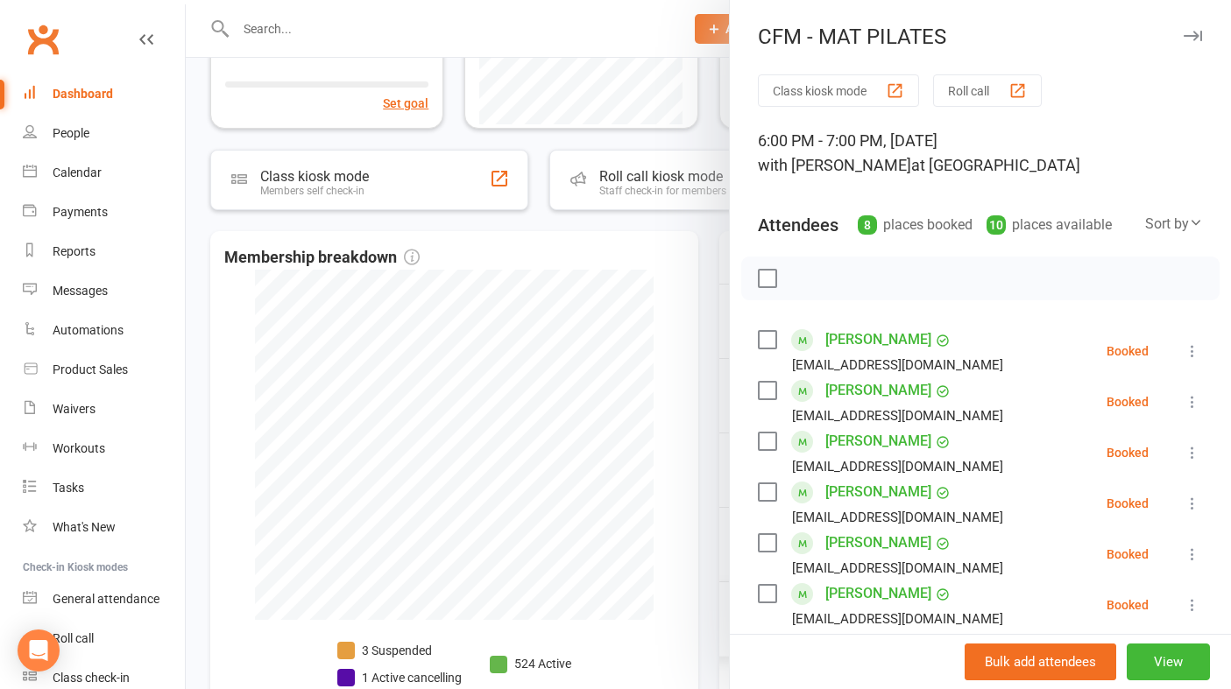
click at [1200, 35] on icon "button" at bounding box center [1193, 36] width 18 height 11
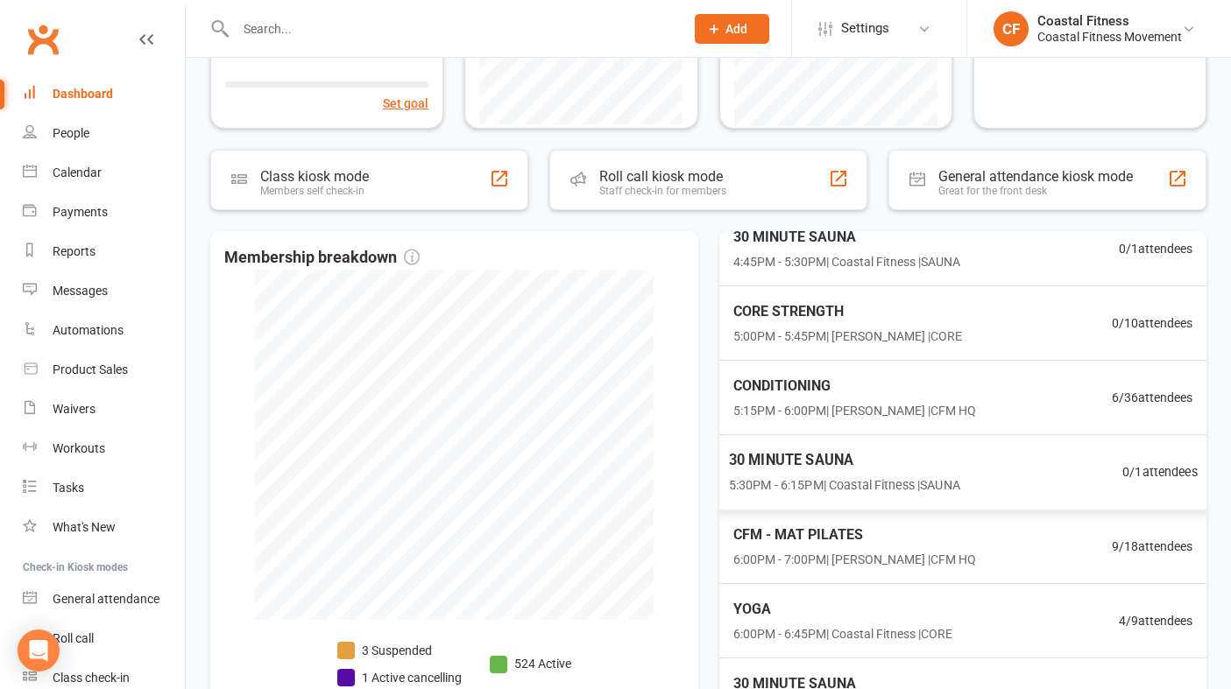
scroll to position [1192, 0]
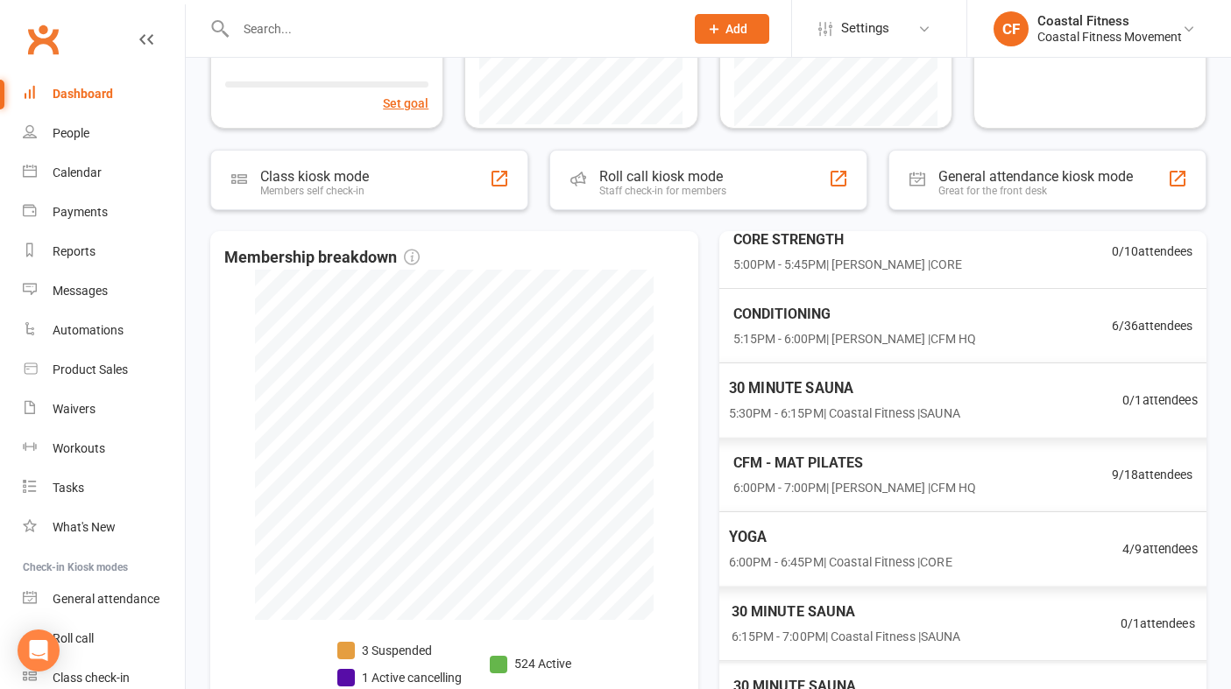
click at [923, 553] on span "6:00PM - 6:45PM | Coastal Fitness | CORE" at bounding box center [839, 563] width 223 height 20
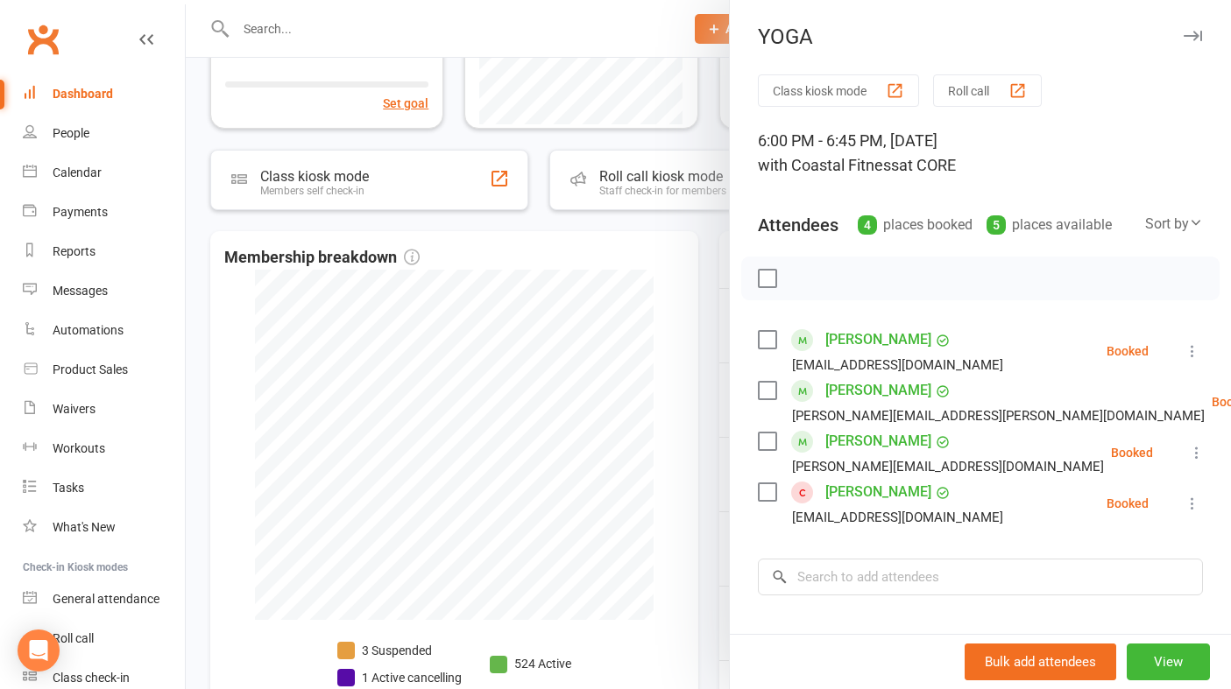
click at [1194, 27] on button "button" at bounding box center [1192, 35] width 21 height 21
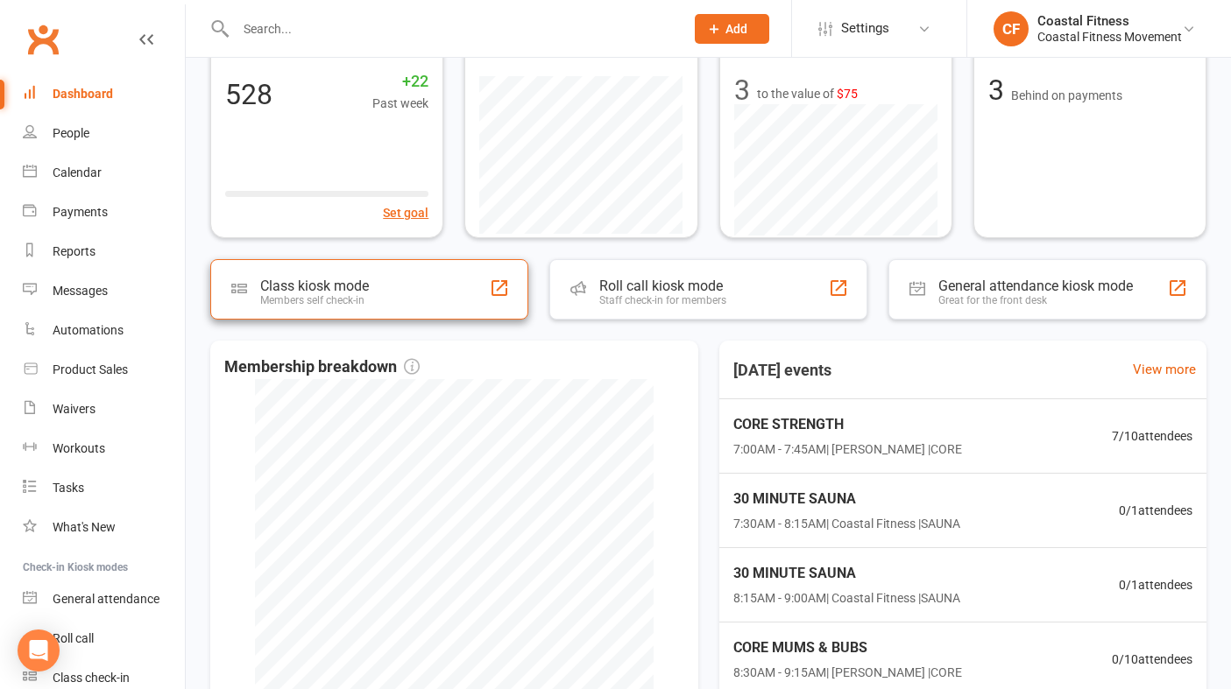
scroll to position [0, 0]
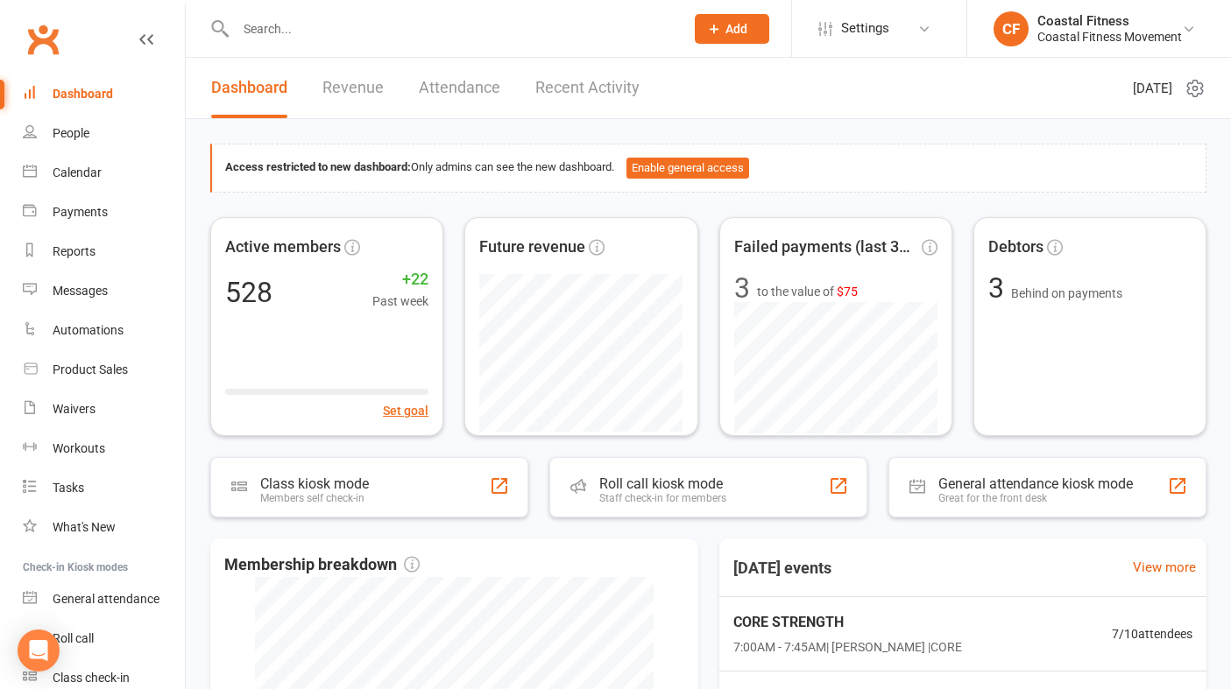
click at [343, 89] on link "Revenue" at bounding box center [352, 88] width 61 height 60
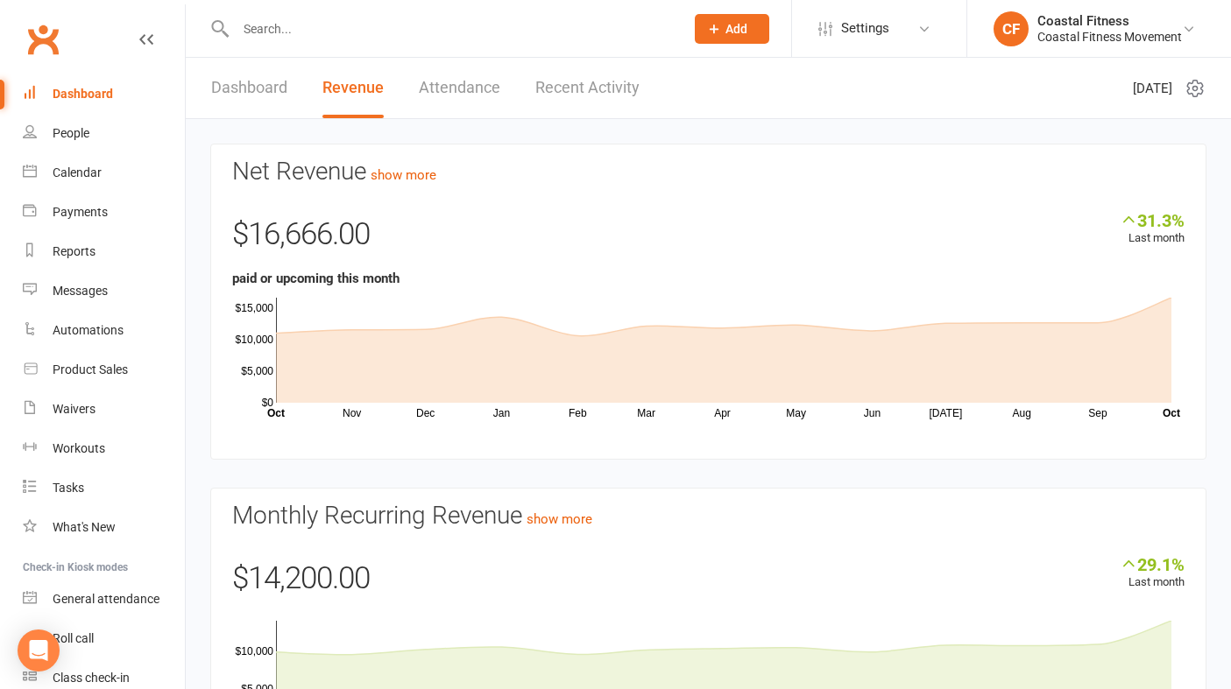
click at [240, 83] on link "Dashboard" at bounding box center [249, 88] width 76 height 60
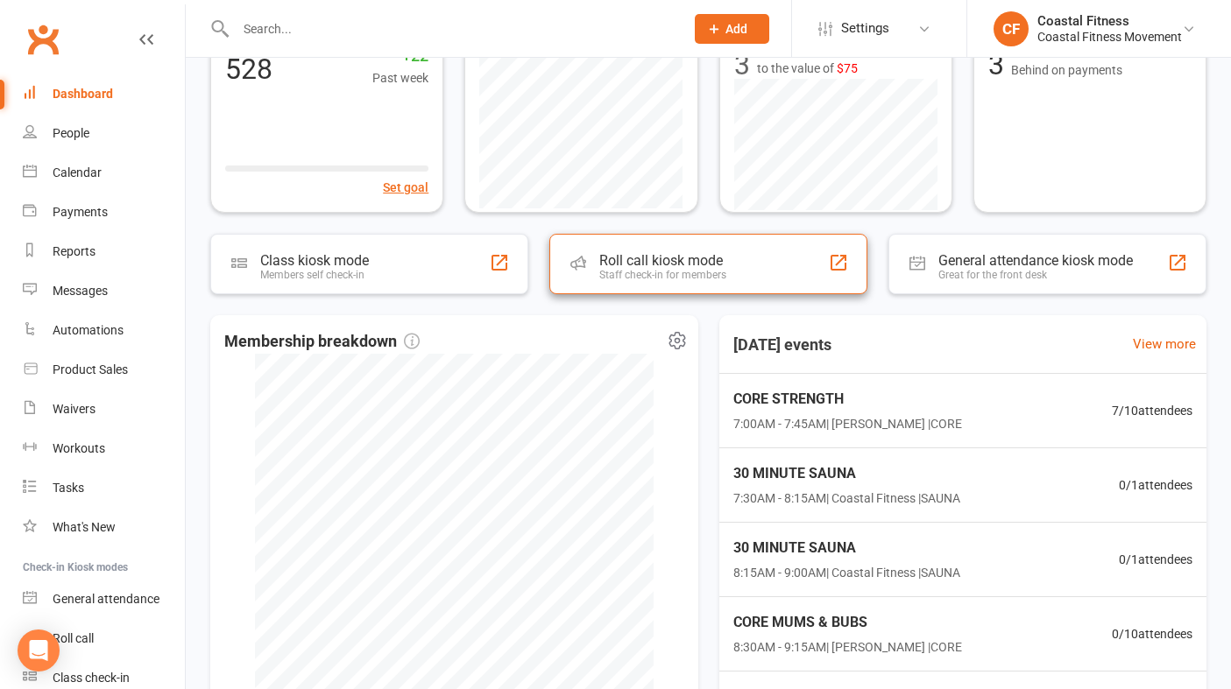
scroll to position [229, 0]
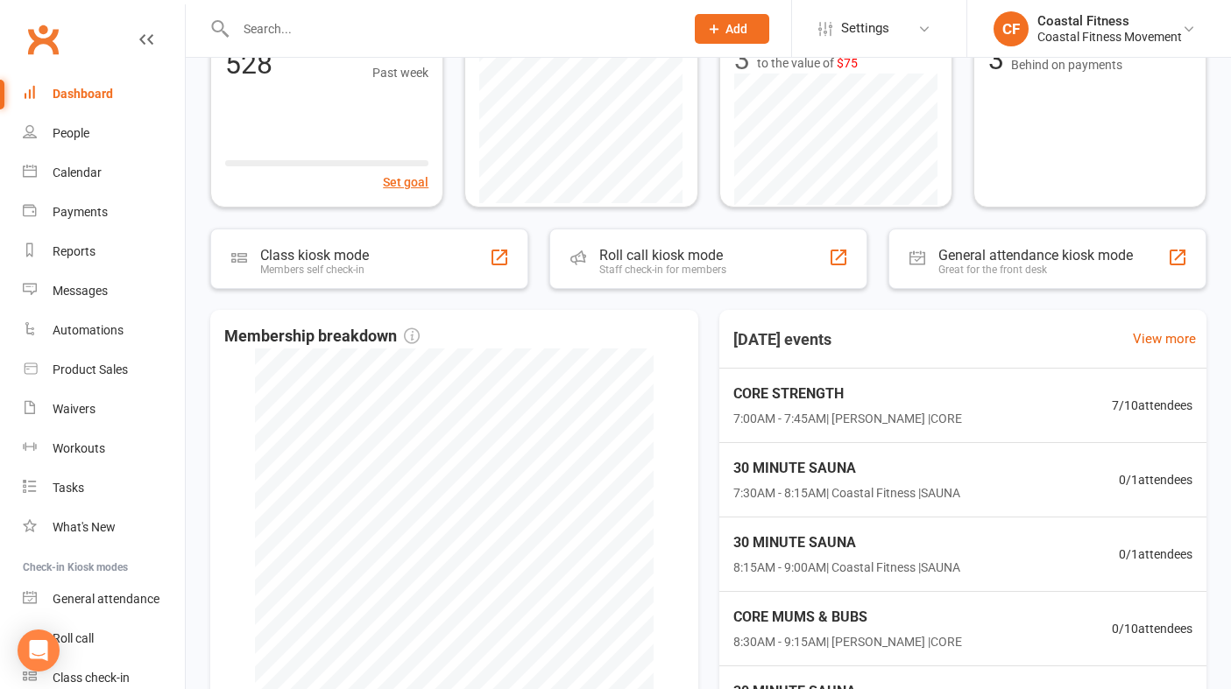
click at [536, 15] on div at bounding box center [441, 28] width 462 height 57
click at [516, 25] on input "text" at bounding box center [451, 29] width 442 height 25
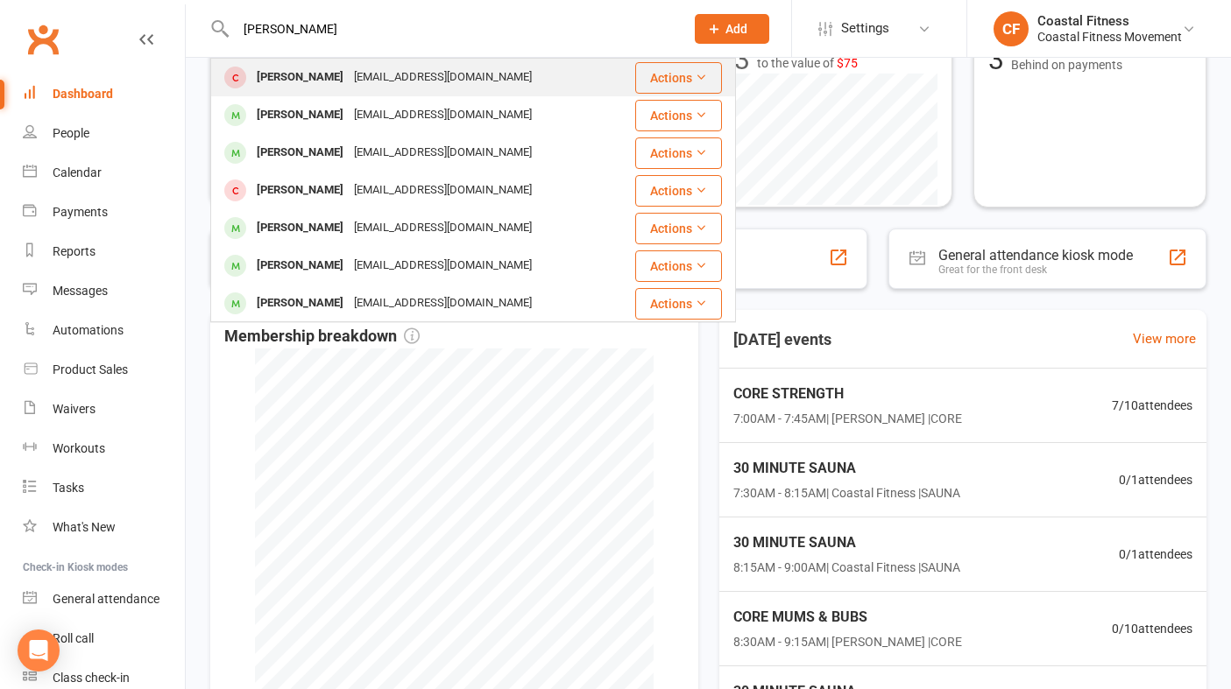
type input "jen gales"
click at [400, 86] on div "jennifergales85@yahoo.com" at bounding box center [443, 77] width 188 height 25
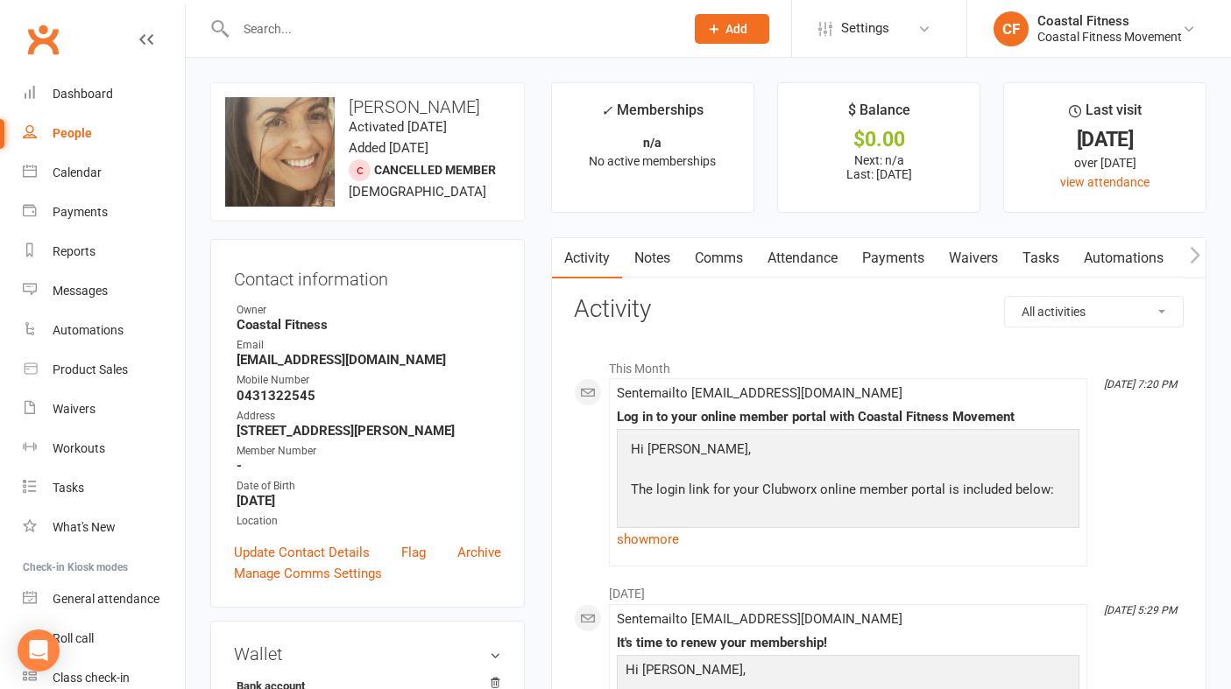
click at [712, 40] on button "Add" at bounding box center [732, 29] width 74 height 30
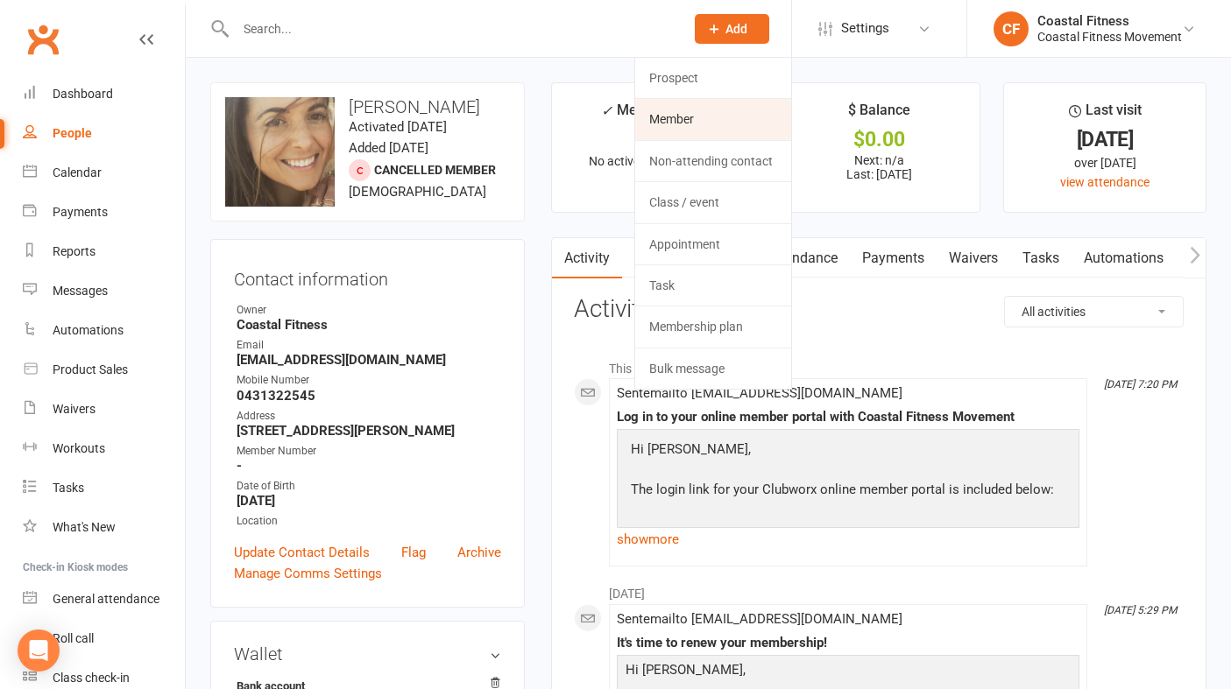
click at [686, 116] on link "Member" at bounding box center [713, 119] width 156 height 40
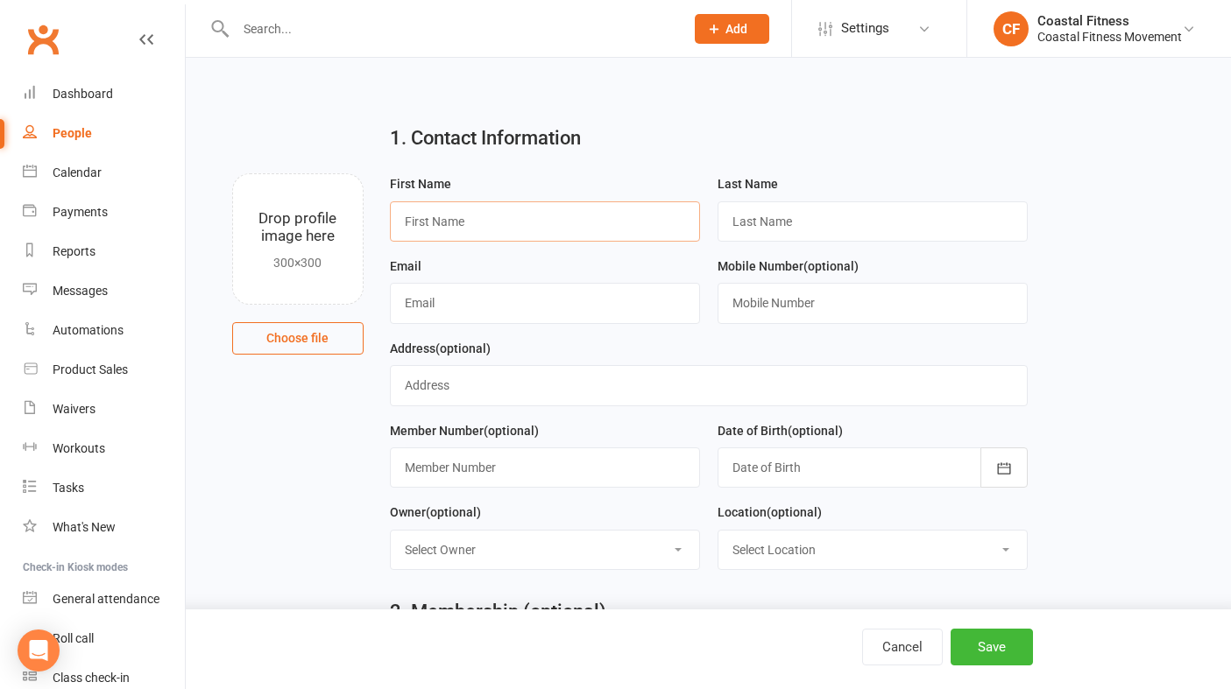
click at [563, 220] on input "text" at bounding box center [545, 221] width 310 height 40
type input "Matthew"
click at [883, 216] on input "text" at bounding box center [873, 221] width 310 height 40
type input "Thompson"
click at [634, 304] on input "text" at bounding box center [545, 303] width 310 height 40
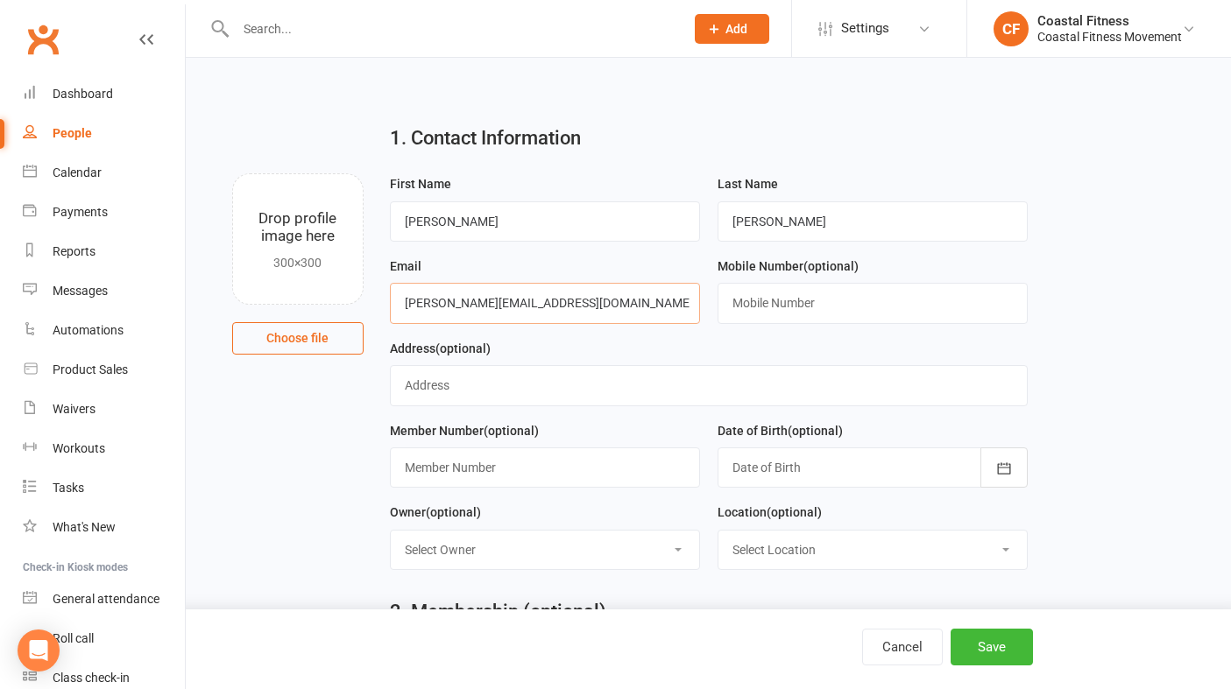
type input "matt@indumech.com.au"
click at [821, 315] on input "text" at bounding box center [873, 303] width 310 height 40
type input "0439841444"
click at [993, 465] on button "button" at bounding box center [1003, 468] width 47 height 40
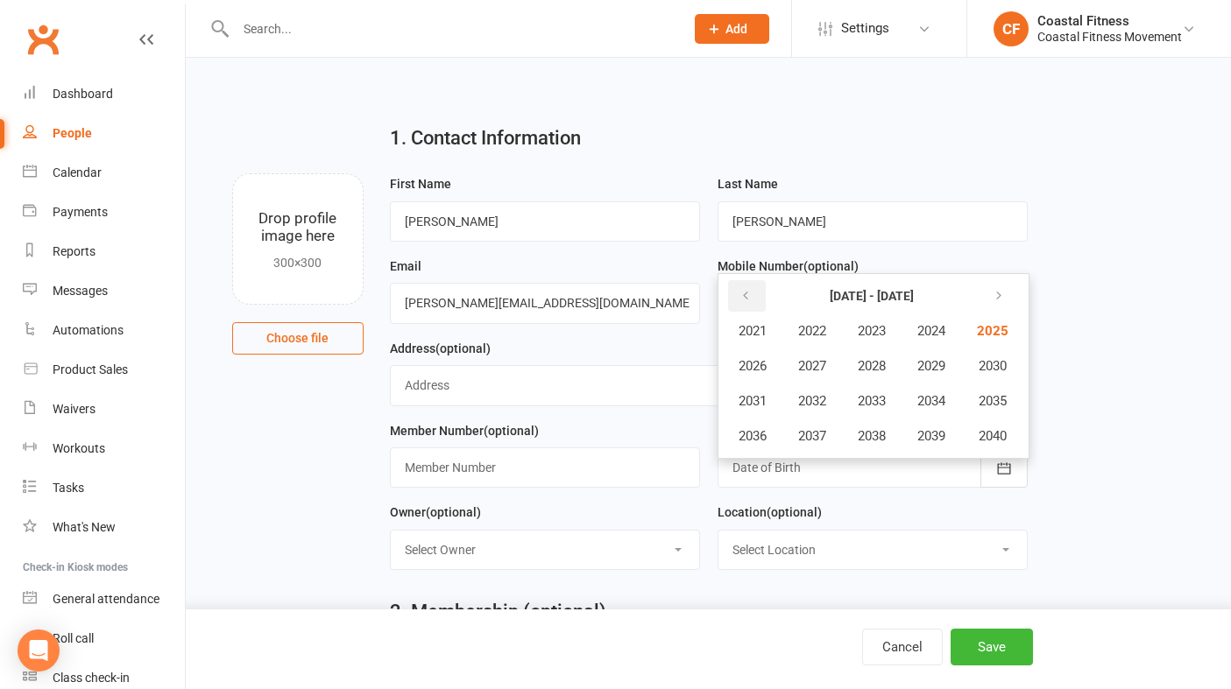
click at [747, 293] on icon "button" at bounding box center [745, 296] width 12 height 14
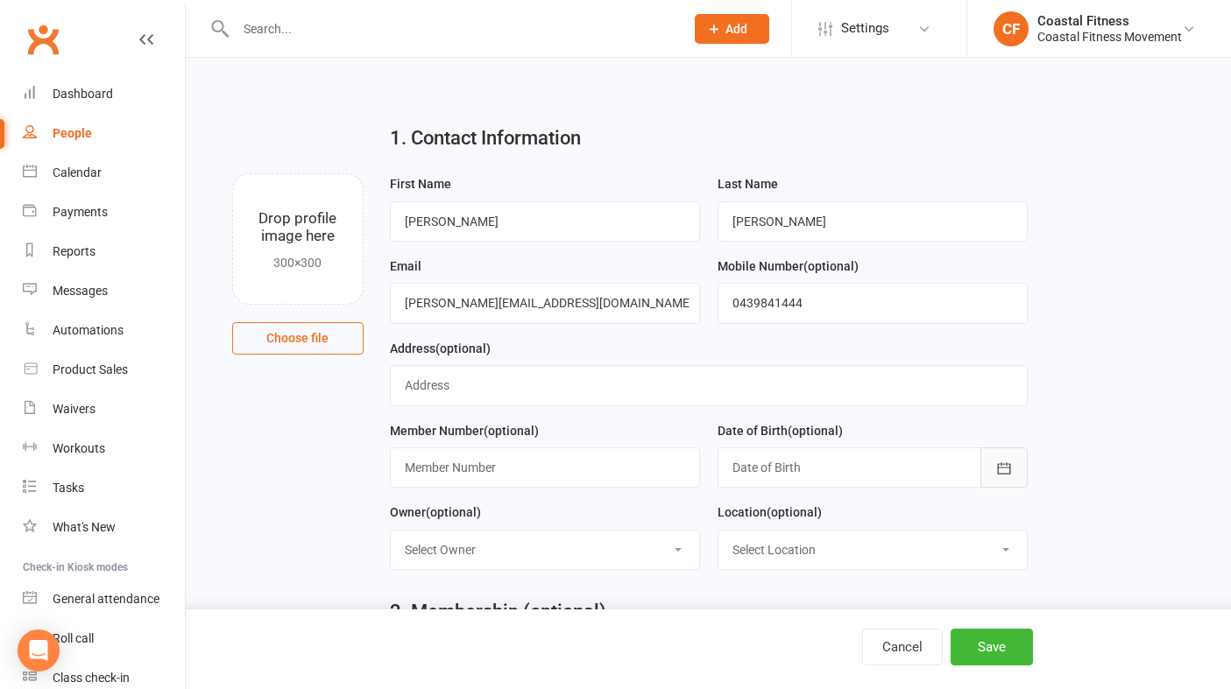
click at [1012, 477] on button "button" at bounding box center [1003, 468] width 47 height 40
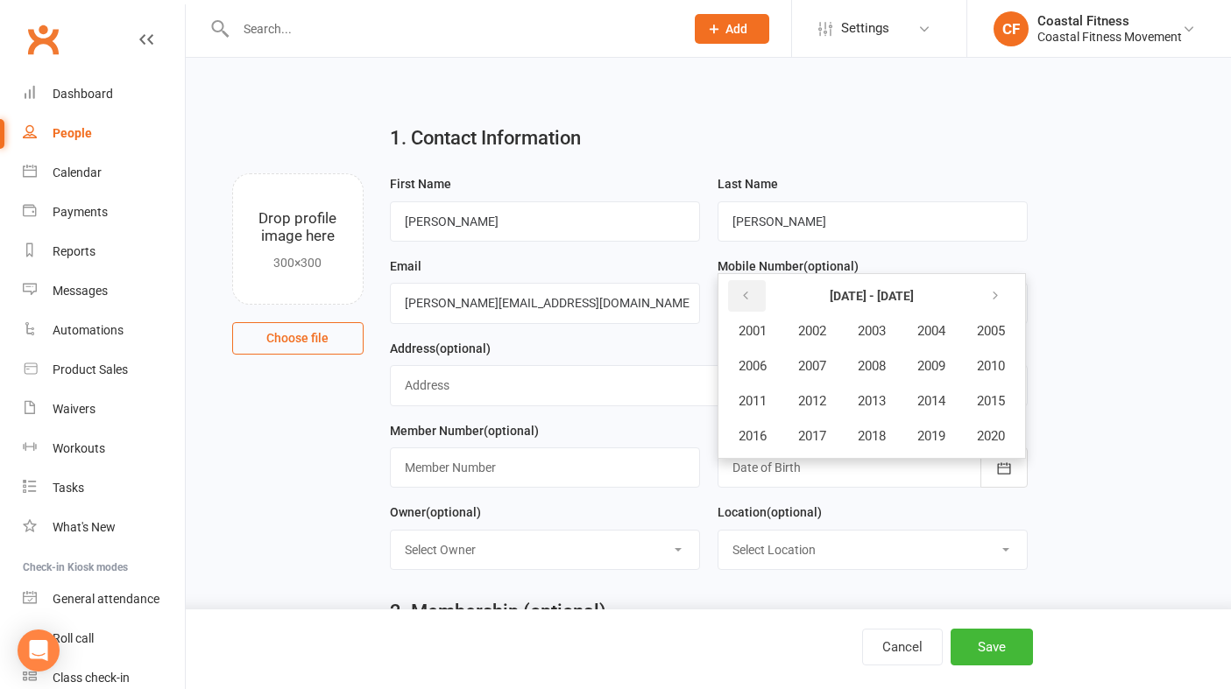
click at [748, 295] on icon "button" at bounding box center [745, 296] width 12 height 14
click at [752, 338] on span "1981" at bounding box center [753, 331] width 28 height 16
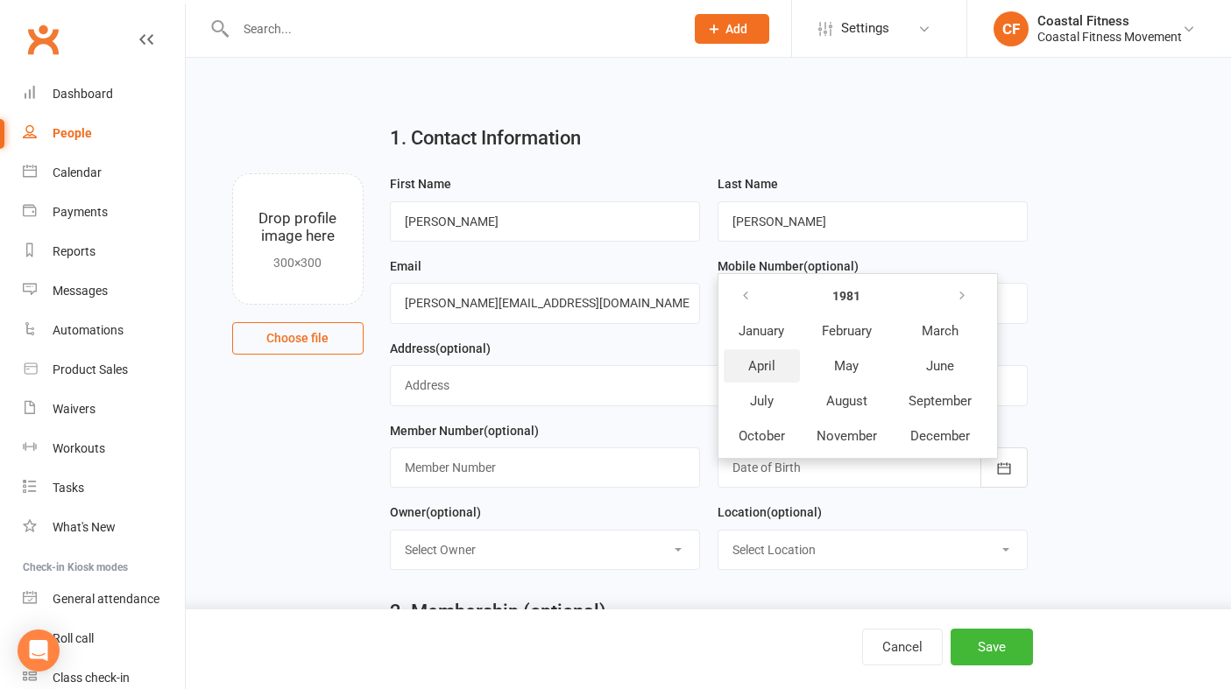
click at [774, 362] on button "April" at bounding box center [762, 366] width 76 height 33
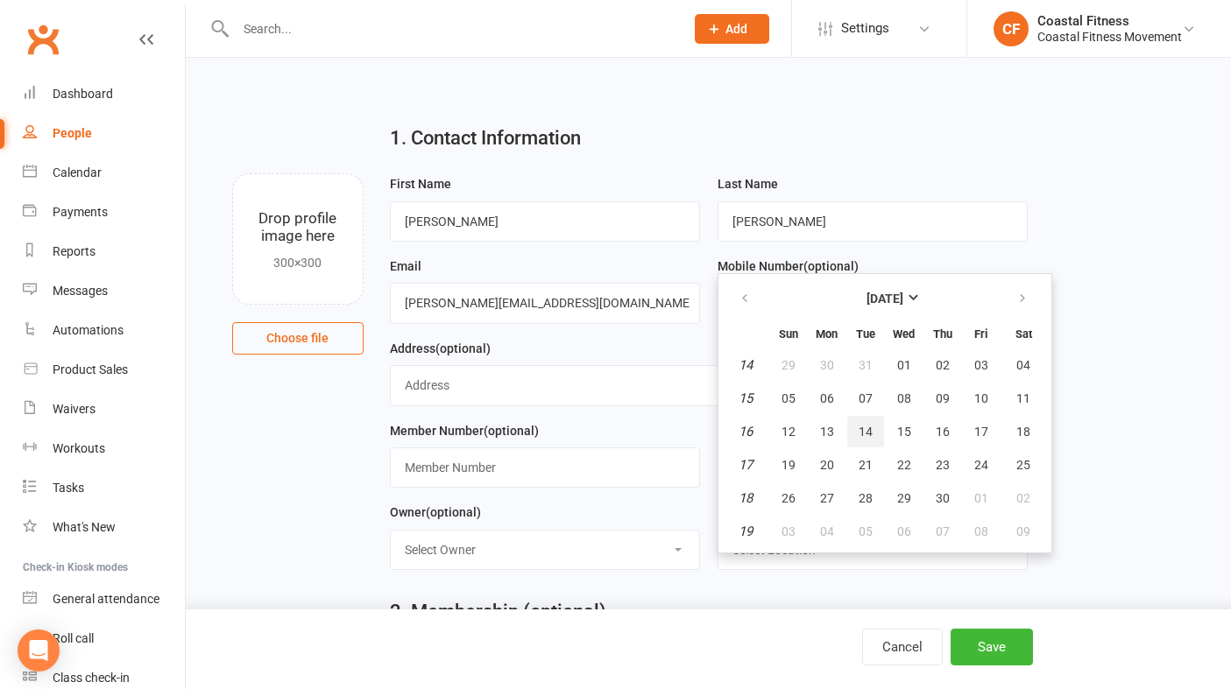
click at [855, 437] on button "14" at bounding box center [865, 432] width 37 height 32
type input "14 Apr 1981"
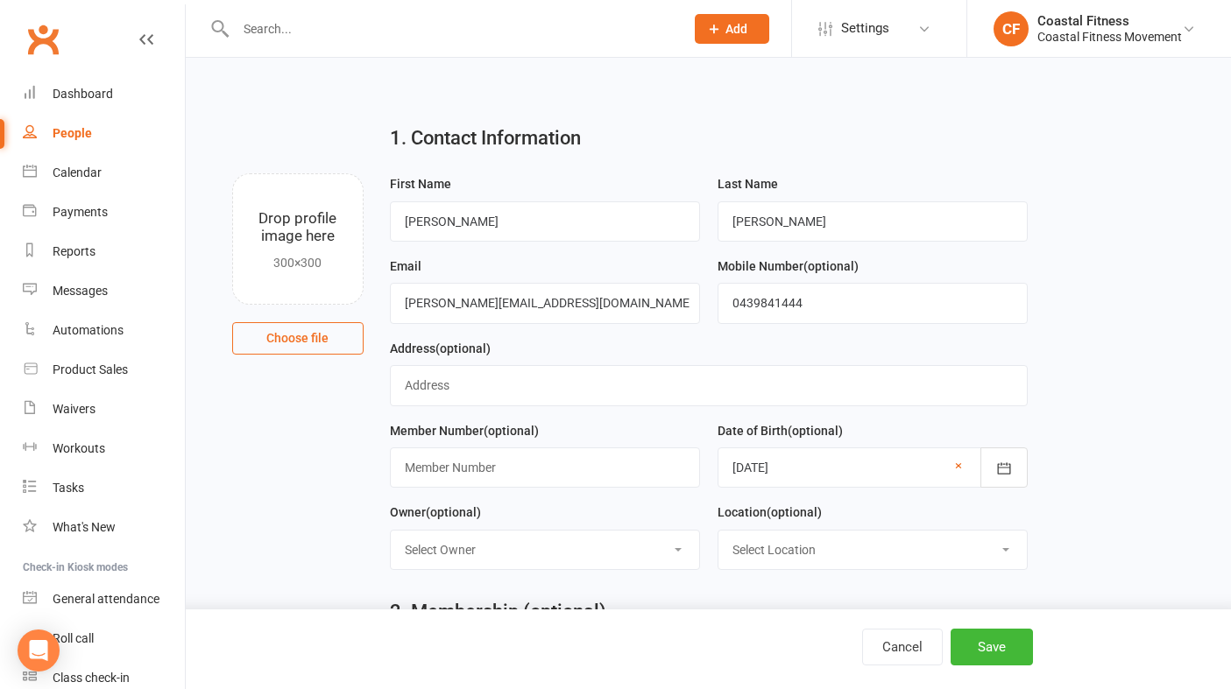
click at [959, 626] on div "Cancel Save" at bounding box center [615, 650] width 1231 height 80
click at [980, 650] on button "Save" at bounding box center [992, 647] width 82 height 37
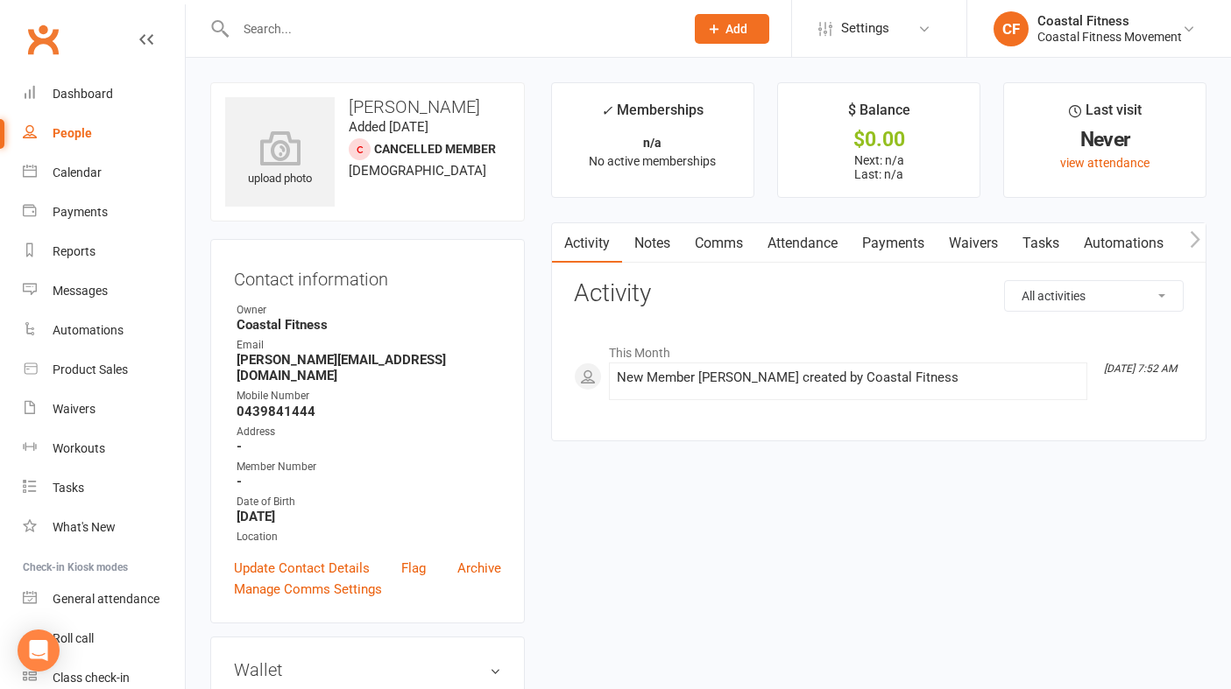
click at [969, 244] on link "Waivers" at bounding box center [974, 243] width 74 height 40
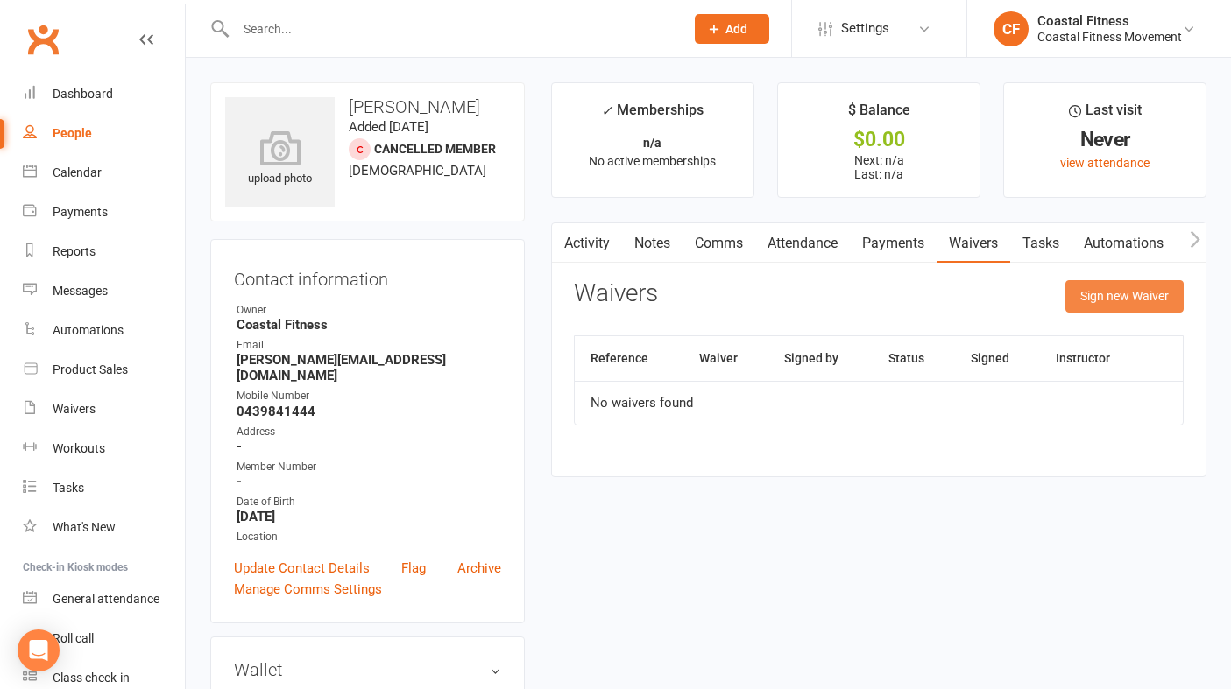
click at [1145, 295] on button "Sign new Waiver" at bounding box center [1124, 296] width 118 height 32
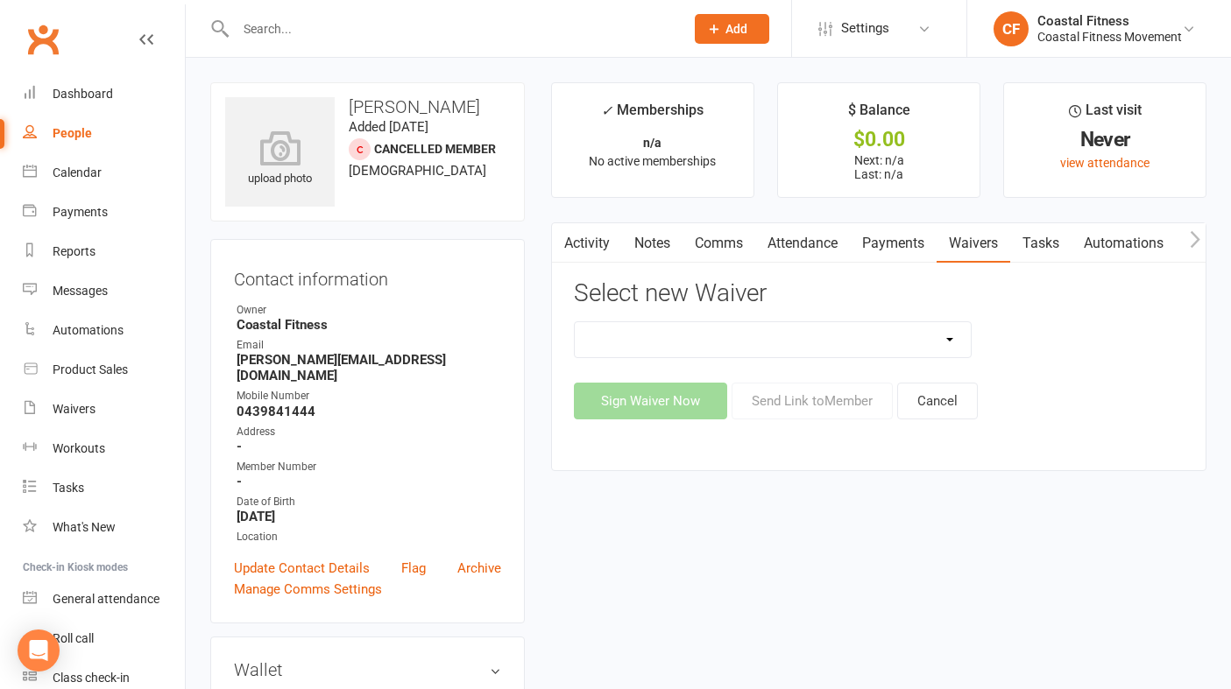
click at [930, 342] on select "5 x SAUNA PASS 7 DAY CASUAL PASS 7 DAY FREE TRIAL BRING A FRIEND FOR FREE BRONZ…" at bounding box center [773, 339] width 396 height 35
select select "10151"
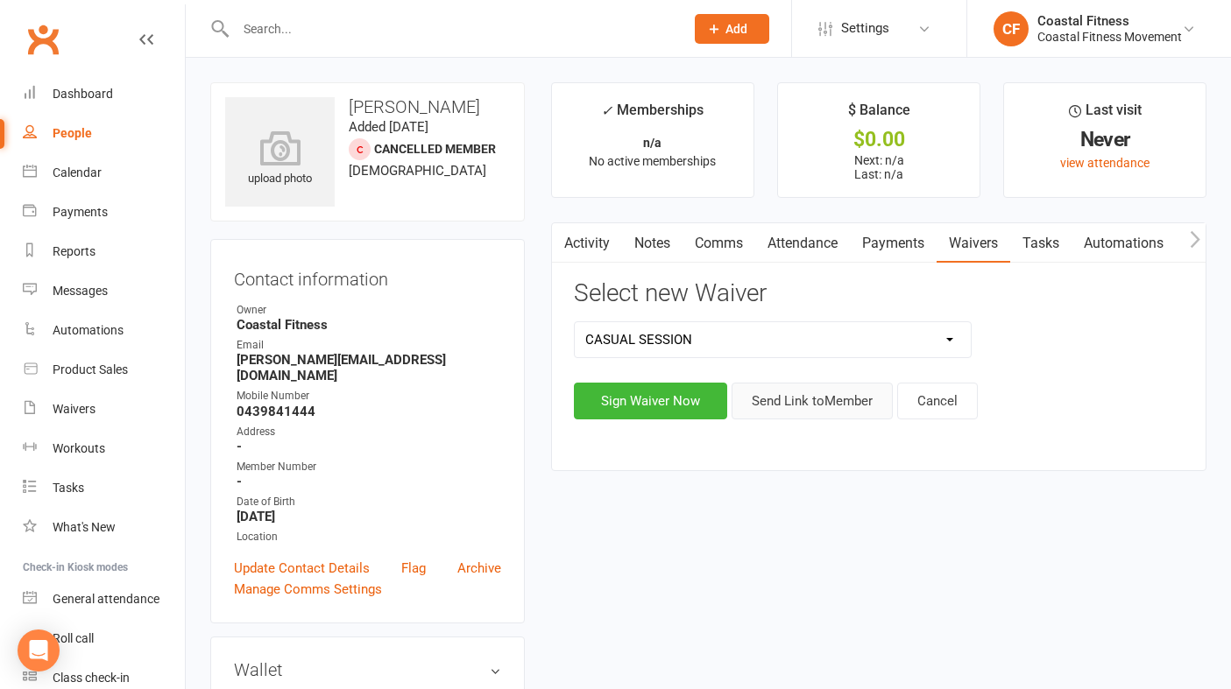
click at [834, 407] on button "Send Link to Member" at bounding box center [812, 401] width 161 height 37
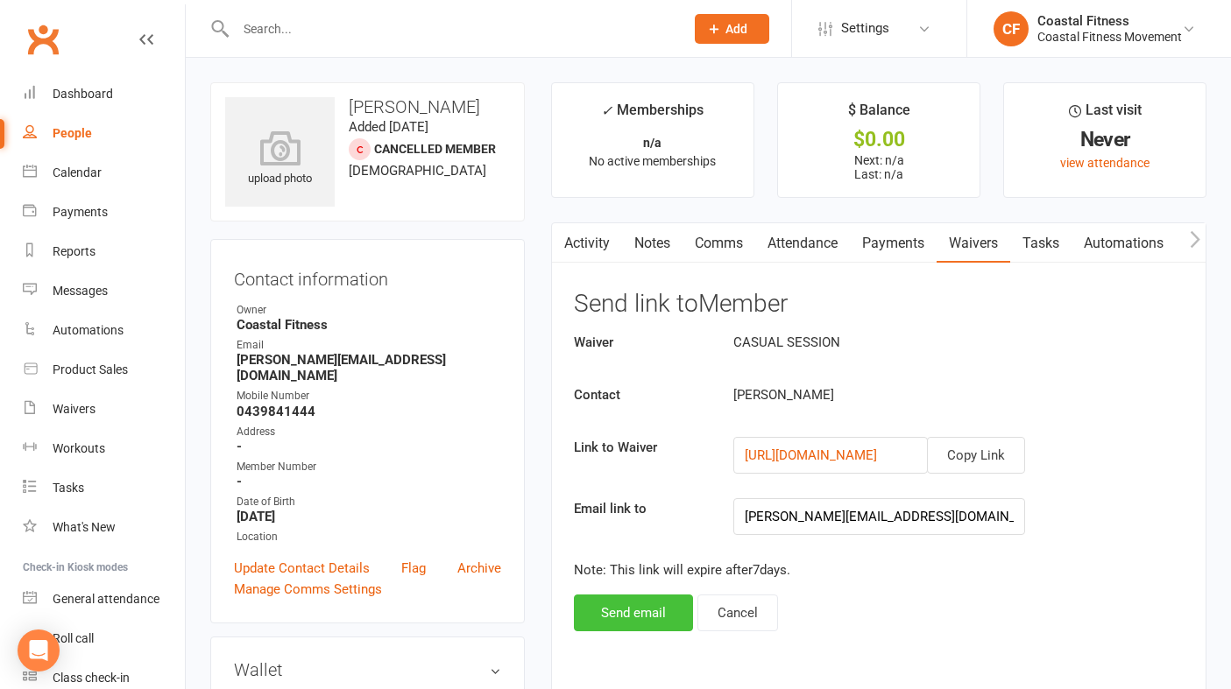
click at [650, 628] on button "Send email" at bounding box center [633, 613] width 119 height 37
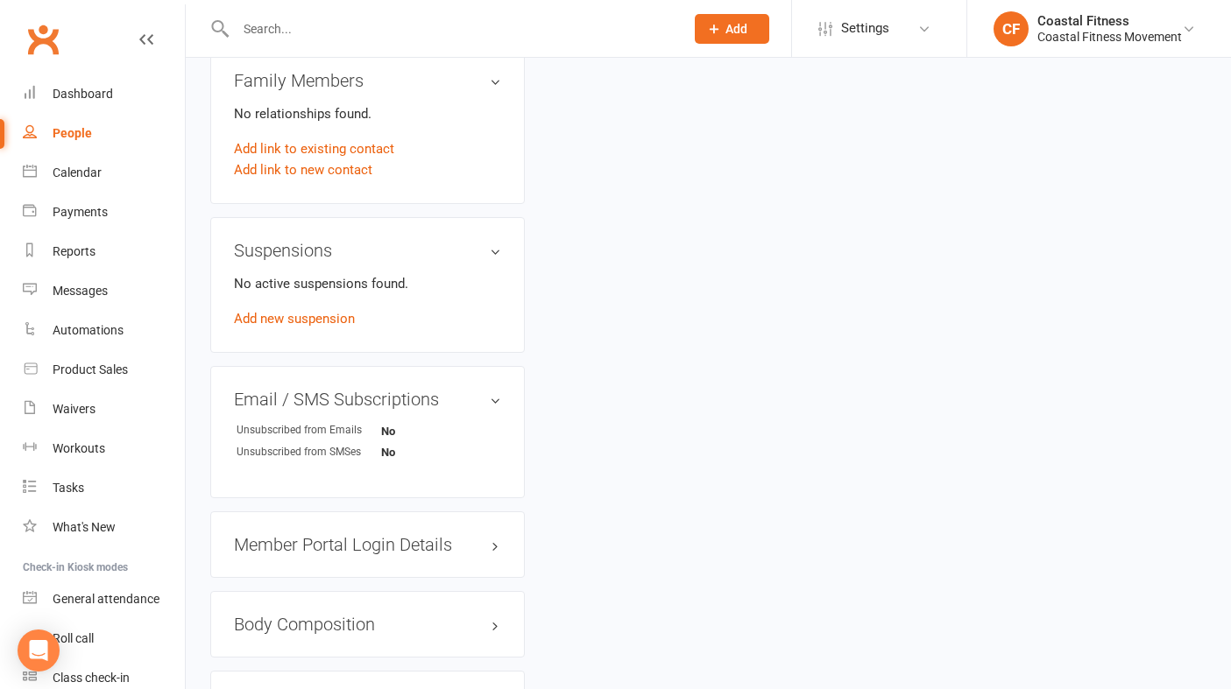
scroll to position [880, 0]
click at [371, 534] on h3 "Member Portal Login Details" at bounding box center [367, 543] width 267 height 19
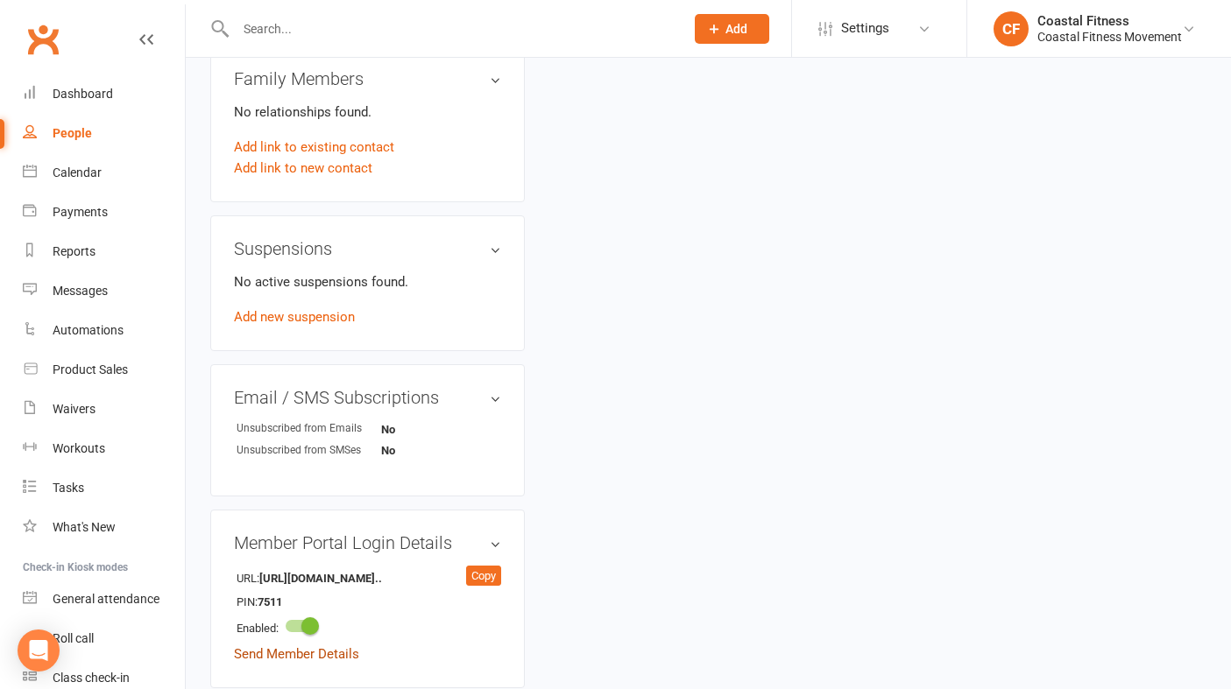
click at [342, 647] on link "Send Member Details" at bounding box center [296, 655] width 125 height 16
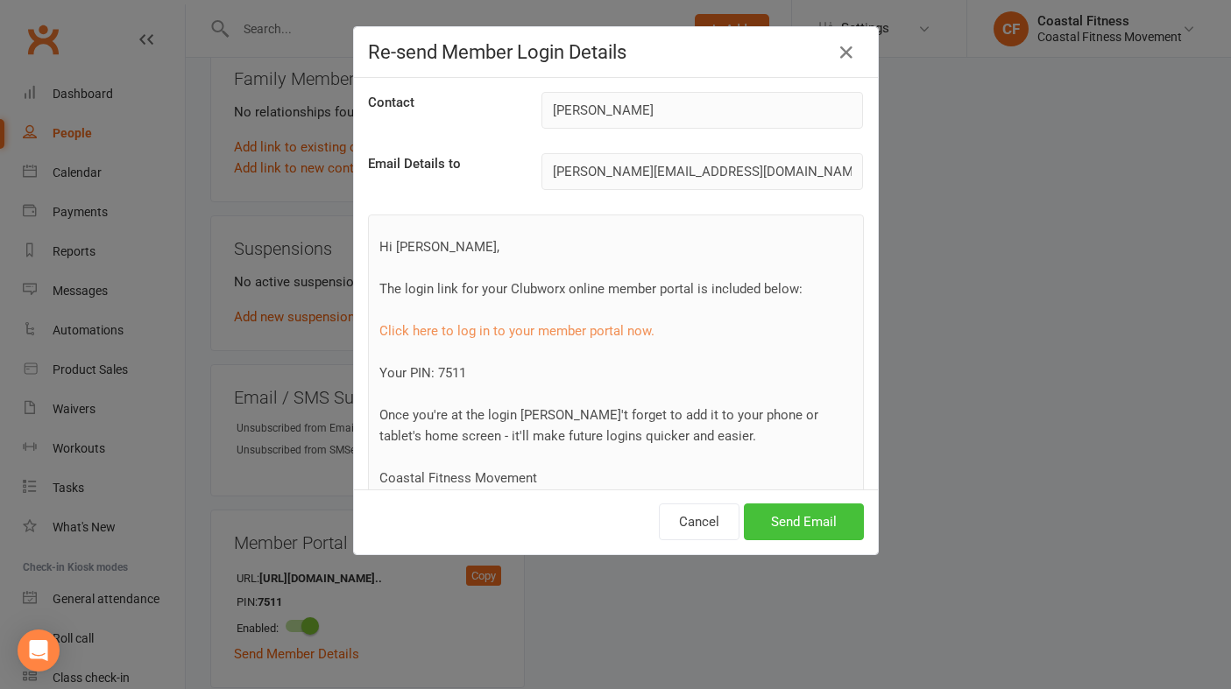
click at [810, 525] on button "Send Email" at bounding box center [804, 522] width 120 height 37
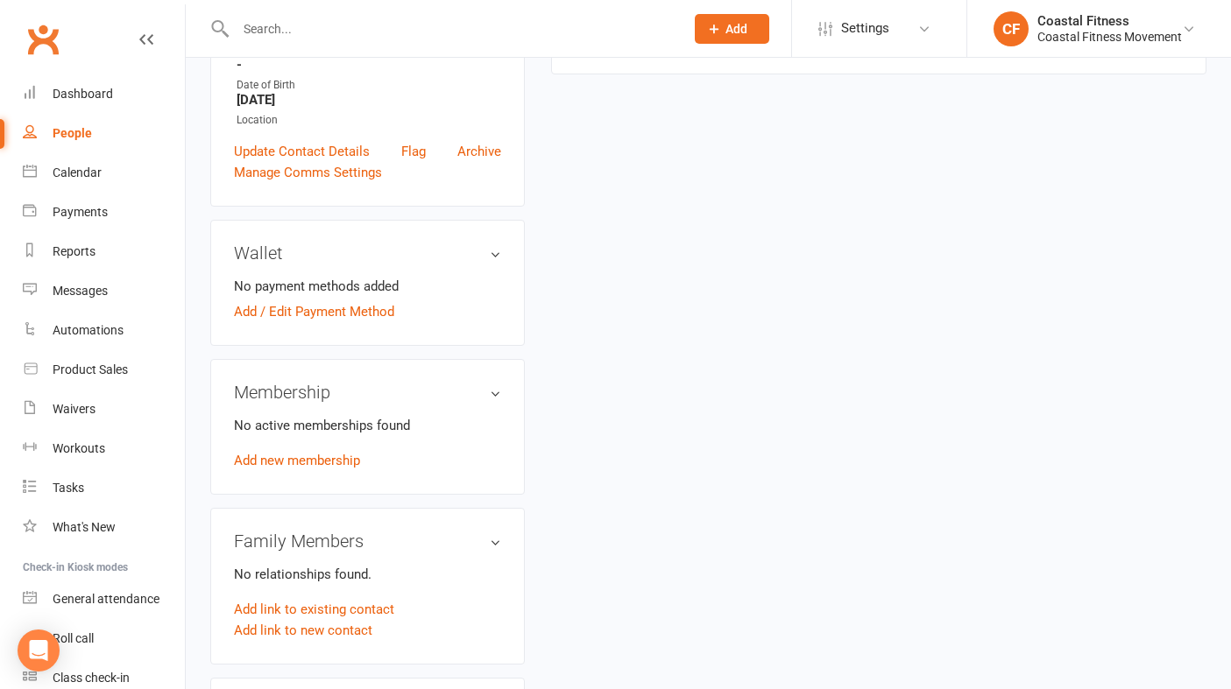
scroll to position [0, 0]
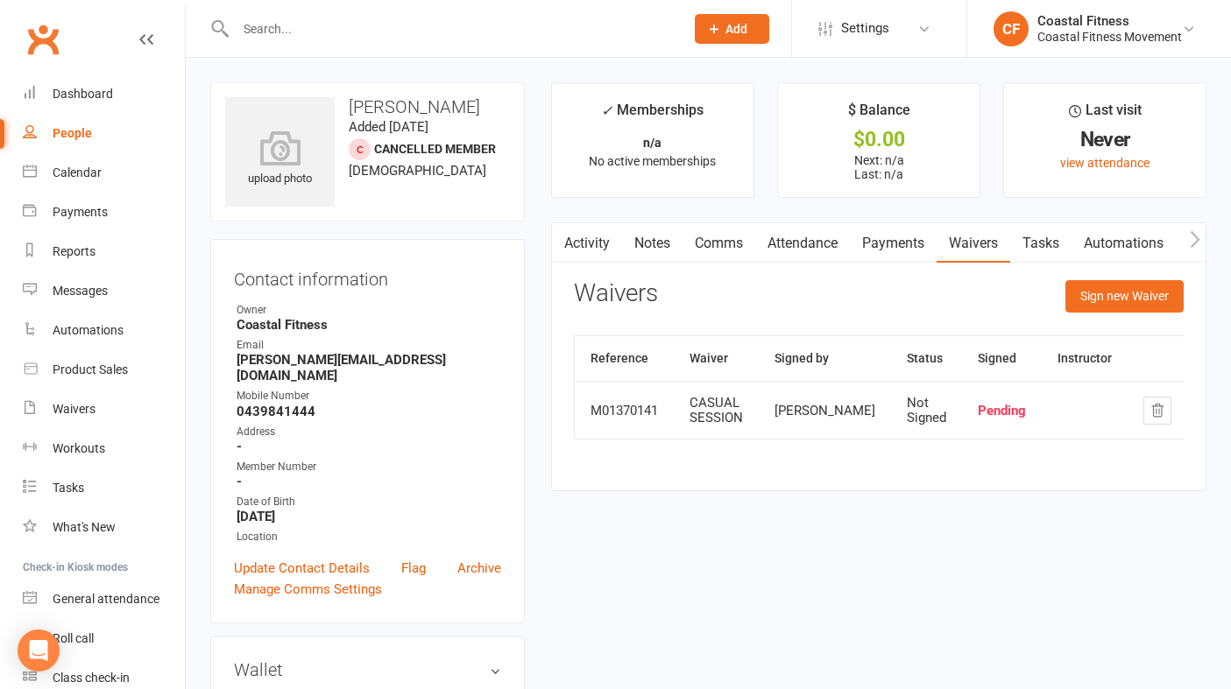
click at [598, 234] on link "Activity" at bounding box center [587, 243] width 70 height 40
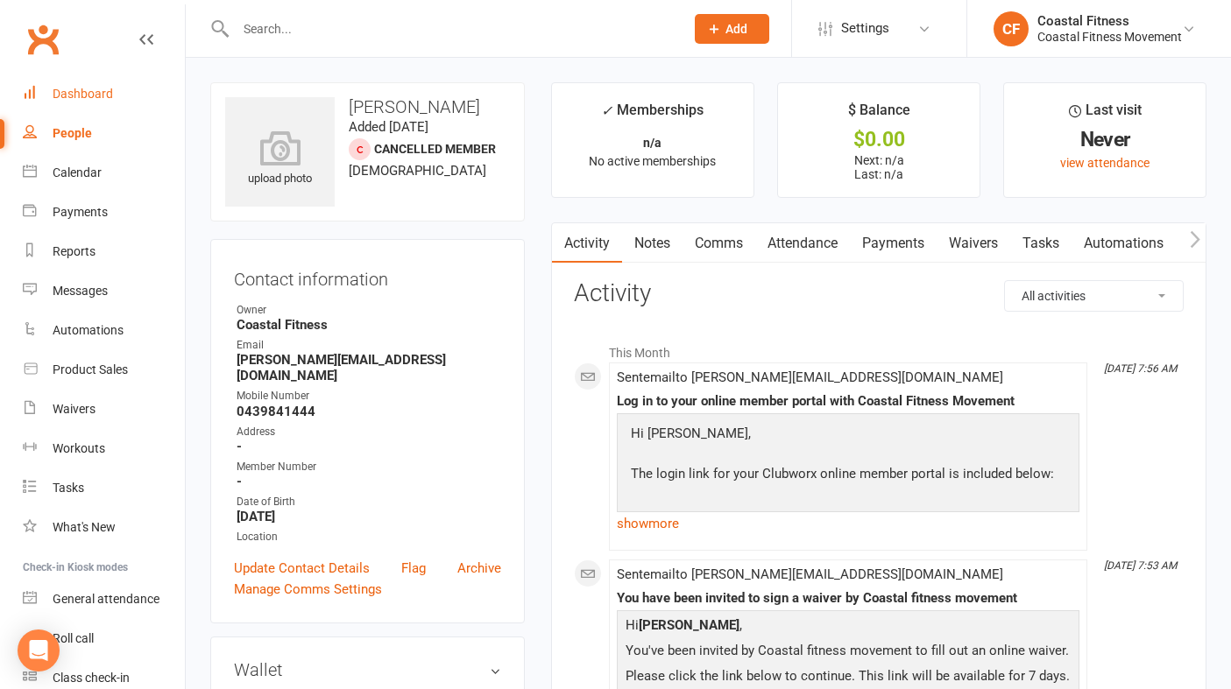
click at [88, 99] on div "Dashboard" at bounding box center [83, 94] width 60 height 14
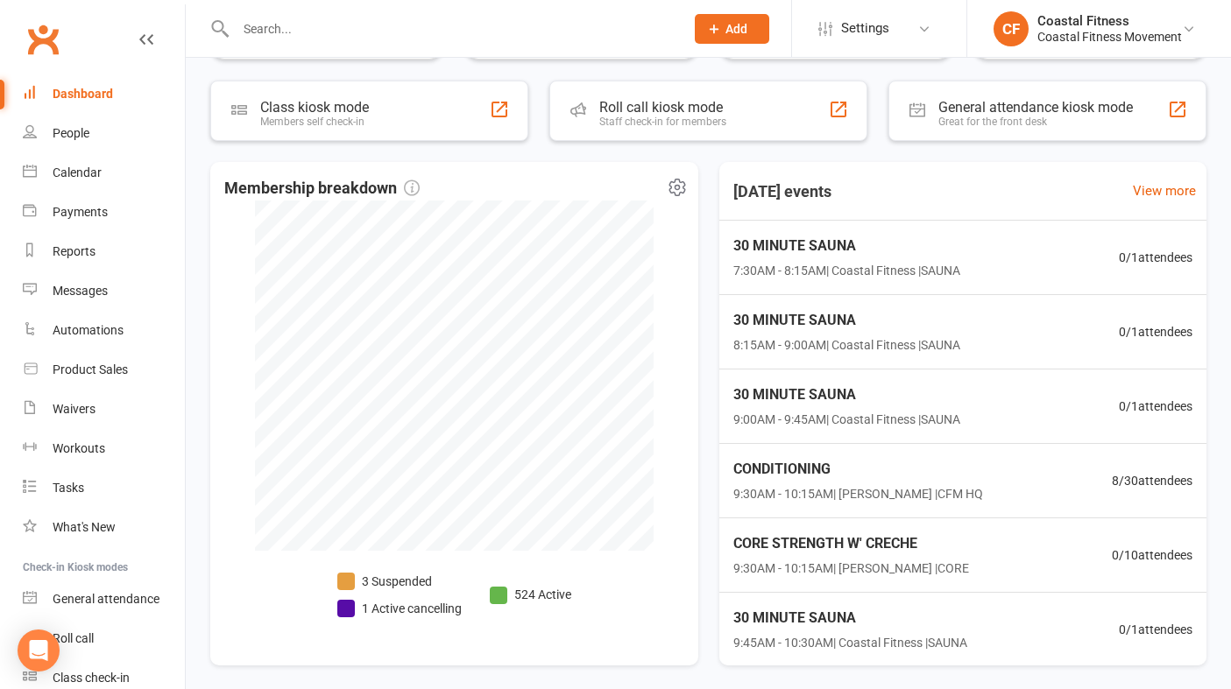
scroll to position [383, 0]
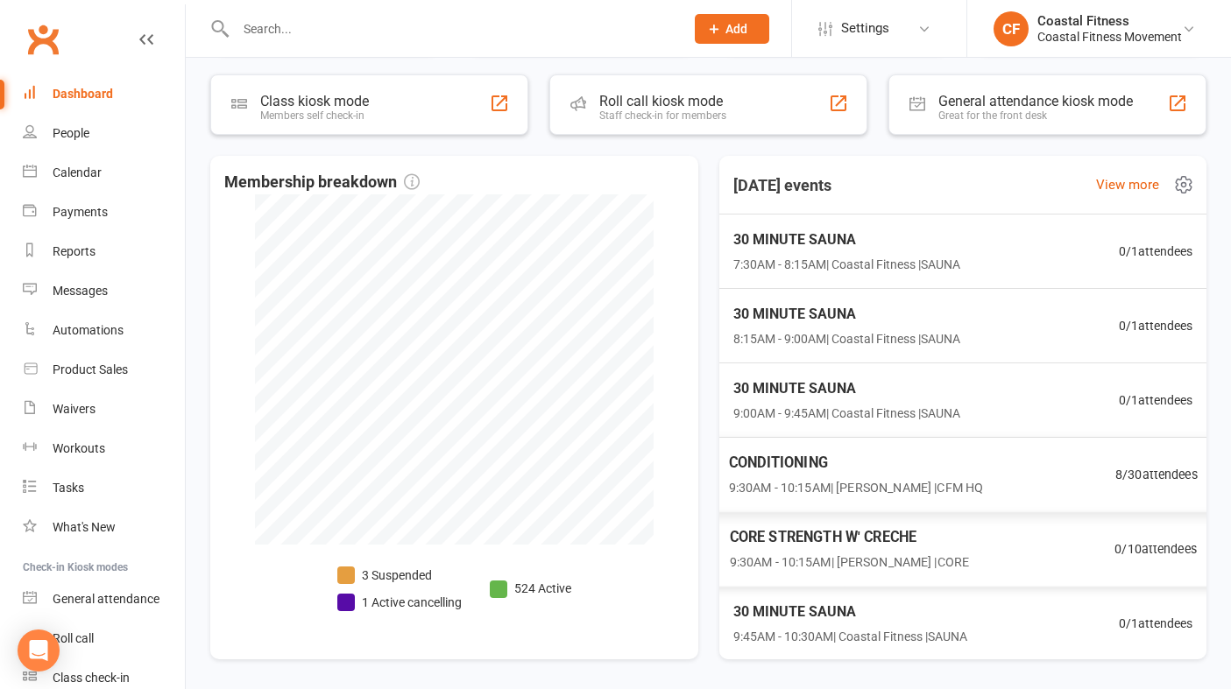
click at [824, 496] on span "9:30AM - 10:15AM | Alyssa-Kate Hatch | CFM HQ" at bounding box center [855, 488] width 255 height 20
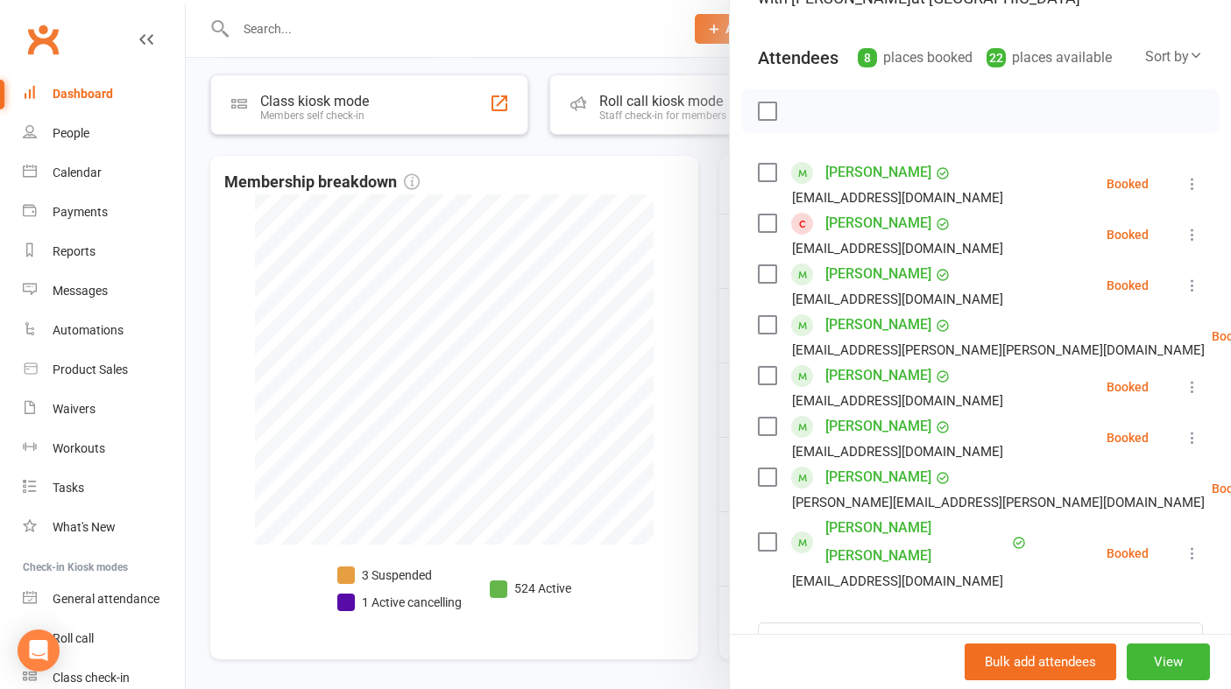
scroll to position [0, 0]
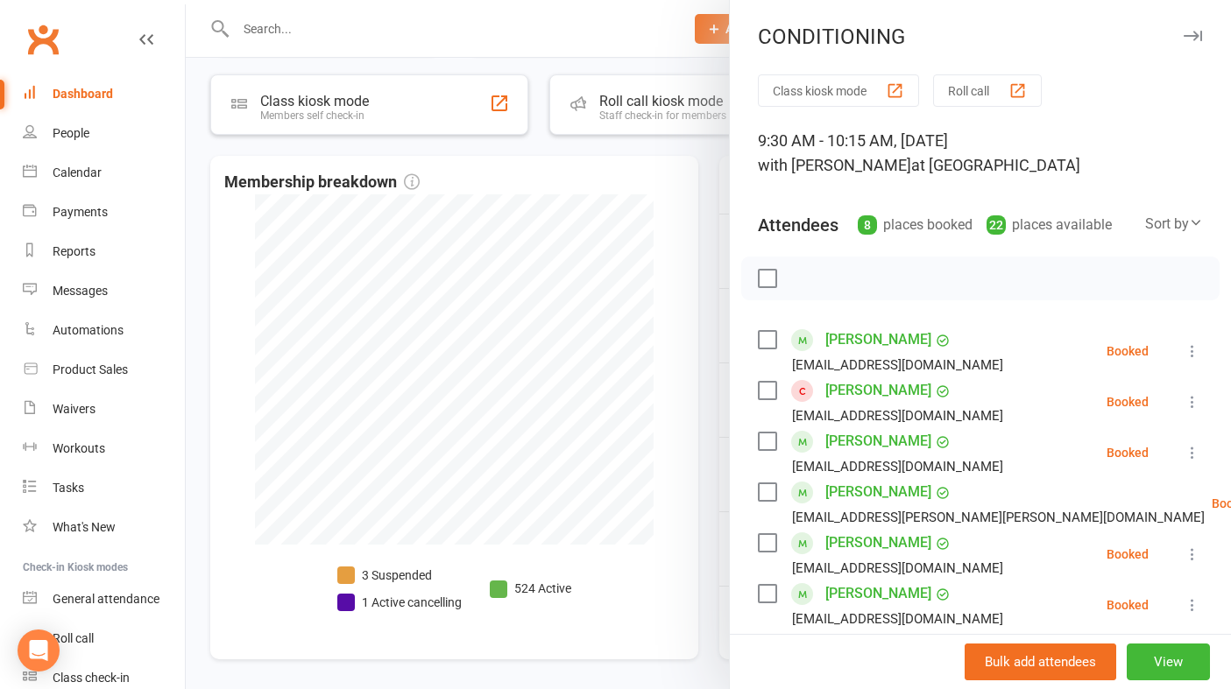
click at [1189, 33] on icon "button" at bounding box center [1193, 36] width 18 height 11
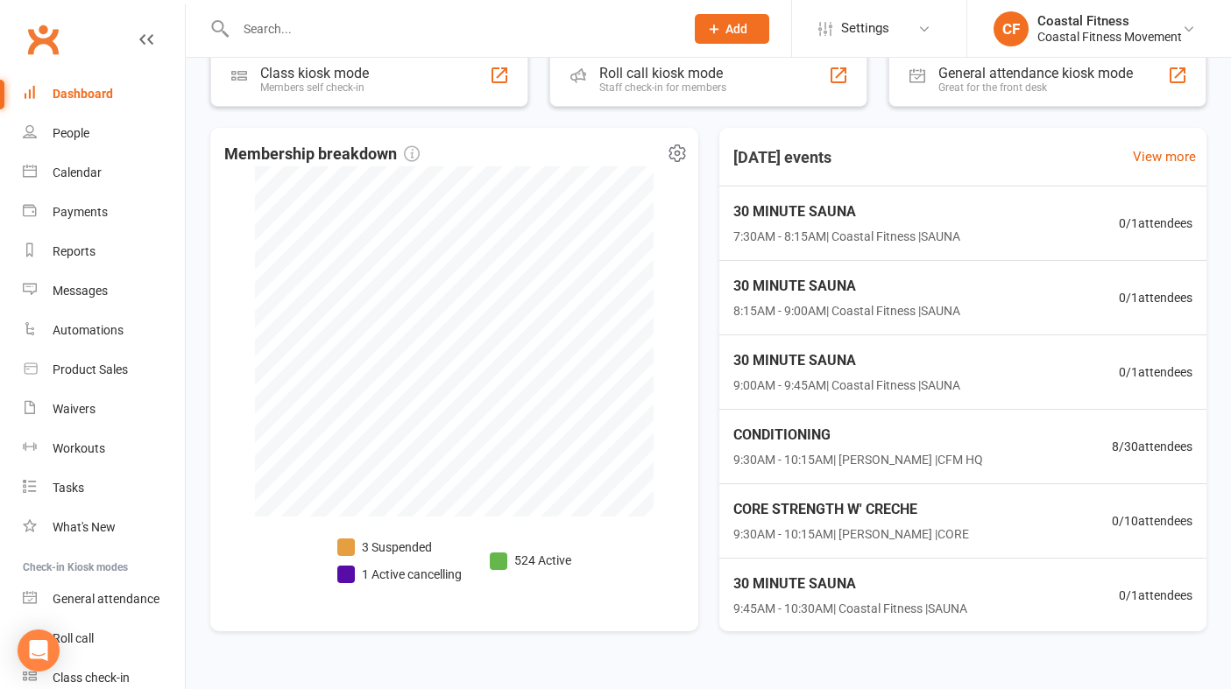
scroll to position [444, 0]
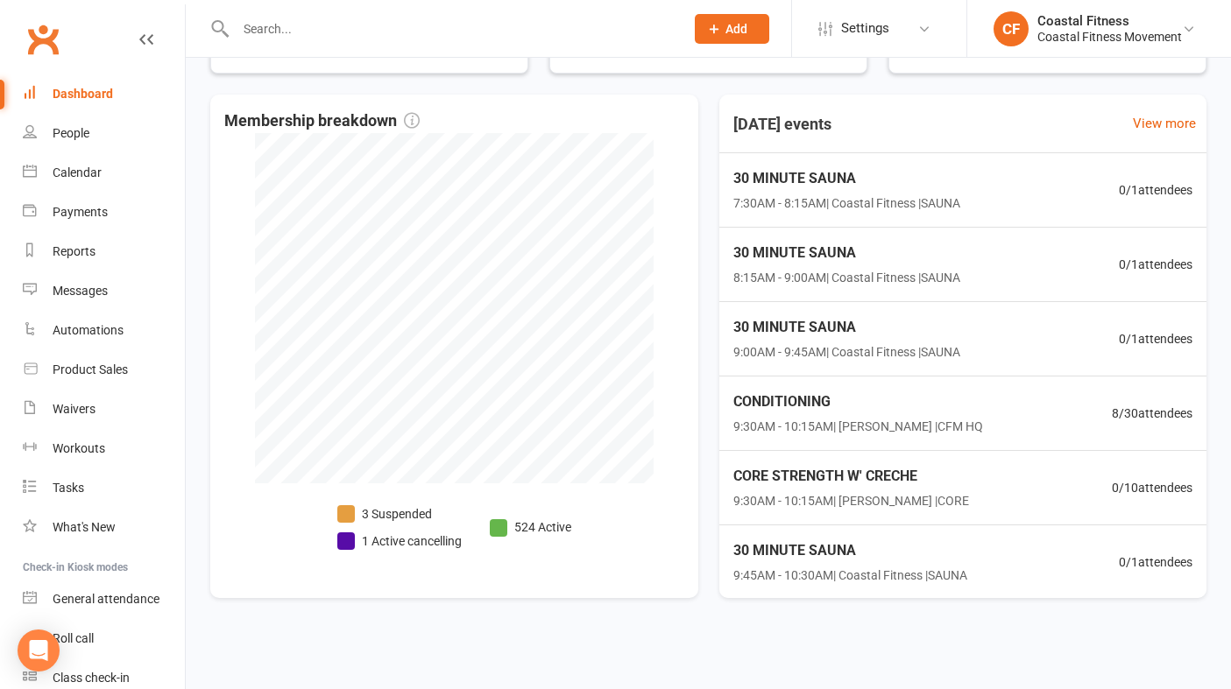
click at [88, 101] on div "Dashboard" at bounding box center [83, 94] width 60 height 14
click at [92, 179] on div "Calendar" at bounding box center [77, 173] width 49 height 14
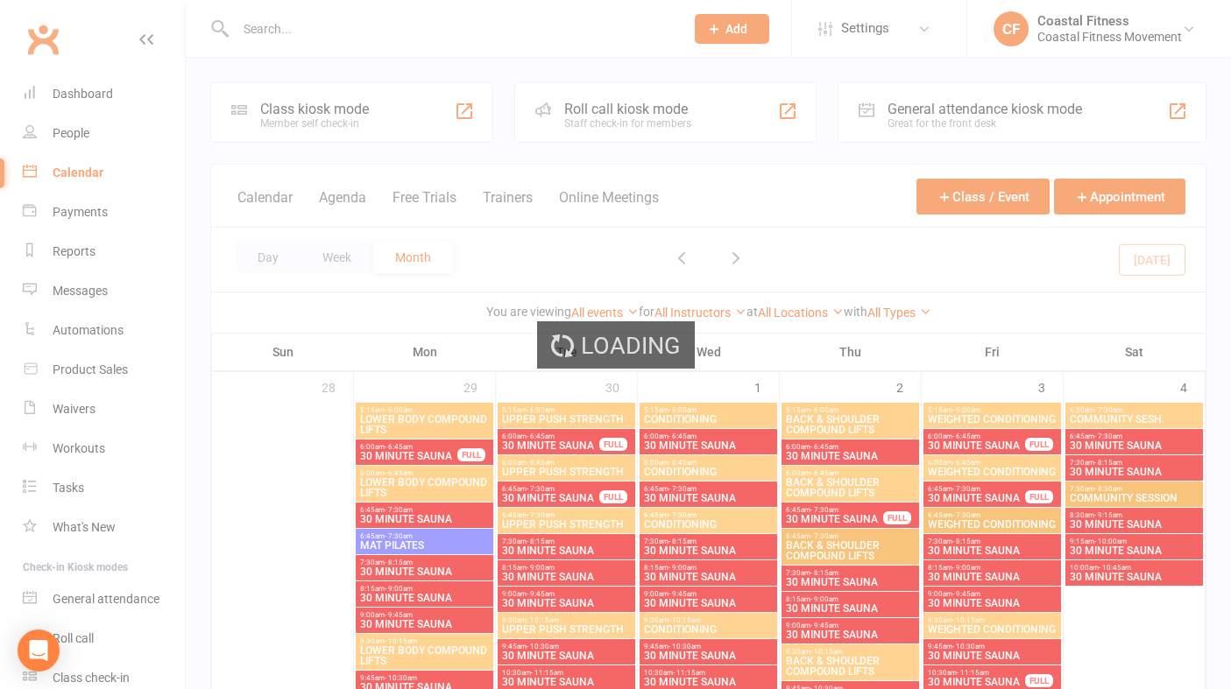
click at [89, 88] on div "Loading" at bounding box center [615, 344] width 1231 height 689
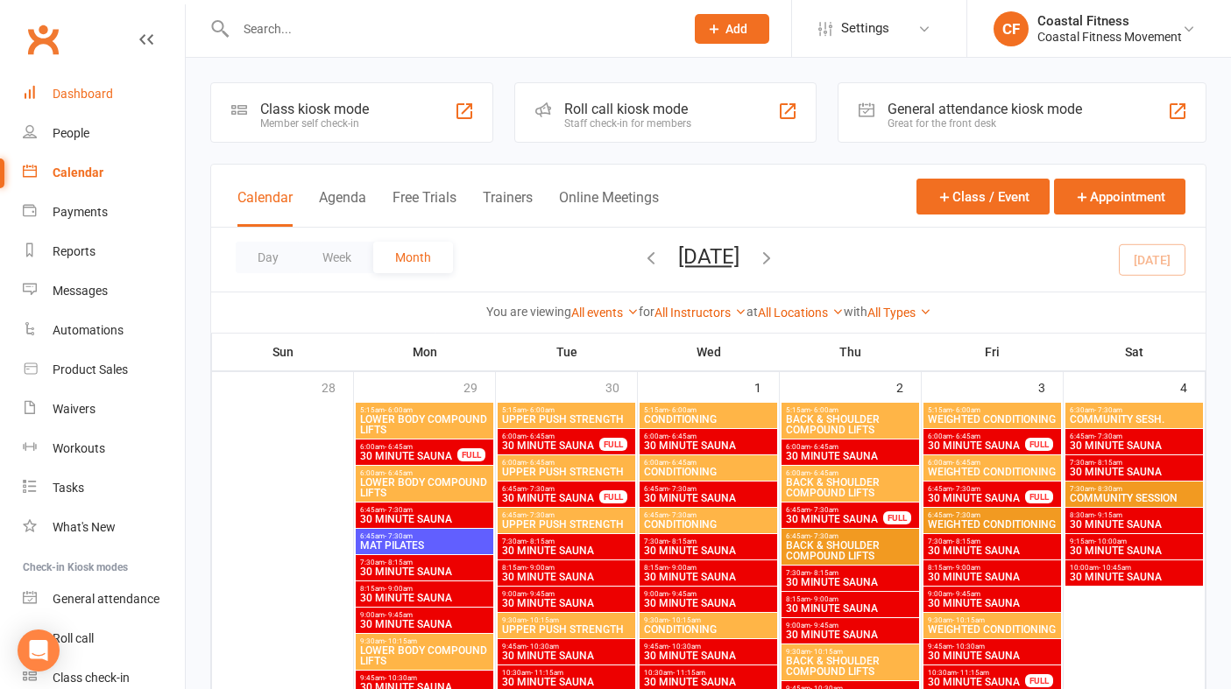
click at [74, 94] on div "Dashboard" at bounding box center [83, 94] width 60 height 14
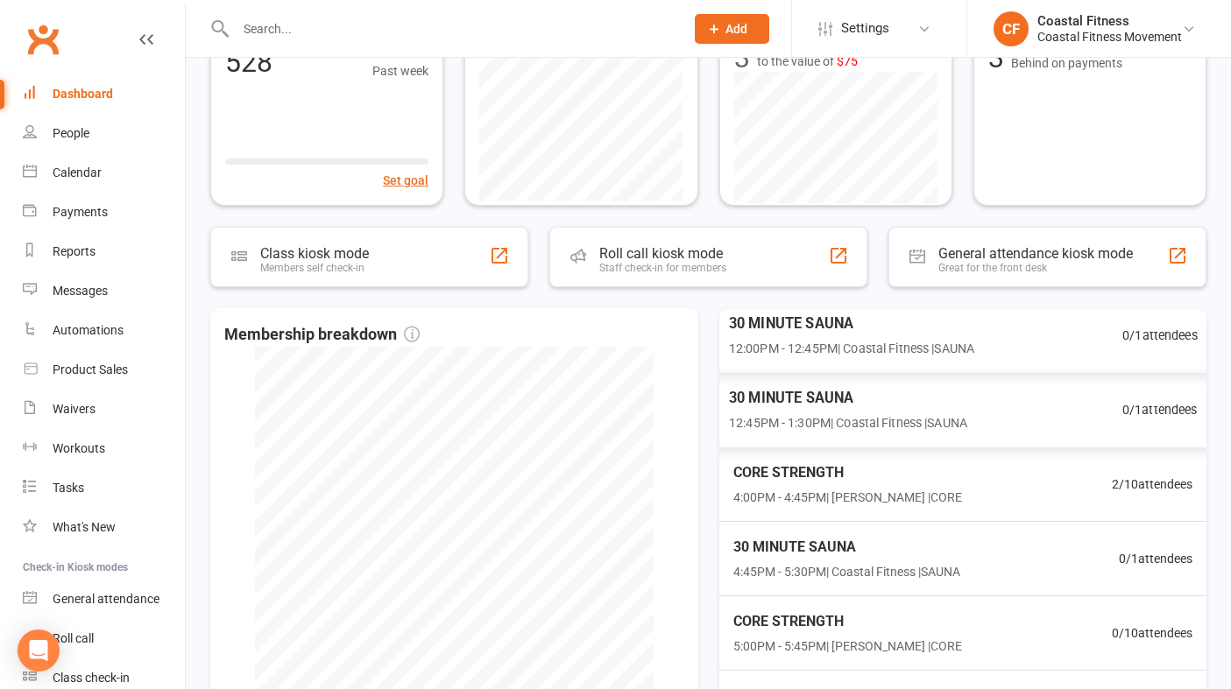
scroll to position [741, 0]
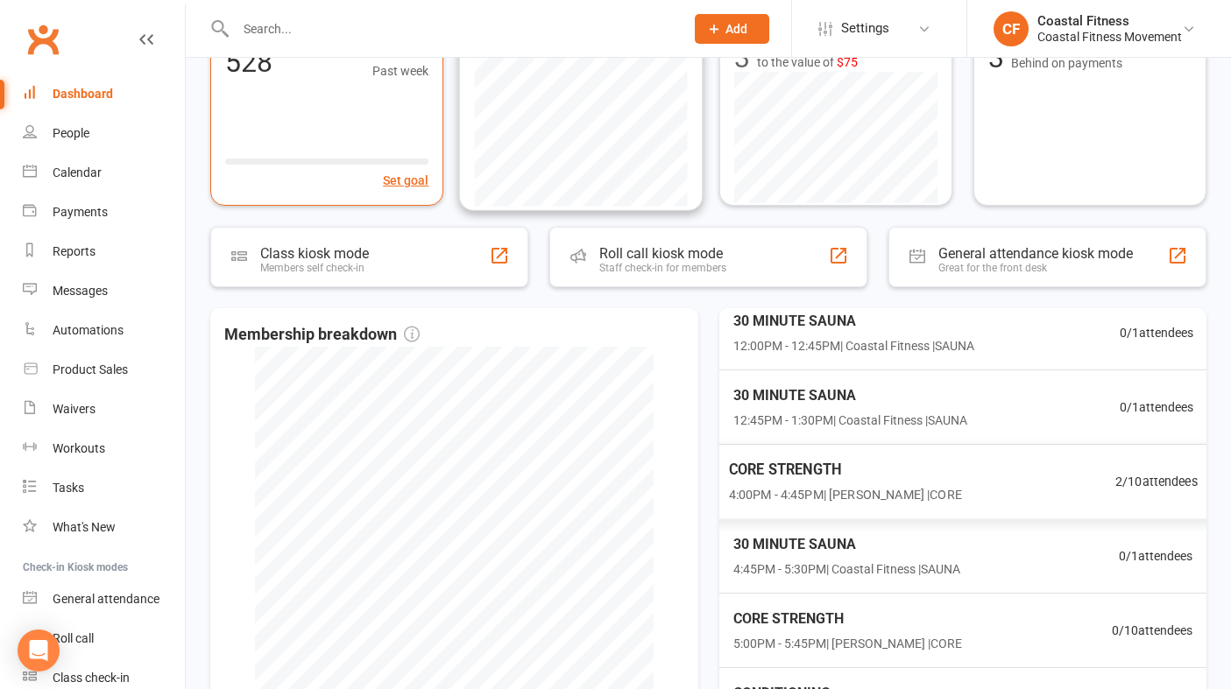
click at [371, 74] on div "Active members 528 +22 Past week Set goal Future revenue Failed payments (last …" at bounding box center [708, 96] width 996 height 219
click at [352, 18] on input "text" at bounding box center [451, 29] width 442 height 25
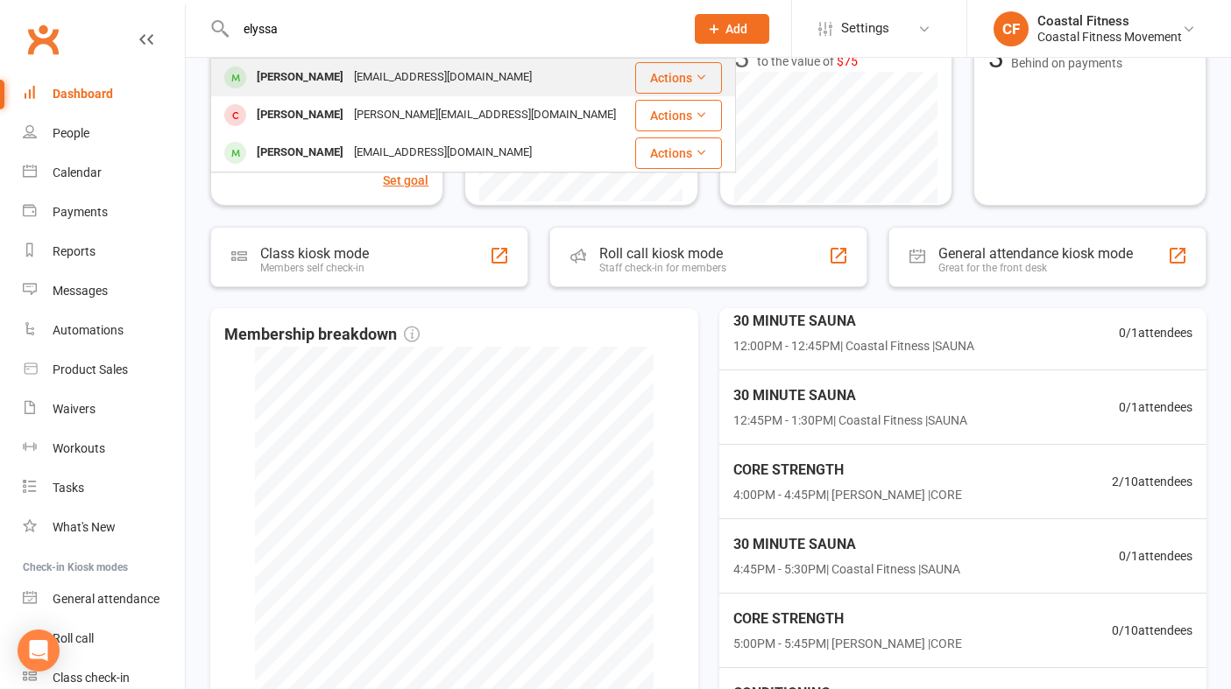
type input "elyssa"
click at [358, 84] on div "elyssaf2006@gmail.com" at bounding box center [443, 77] width 188 height 25
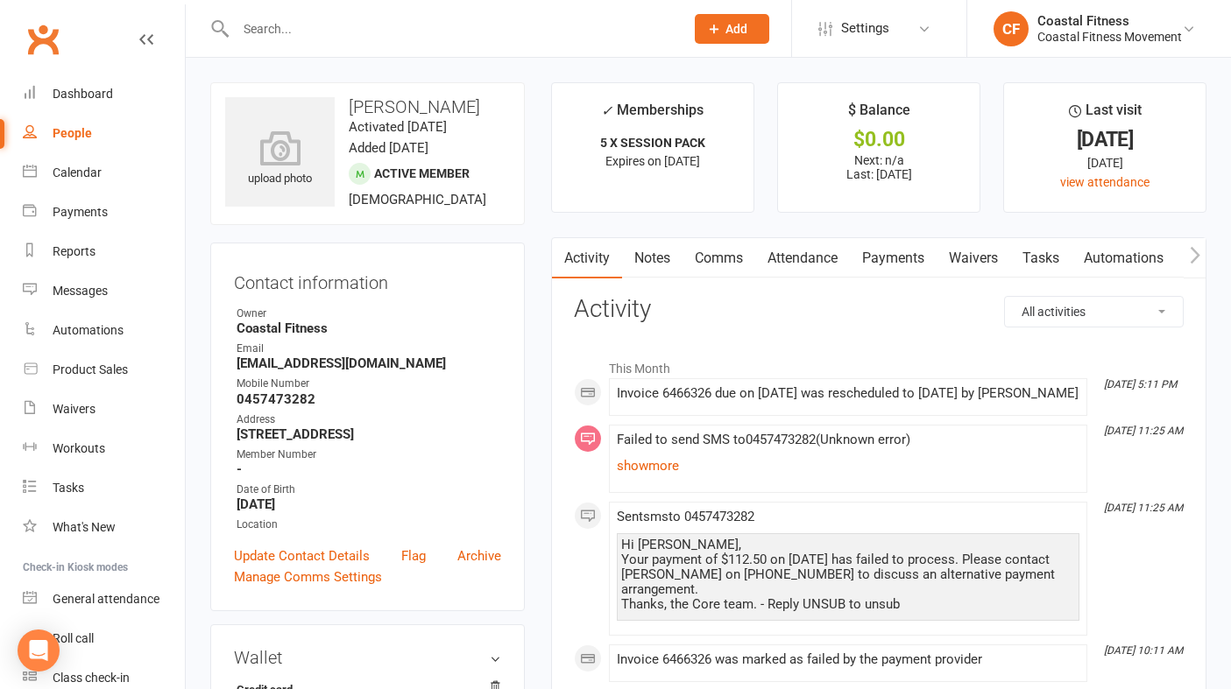
click at [899, 258] on link "Payments" at bounding box center [893, 258] width 87 height 40
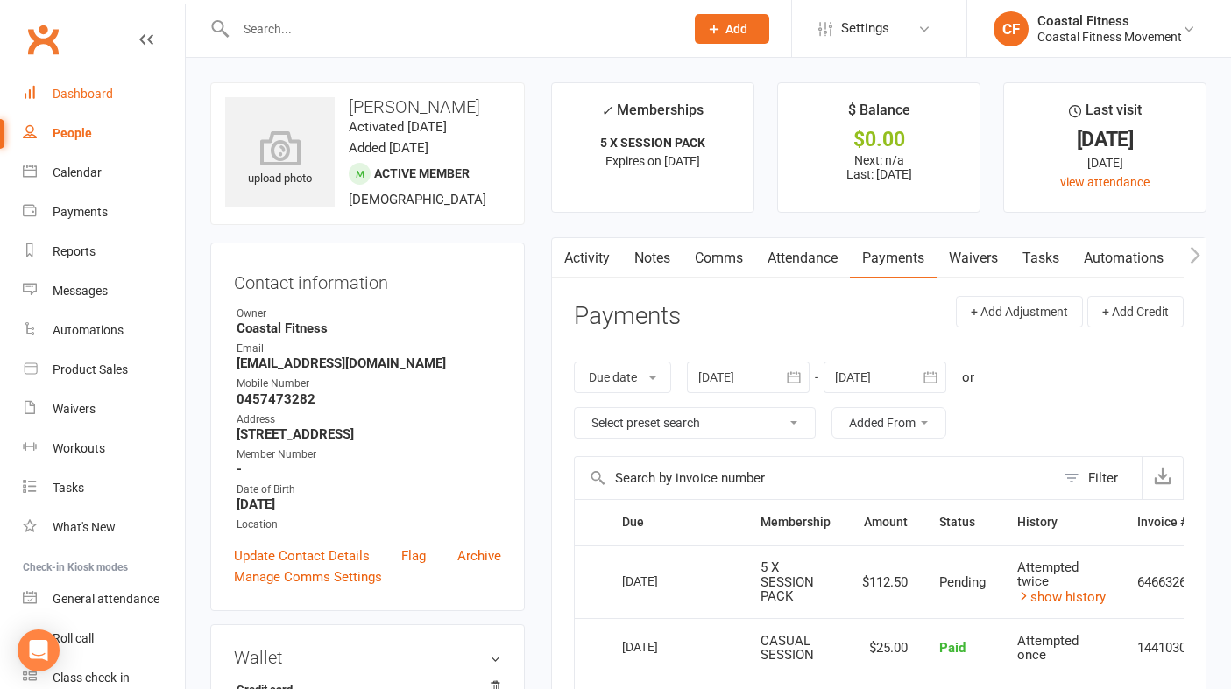
click at [89, 93] on div "Dashboard" at bounding box center [83, 94] width 60 height 14
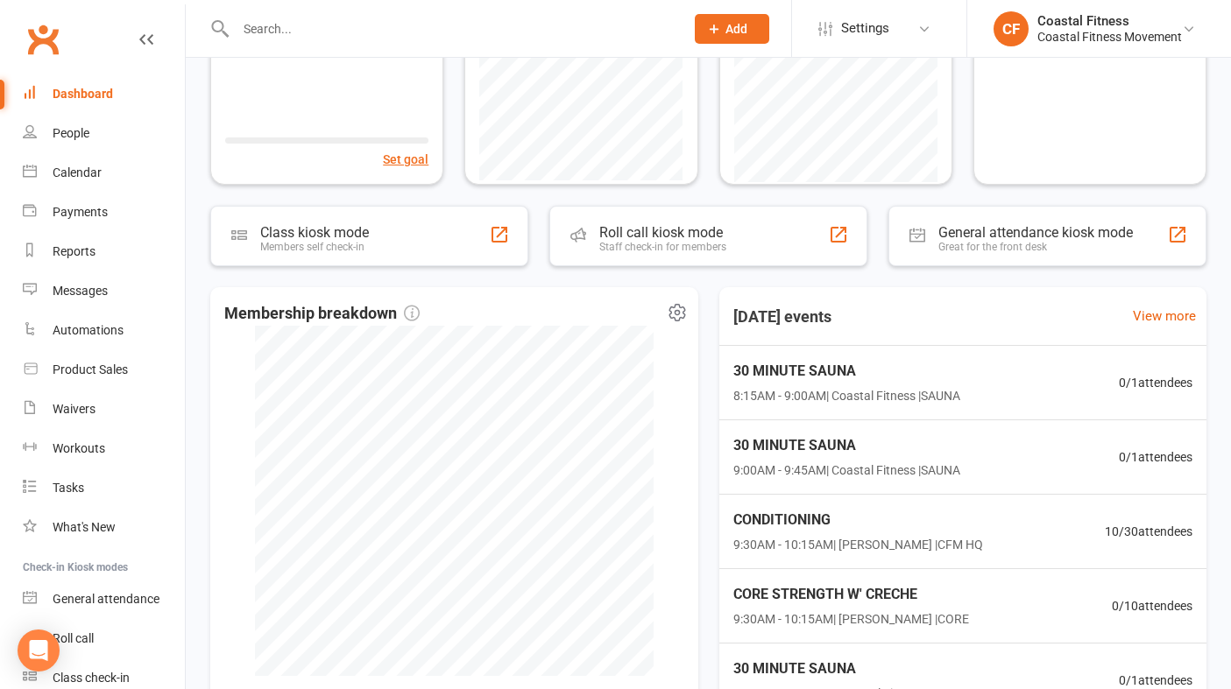
scroll to position [250, 0]
click at [789, 541] on span "9:30AM - 10:15AM | Alyssa-Kate Hatch | CFM HQ" at bounding box center [855, 547] width 255 height 20
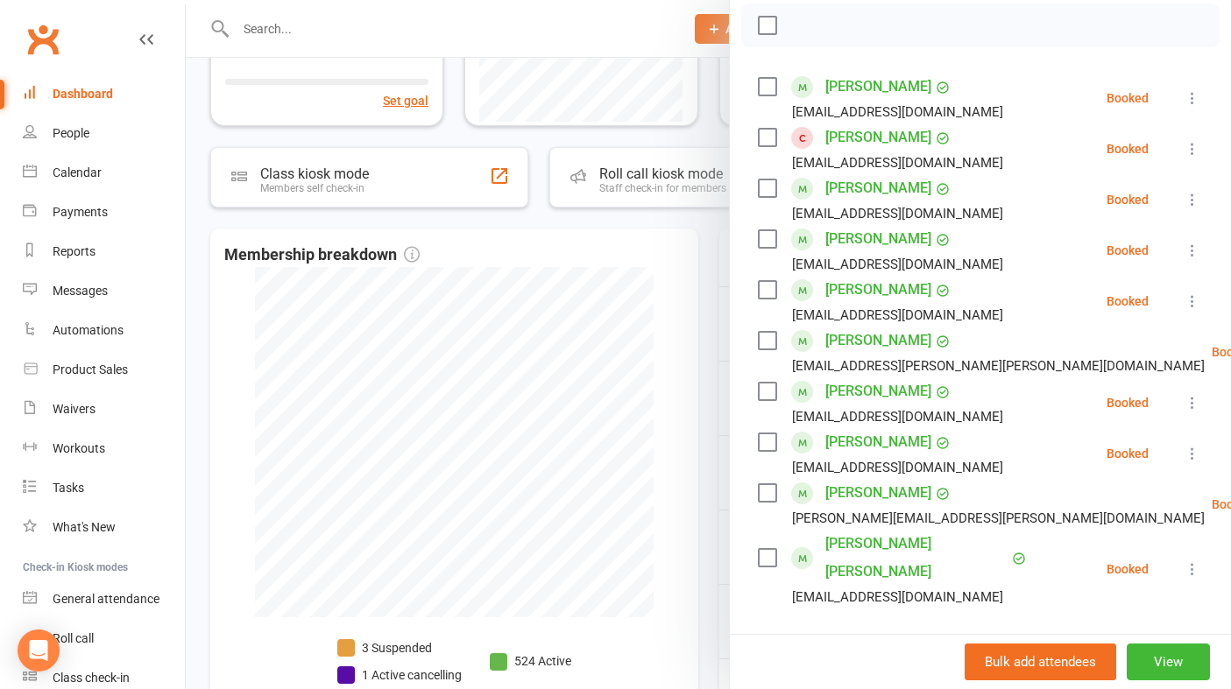
scroll to position [0, 0]
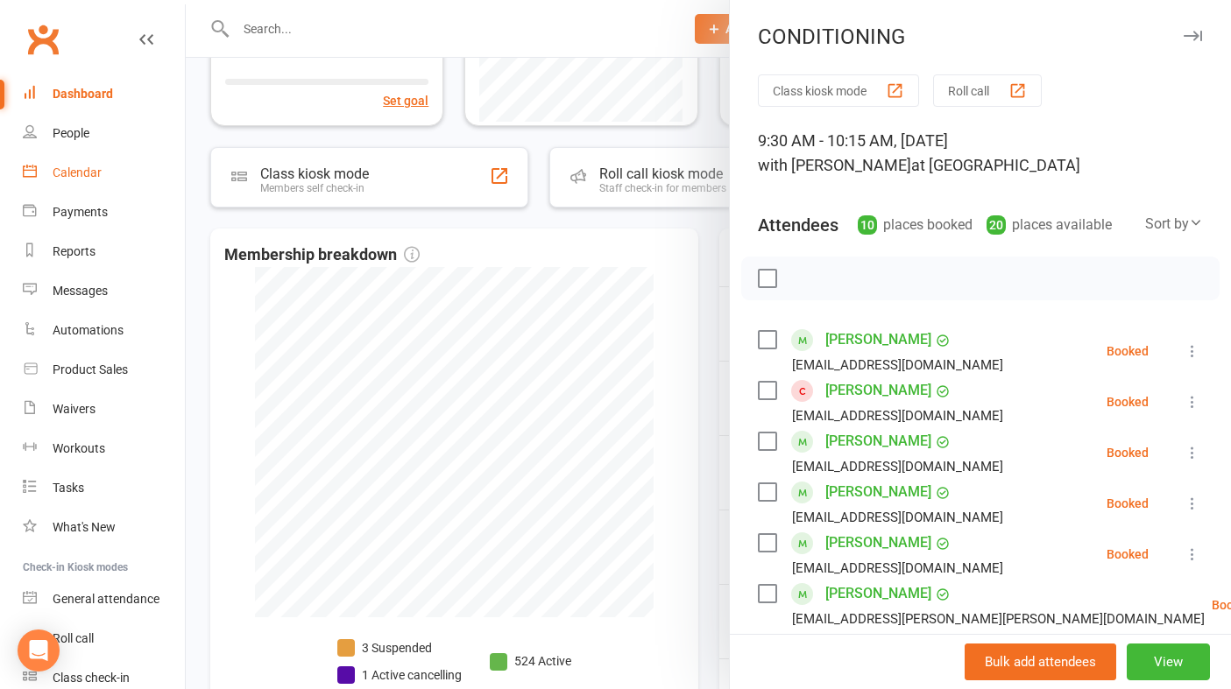
click at [105, 166] on link "Calendar" at bounding box center [104, 172] width 162 height 39
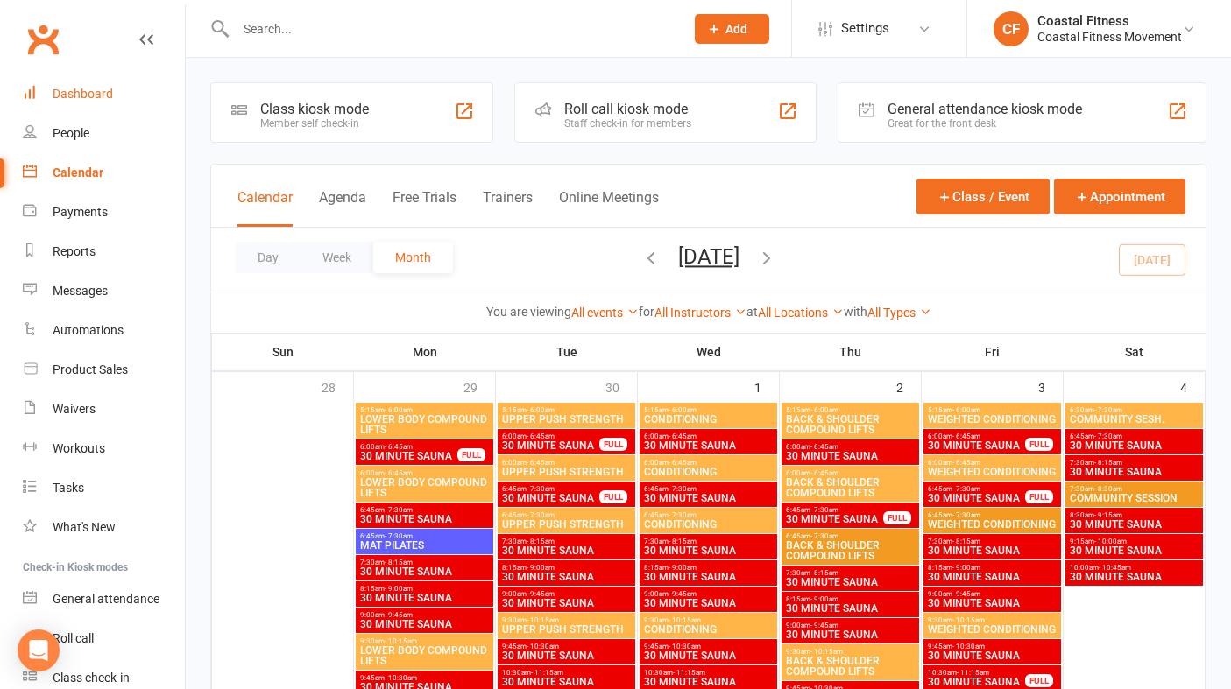
click at [100, 95] on div "Dashboard" at bounding box center [83, 94] width 60 height 14
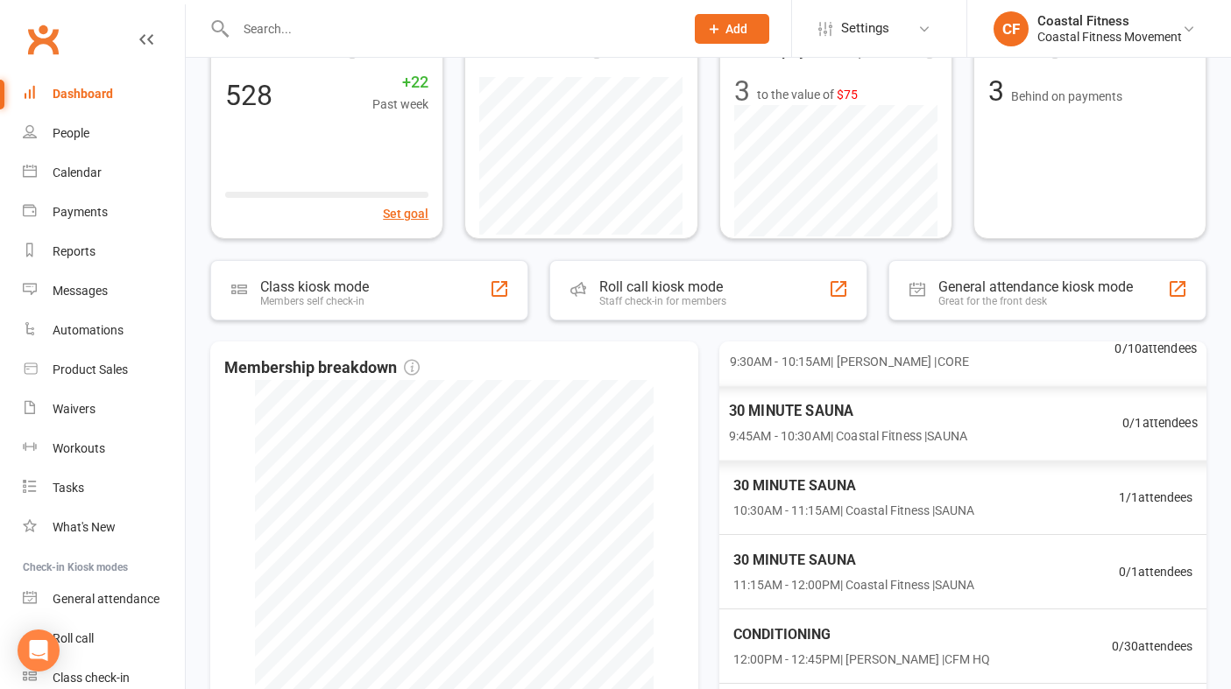
scroll to position [335, 0]
